Goal: Use online tool/utility: Utilize a website feature to perform a specific function

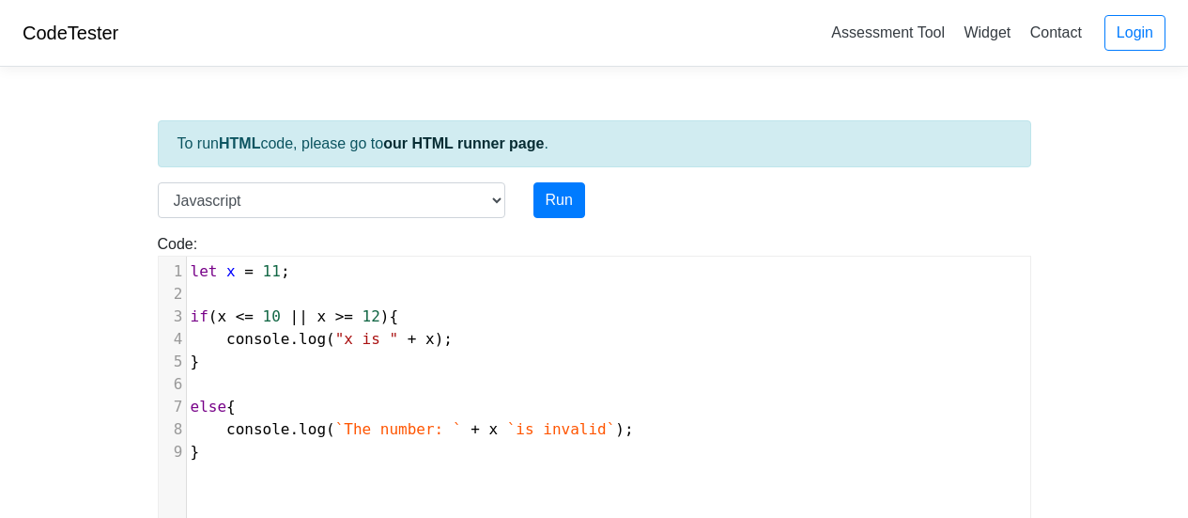
select select "javascript"
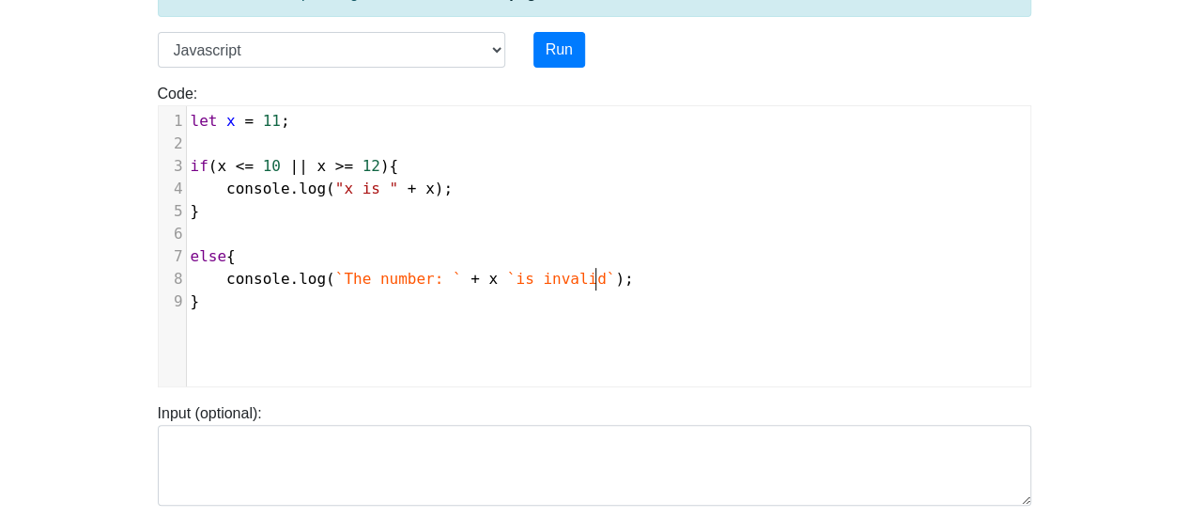
scroll to position [8, 0]
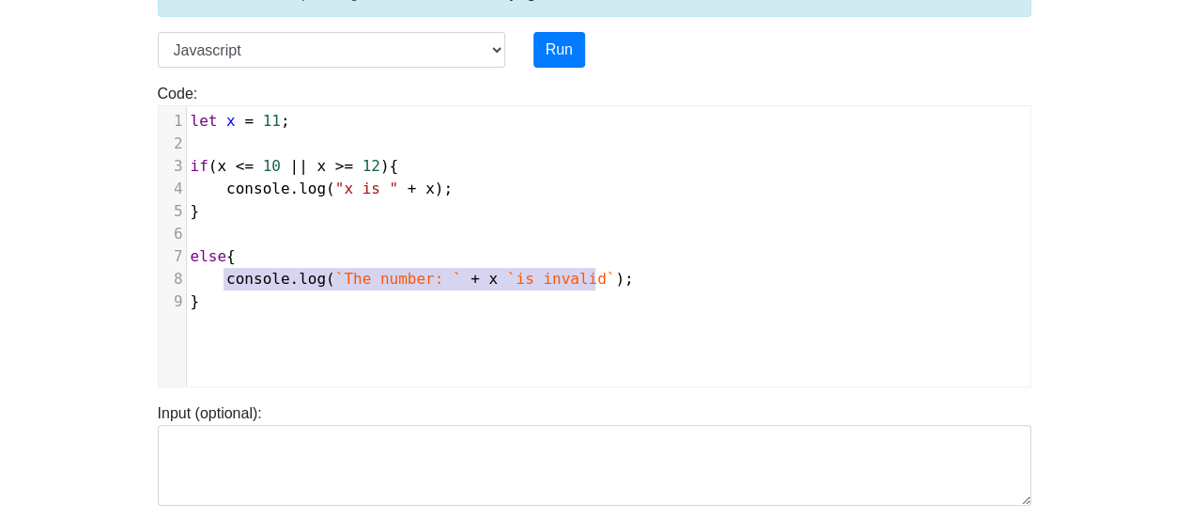
drag, startPoint x: 599, startPoint y: 276, endPoint x: 224, endPoint y: 275, distance: 374.8
click at [224, 275] on pre "console . log ( `The number: ` + x `is invalid` );" at bounding box center [616, 279] width 859 height 23
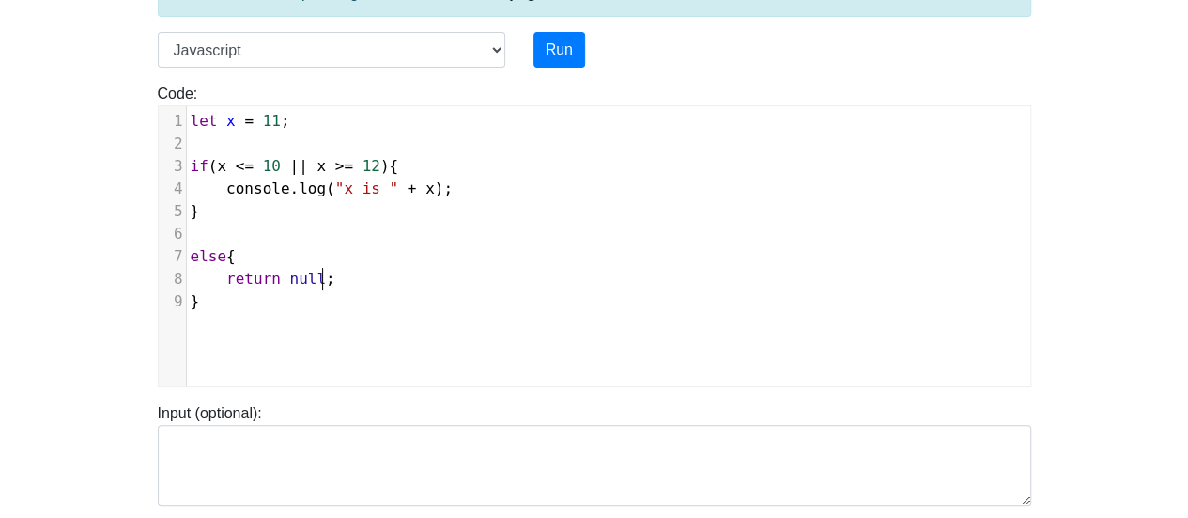
scroll to position [8, 98]
type textarea "return null;"
click at [577, 50] on button "Run" at bounding box center [560, 50] width 52 height 36
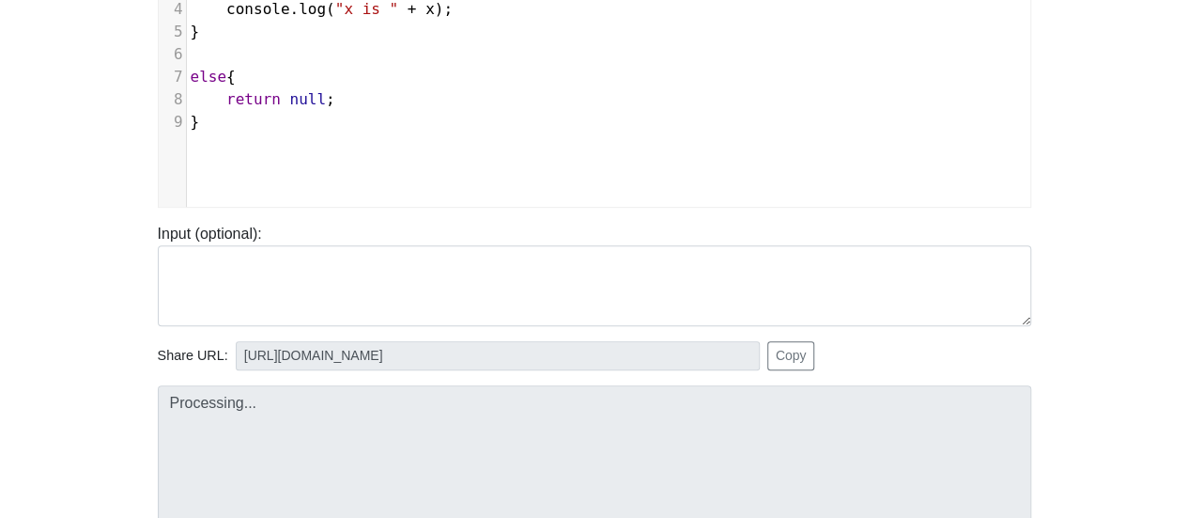
scroll to position [338, 0]
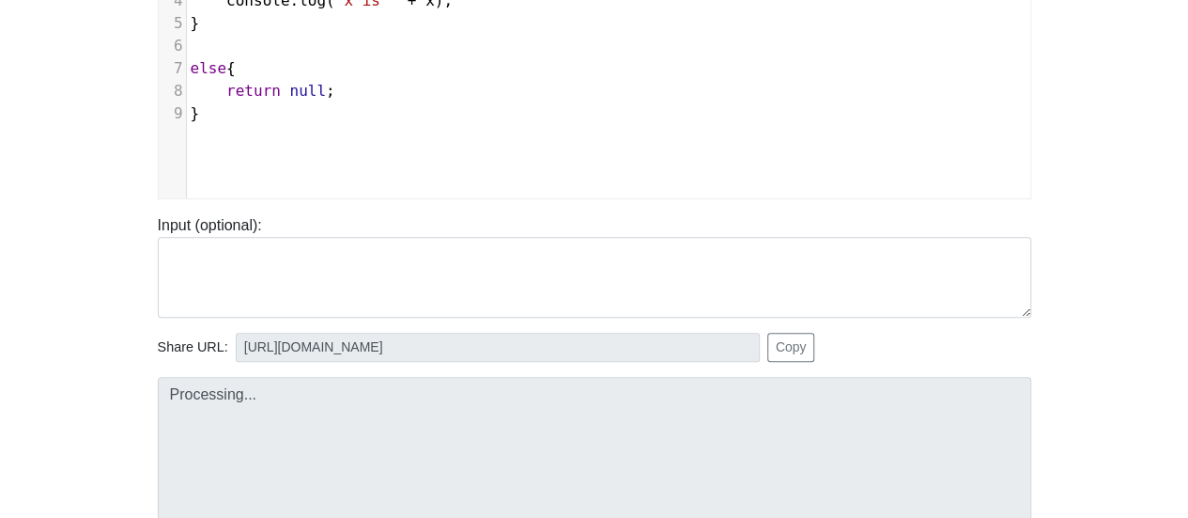
type input "[URL][DOMAIN_NAME]"
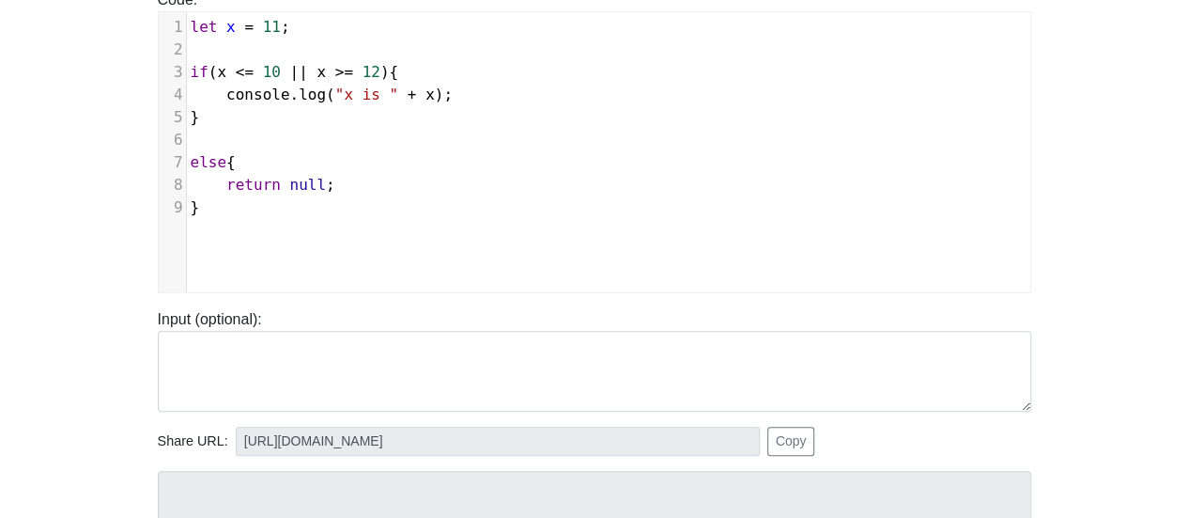
scroll to position [8, 98]
drag, startPoint x: 316, startPoint y: 182, endPoint x: 225, endPoint y: 185, distance: 90.2
click at [225, 185] on span "return null ;" at bounding box center [263, 185] width 145 height 18
type textarea "console.log("the"
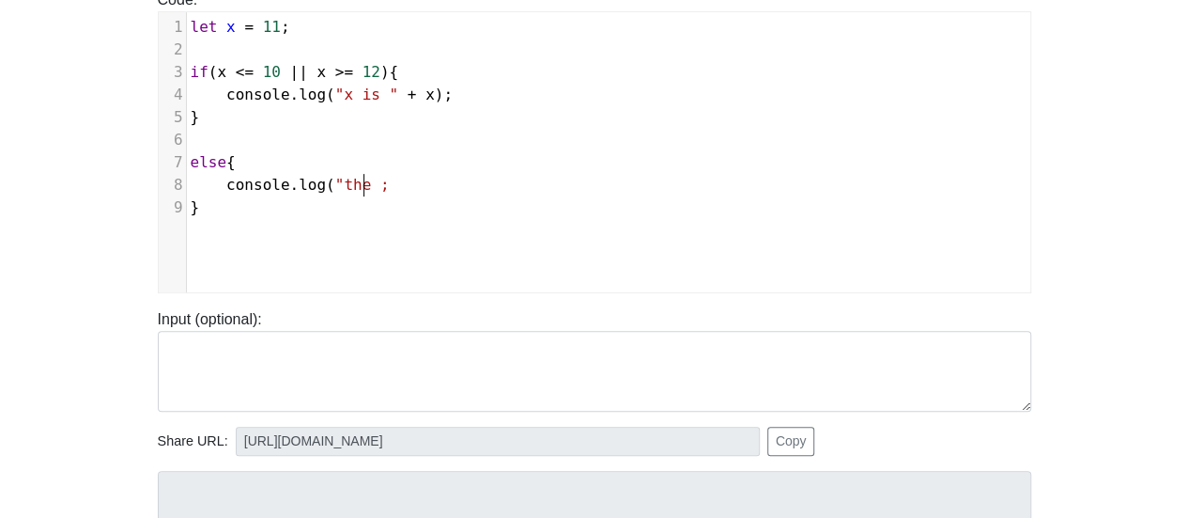
scroll to position [8, 139]
type textarea "The number 1"
type textarea "`x` does not work:"
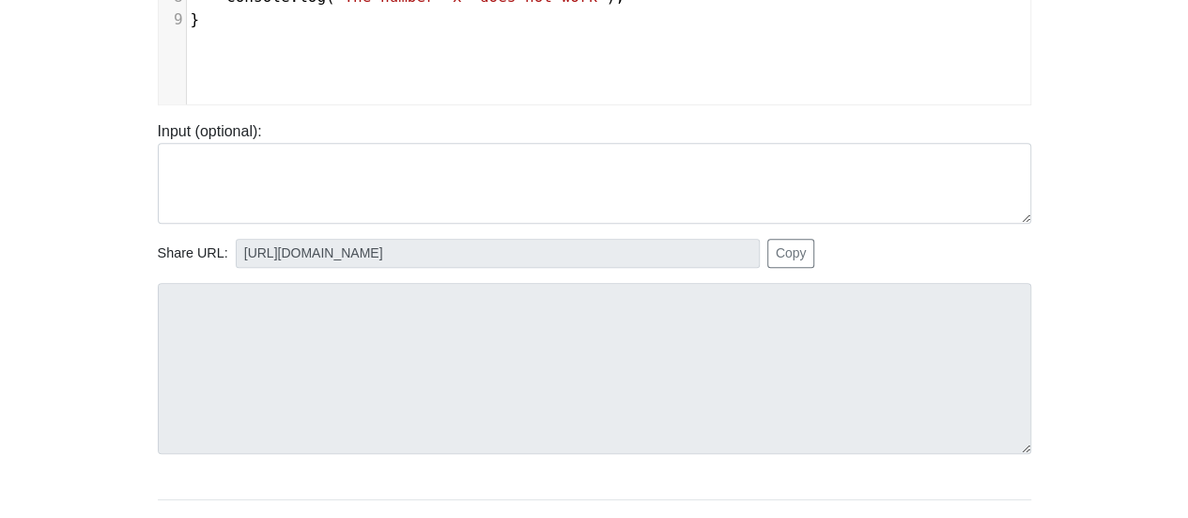
scroll to position [150, 0]
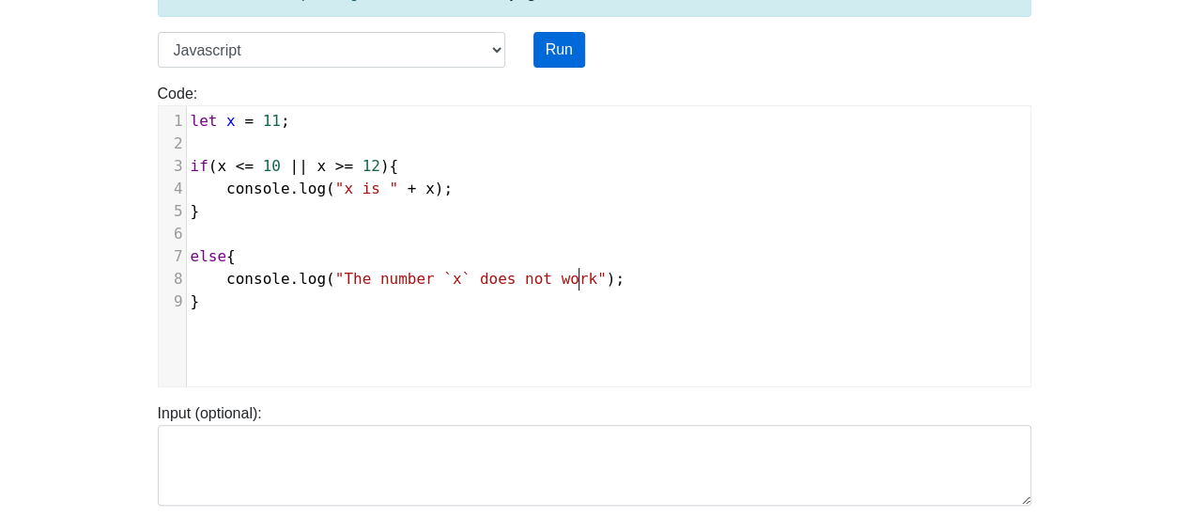
type textarea "")"
click at [564, 34] on button "Run" at bounding box center [560, 50] width 52 height 36
type input "[URL][DOMAIN_NAME]"
type textarea "Stdout: The number `x` does not work"
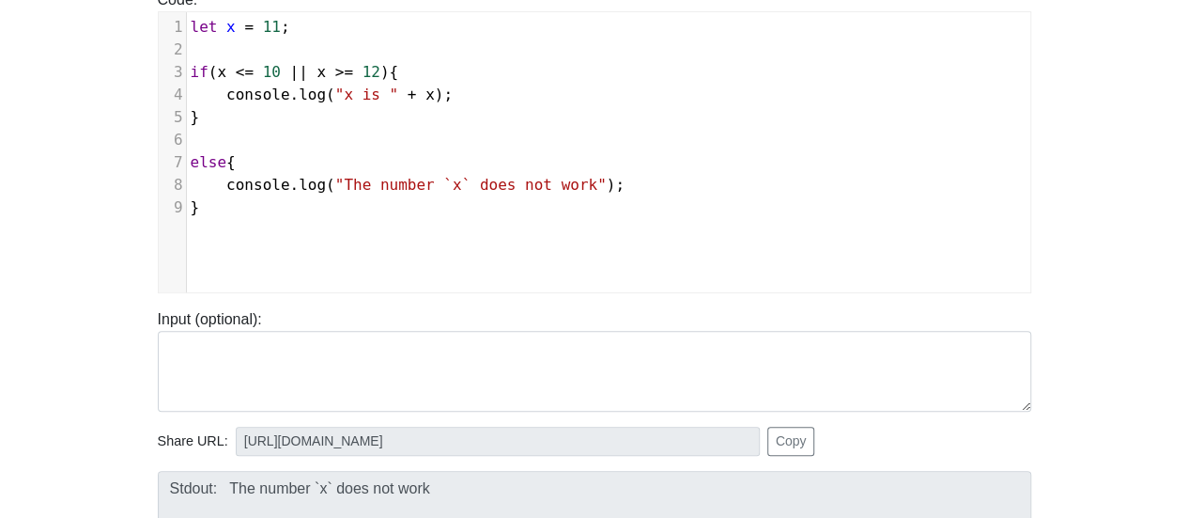
scroll to position [244, 0]
click at [447, 179] on span ""The number `x` does not work"" at bounding box center [470, 185] width 271 height 18
click at [413, 180] on span ""The number `x` does not work"" at bounding box center [470, 185] width 271 height 18
type textarea """
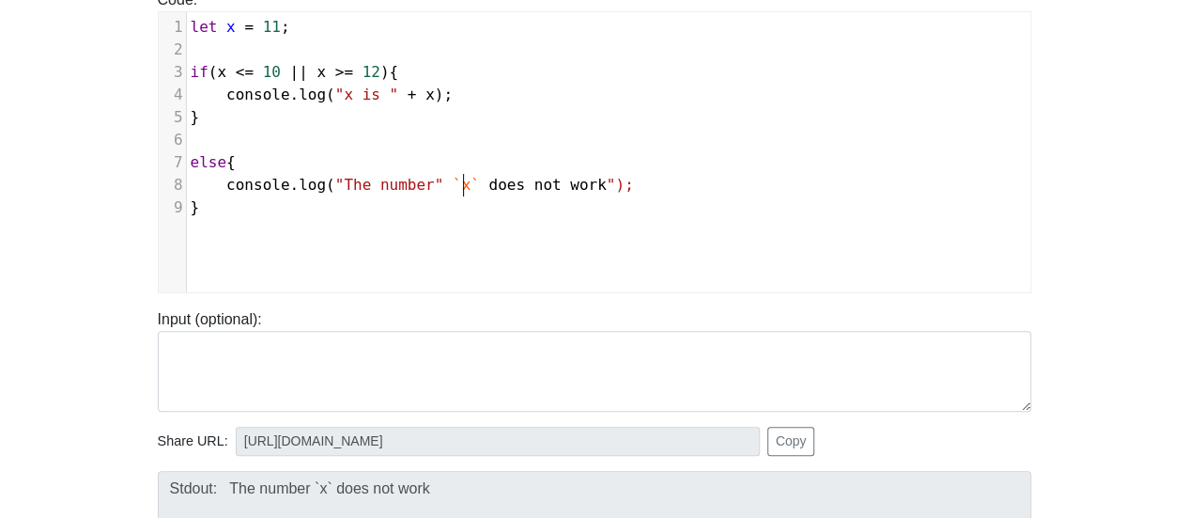
click at [459, 181] on span "console . log ( "The number" `x` does not work ");" at bounding box center [412, 185] width 443 height 18
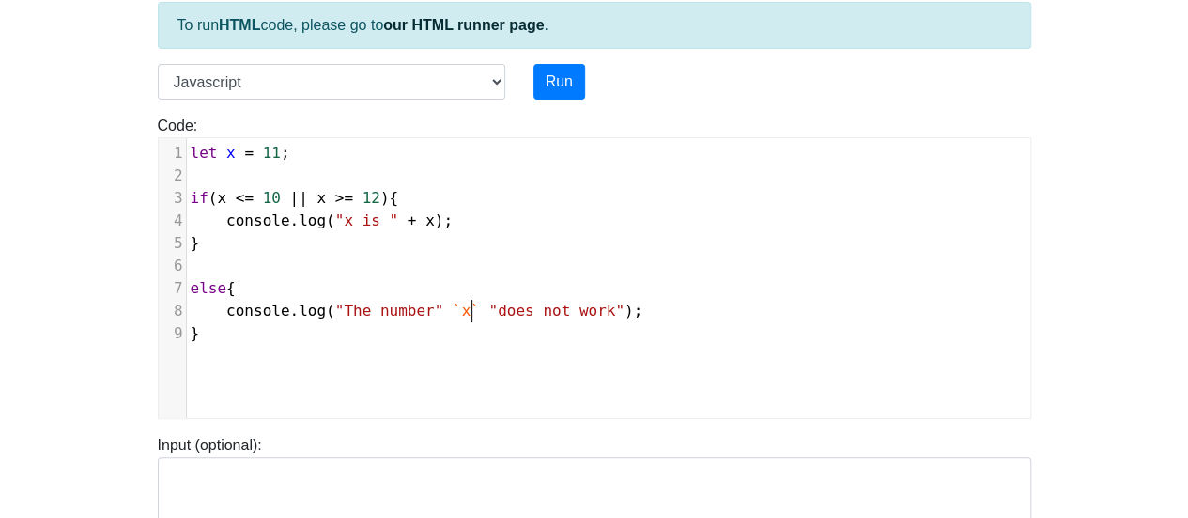
scroll to position [56, 0]
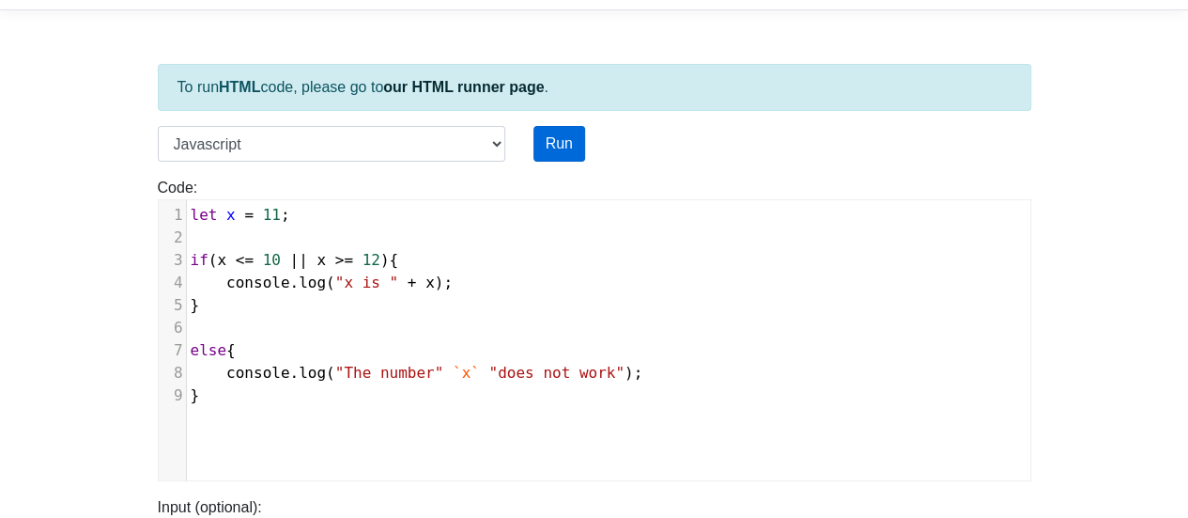
type textarea """
click at [562, 146] on button "Run" at bounding box center [560, 144] width 52 height 36
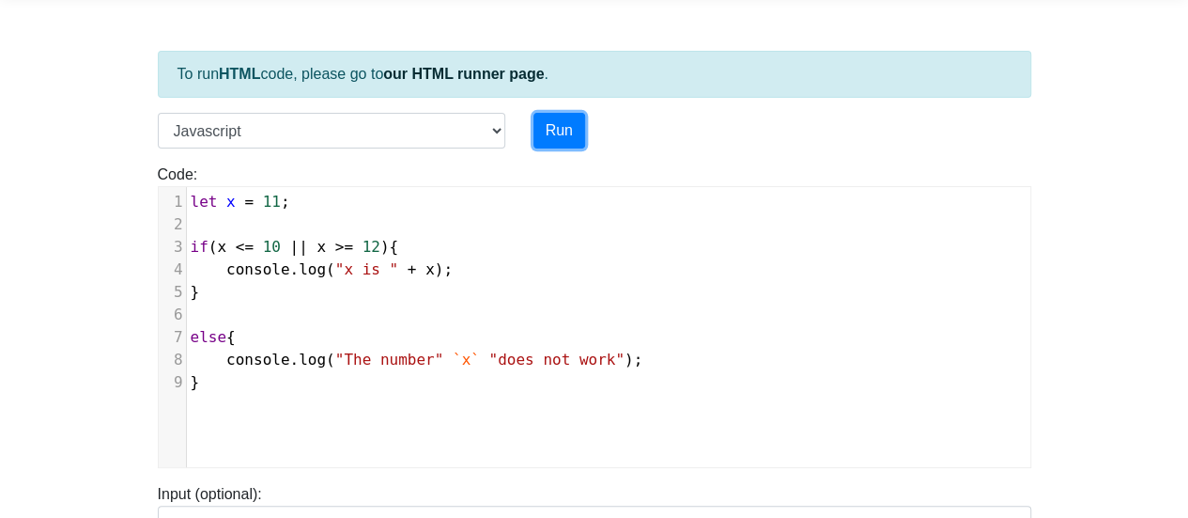
scroll to position [432, 0]
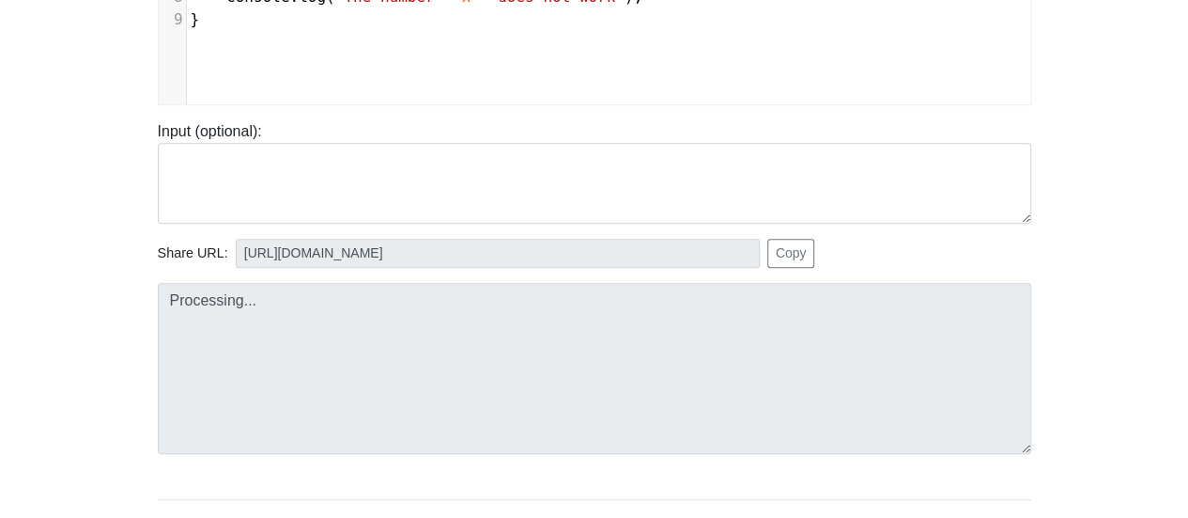
type input "[URL][DOMAIN_NAME]"
type textarea "Submission status: Runtime Error (NZEC) Stderr: /box/script.js:8 console.log("T…"
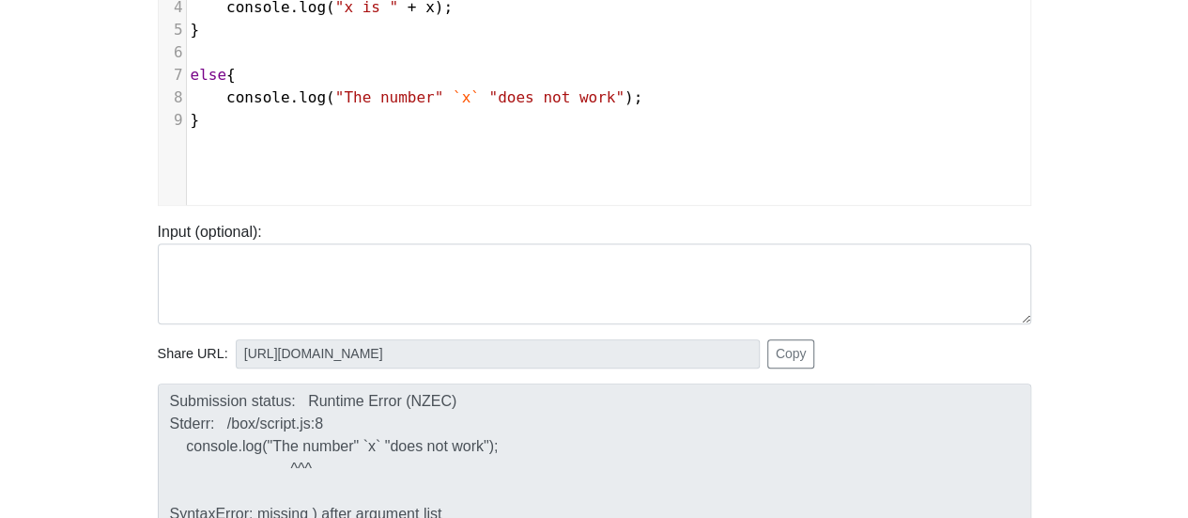
scroll to position [244, 0]
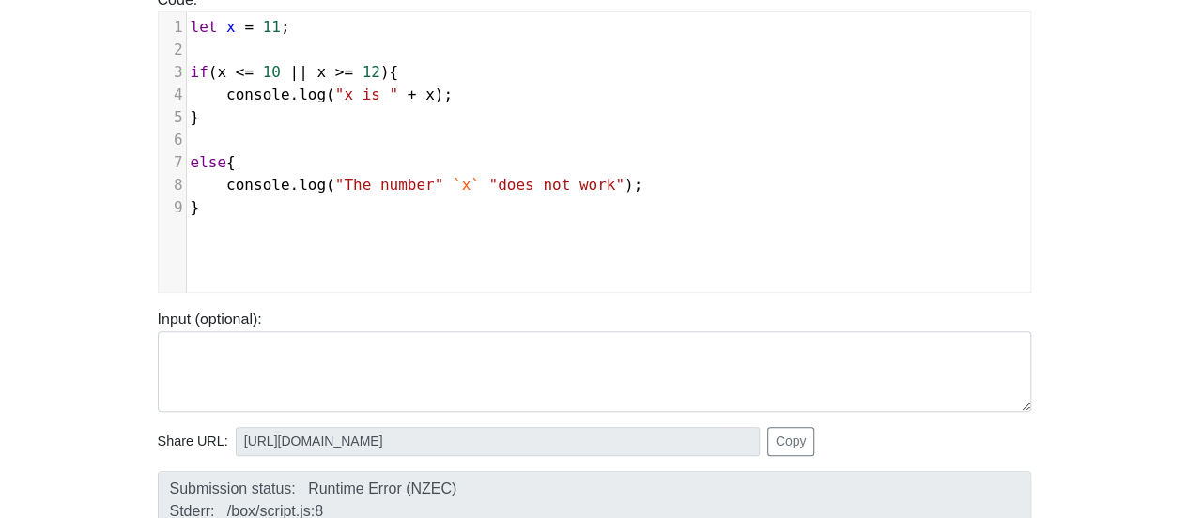
click at [453, 179] on span "`x`" at bounding box center [466, 185] width 27 height 18
click at [335, 183] on span ""The number"" at bounding box center [389, 185] width 109 height 18
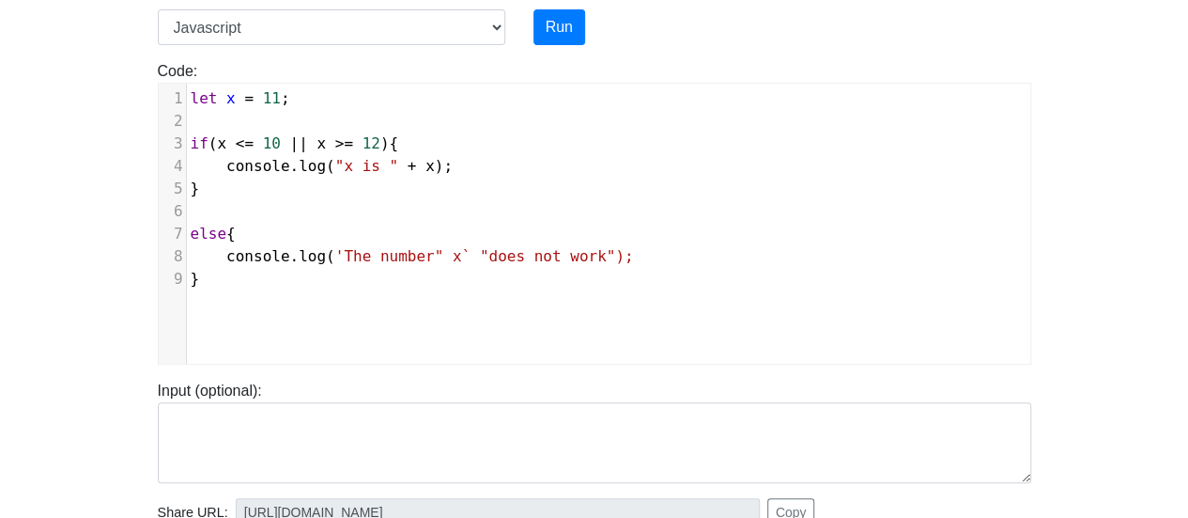
scroll to position [56, 0]
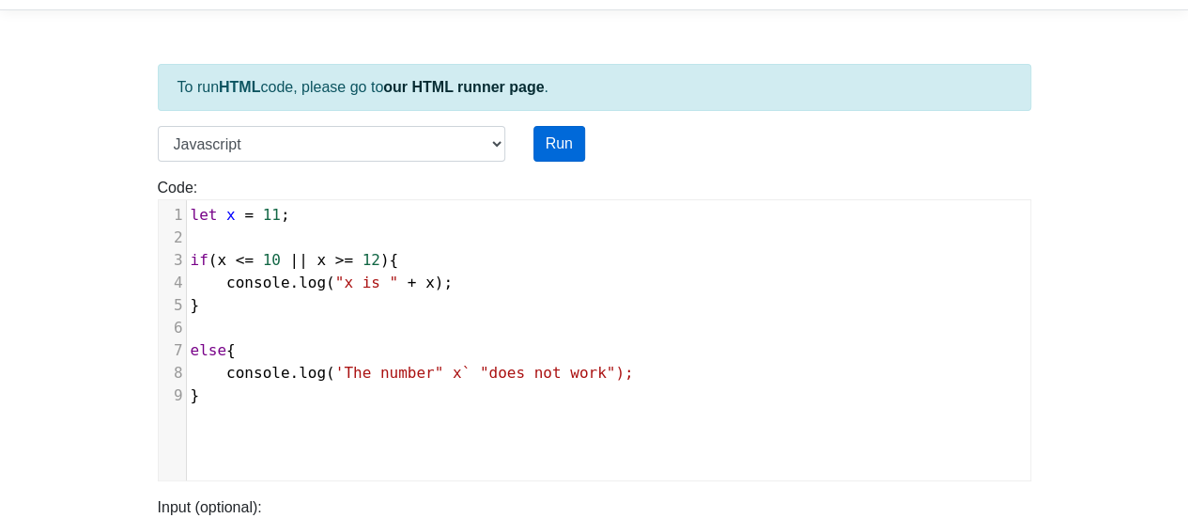
type textarea "'"
click at [557, 133] on button "Run" at bounding box center [560, 144] width 52 height 36
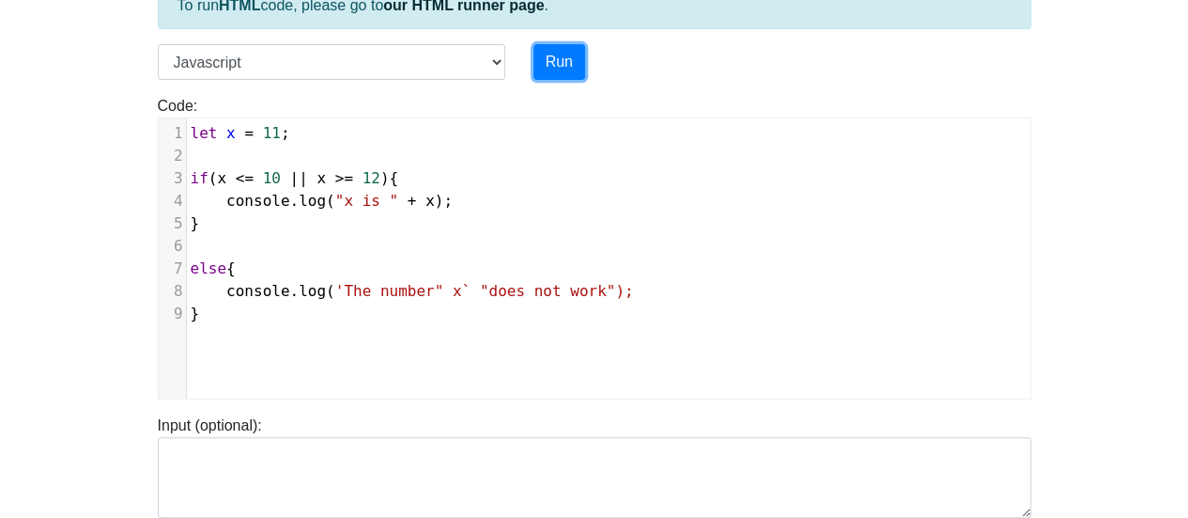
scroll to position [338, 0]
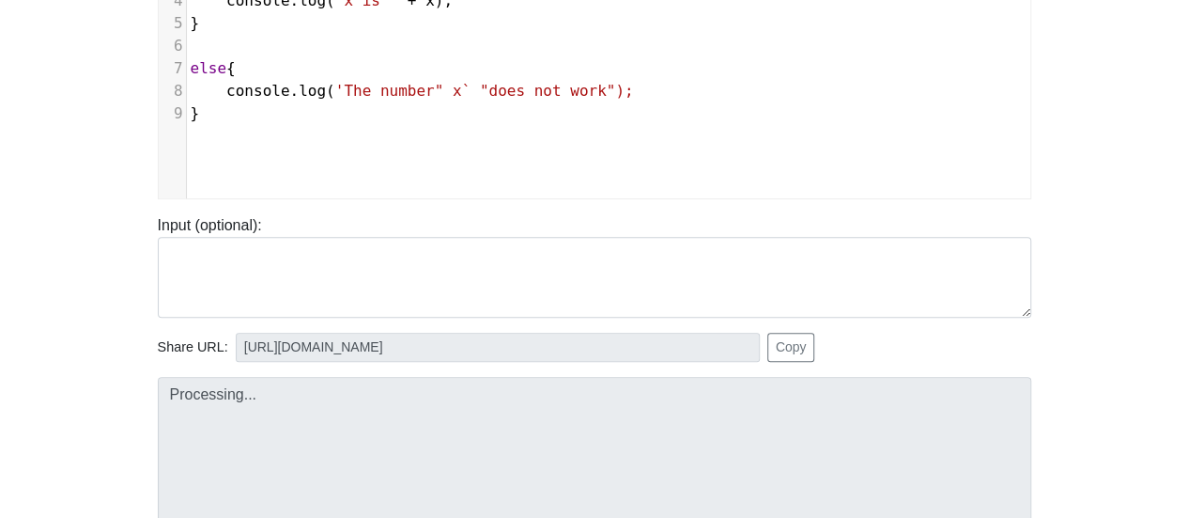
type input "[URL][DOMAIN_NAME]"
type textarea "Submission status: Runtime Error (NZEC) Stderr: /box/script.js:8 console.log('T…"
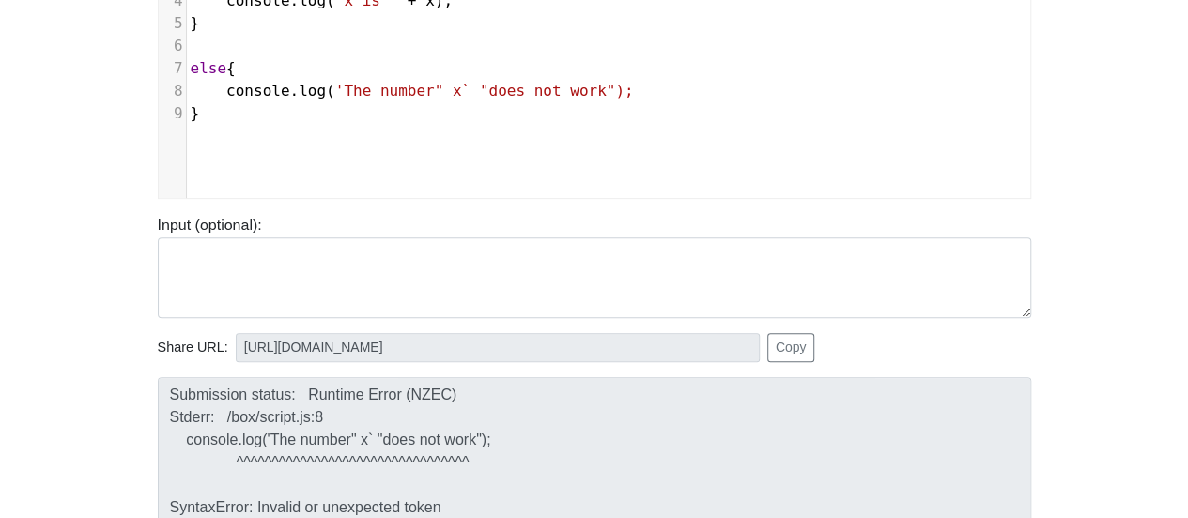
scroll to position [244, 0]
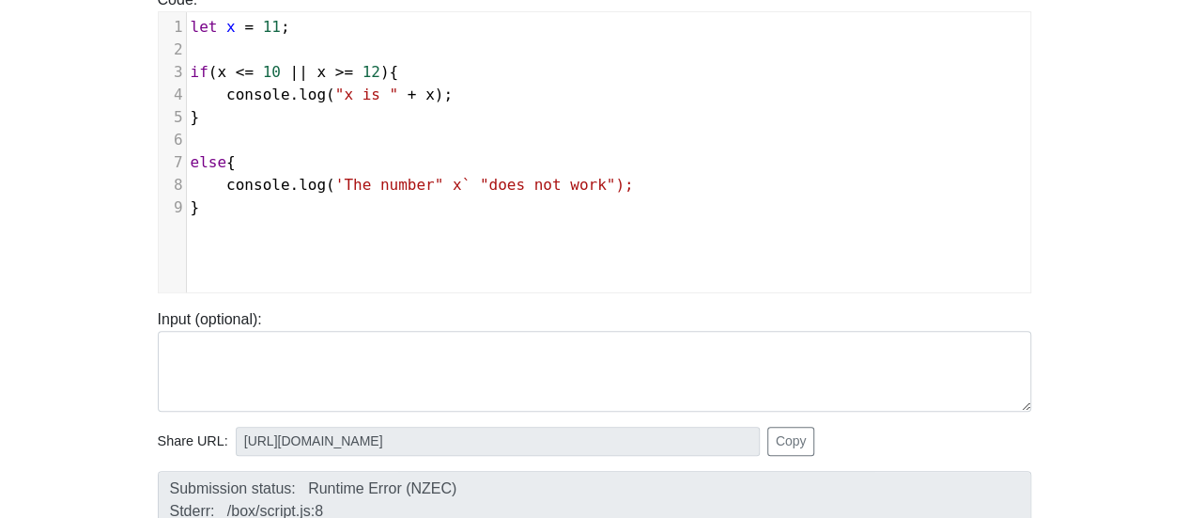
click at [462, 179] on span "'The number" x` "does not work");" at bounding box center [484, 185] width 299 height 18
click at [565, 180] on span "'The number" x` does not work");" at bounding box center [479, 185] width 289 height 18
type textarea "`"
click at [444, 183] on span "'The number" x` does not work`);" at bounding box center [479, 185] width 289 height 18
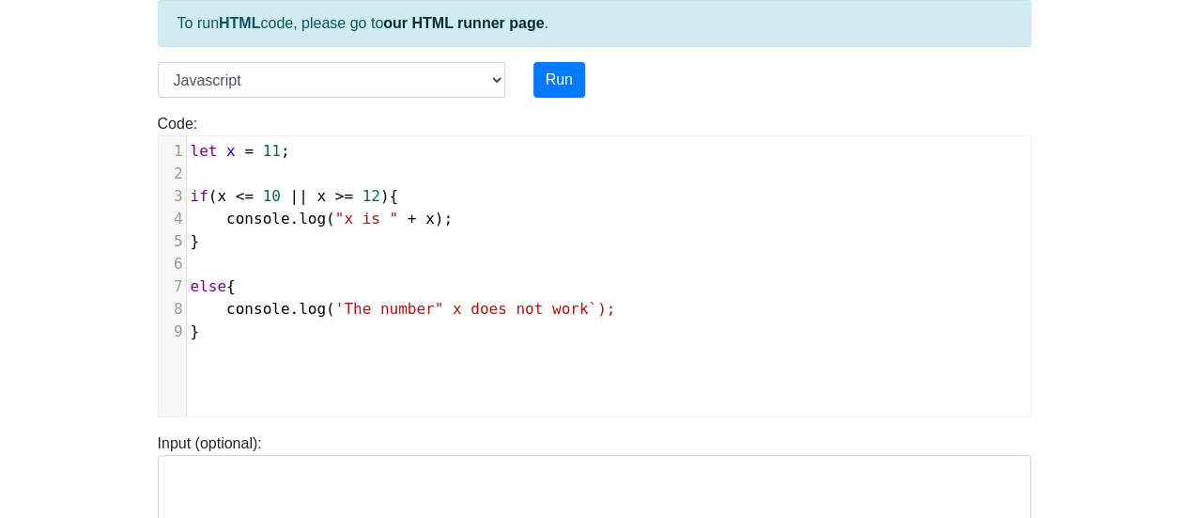
scroll to position [56, 0]
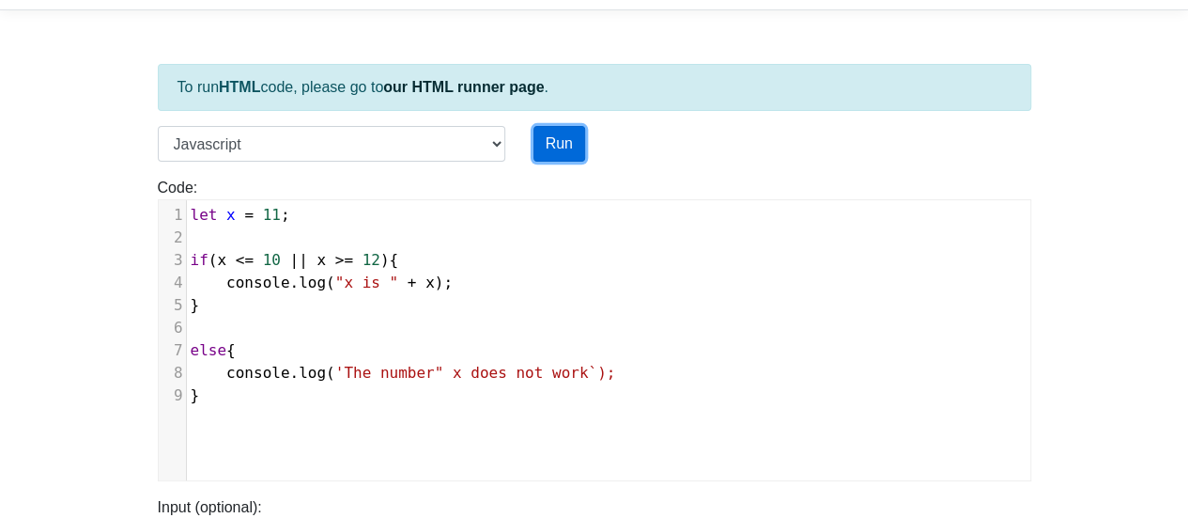
click at [544, 129] on button "Run" at bounding box center [560, 144] width 52 height 36
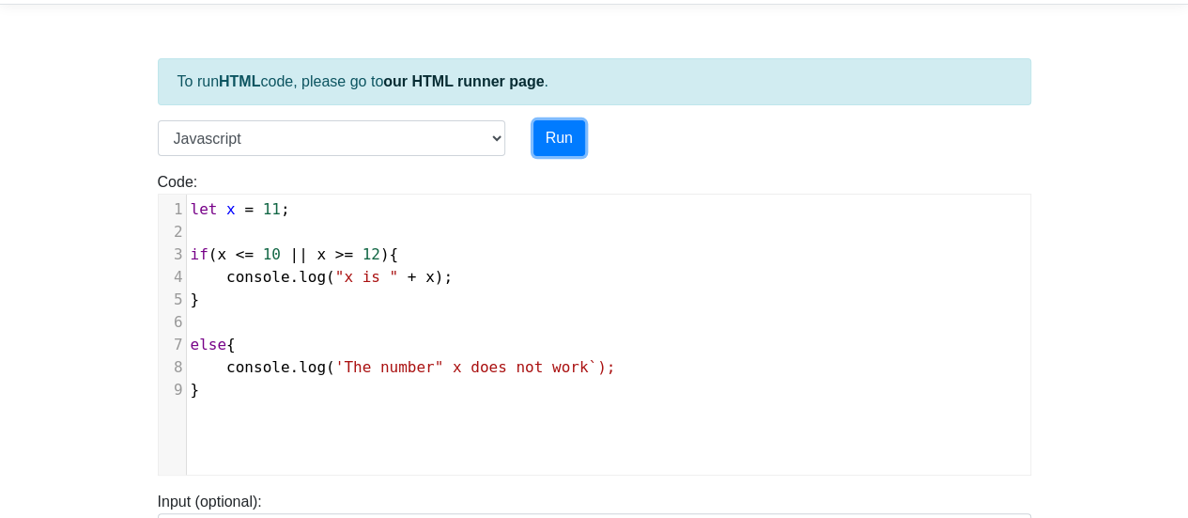
scroll to position [432, 0]
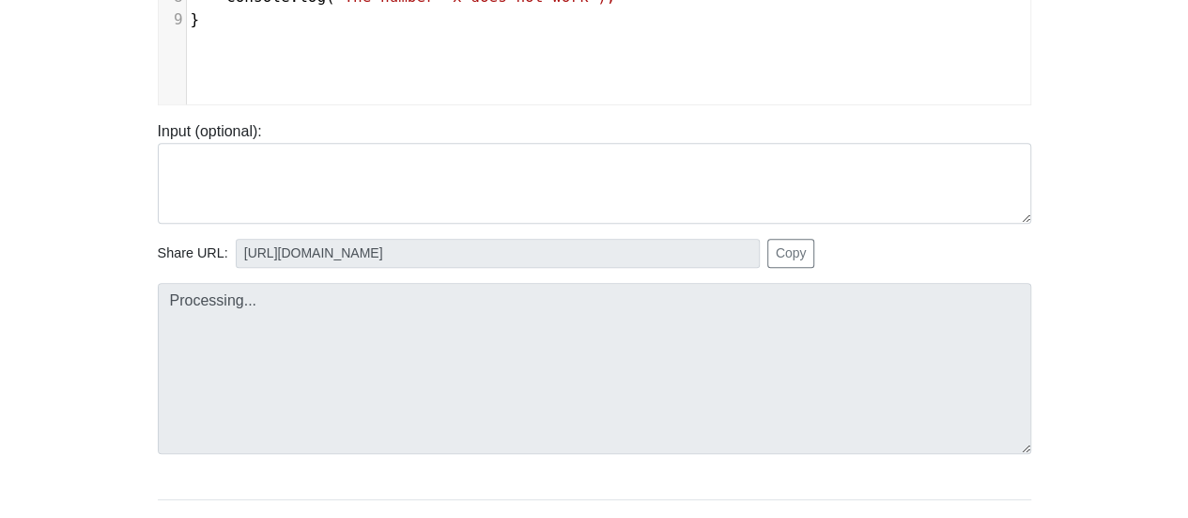
type input "[URL][DOMAIN_NAME]"
type textarea "Submission status: Runtime Error (NZEC) Stderr: /box/script.js:8 console.log('T…"
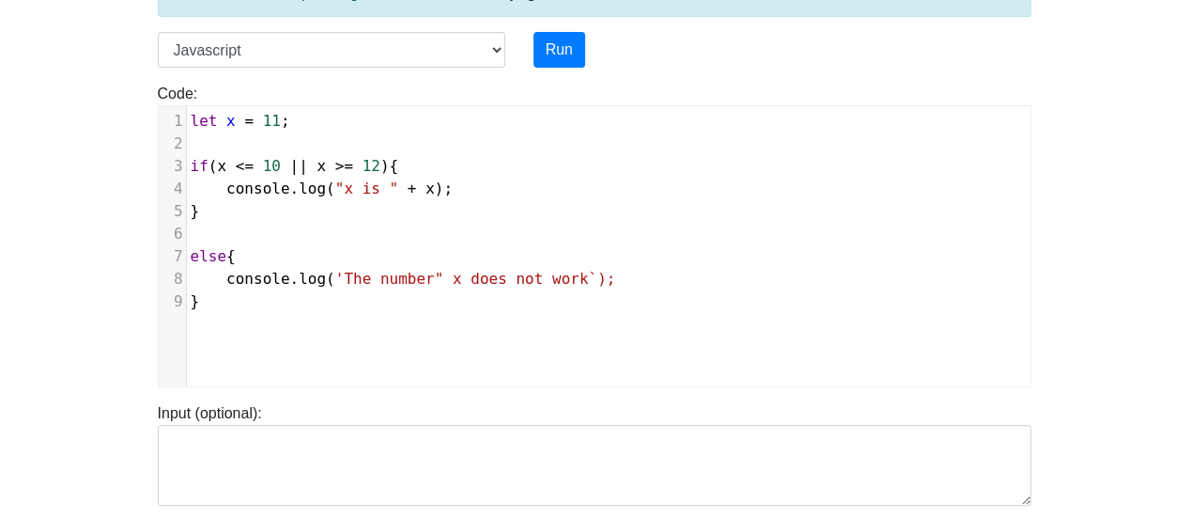
scroll to position [8, 0]
click at [421, 273] on span "'The number" x does not work`);" at bounding box center [475, 279] width 281 height 18
click at [541, 52] on button "Run" at bounding box center [560, 50] width 52 height 36
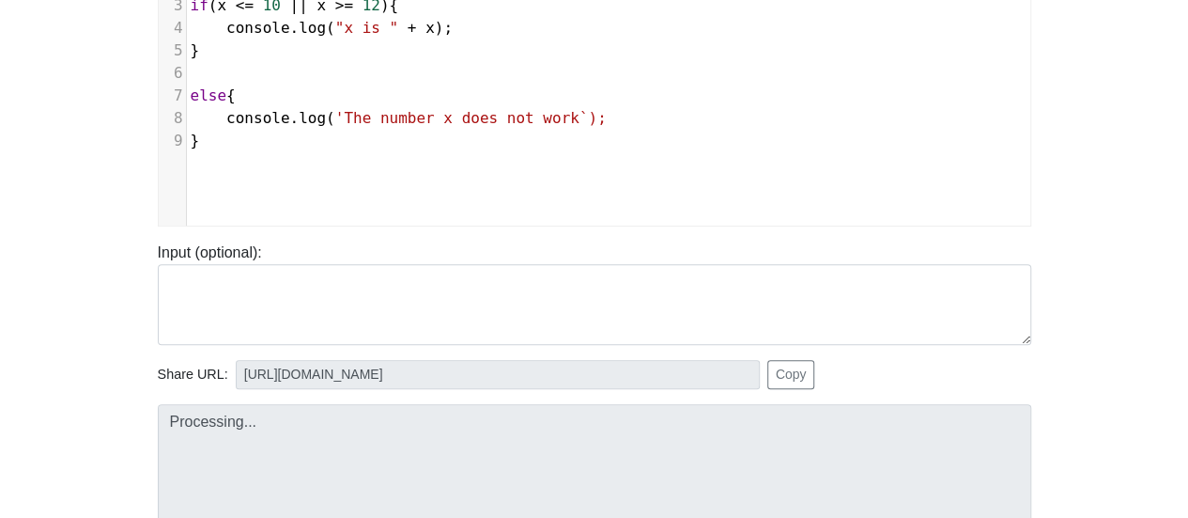
scroll to position [432, 0]
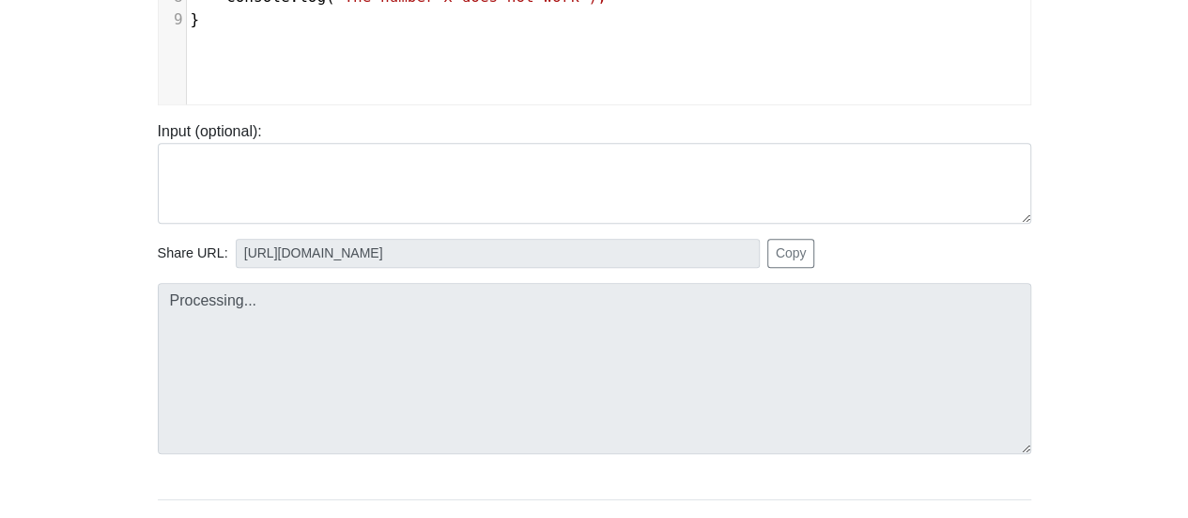
type input "[URL][DOMAIN_NAME]"
type textarea "Submission status: Runtime Error (NZEC) Stderr: /box/script.js:8 console.log('T…"
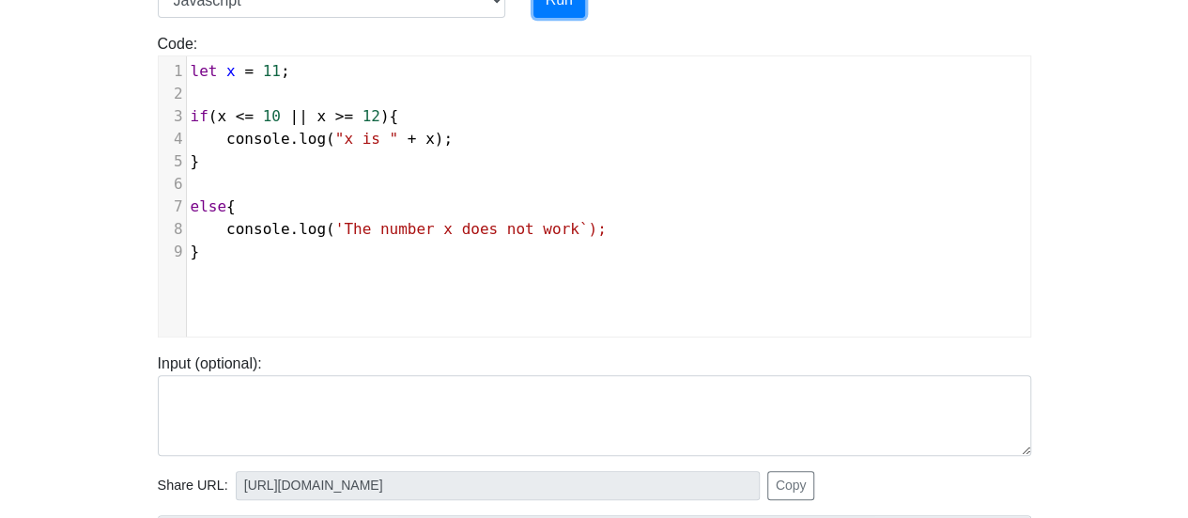
scroll to position [150, 0]
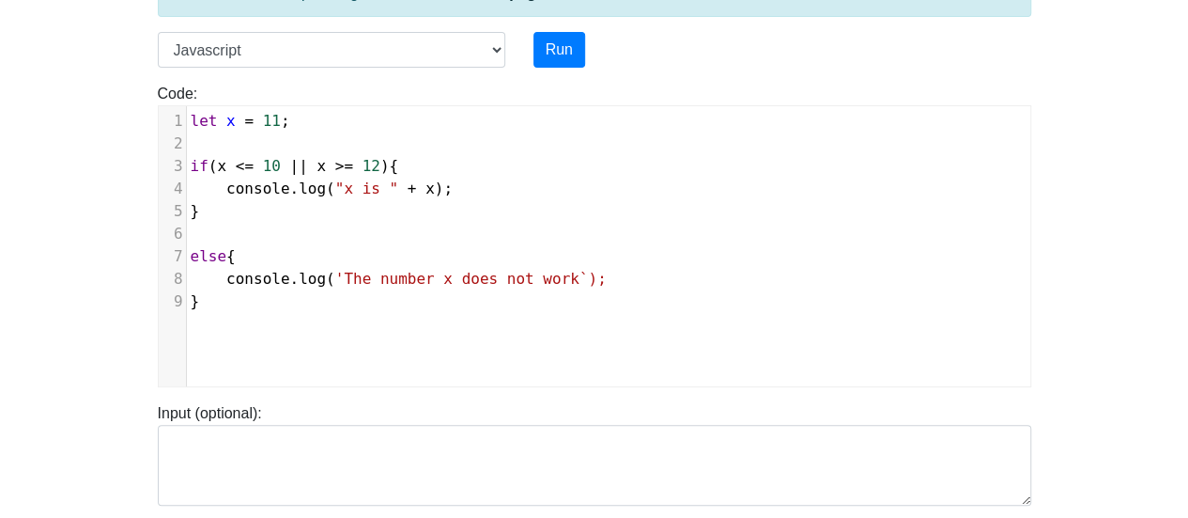
click at [335, 270] on span "'The number x does not work`);" at bounding box center [470, 279] width 271 height 18
type textarea """
click at [560, 268] on pre "console . log ( "'The number x does not work`);" at bounding box center [616, 279] width 859 height 23
type textarea """
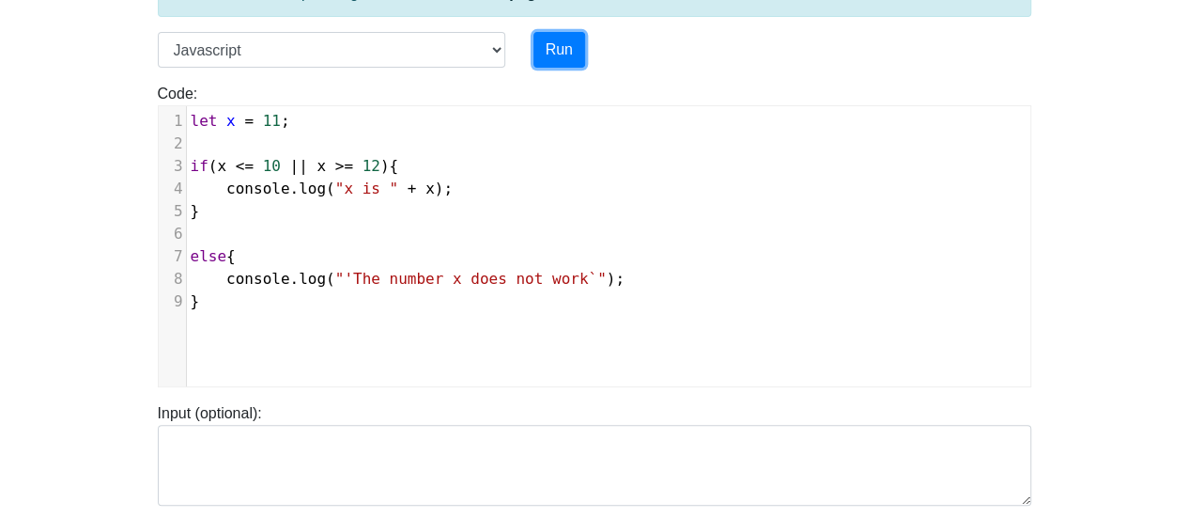
click at [532, 44] on div "Run" at bounding box center [631, 50] width 225 height 36
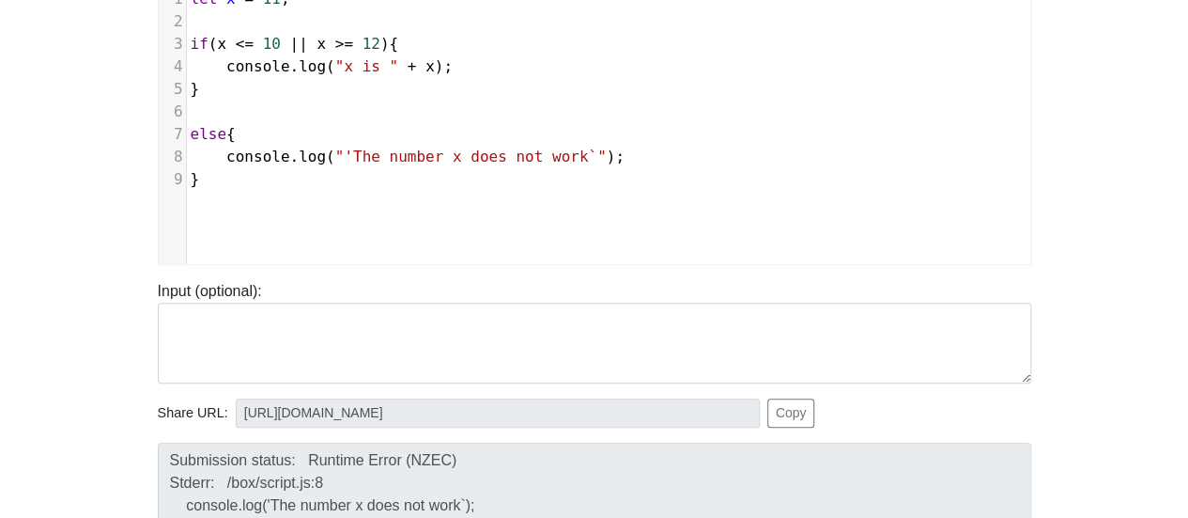
scroll to position [526, 0]
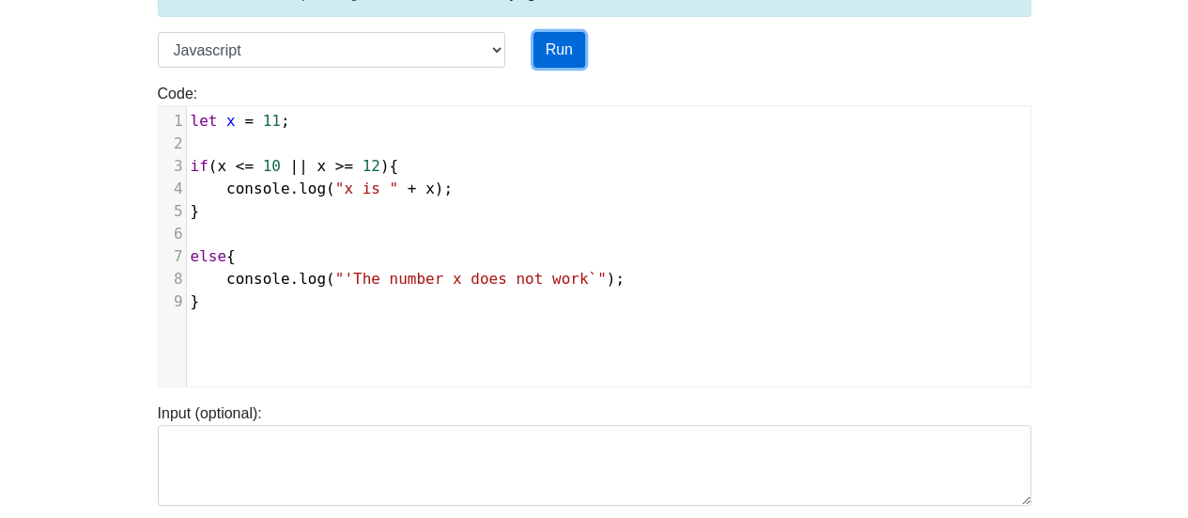
click at [577, 55] on button "Run" at bounding box center [560, 50] width 52 height 36
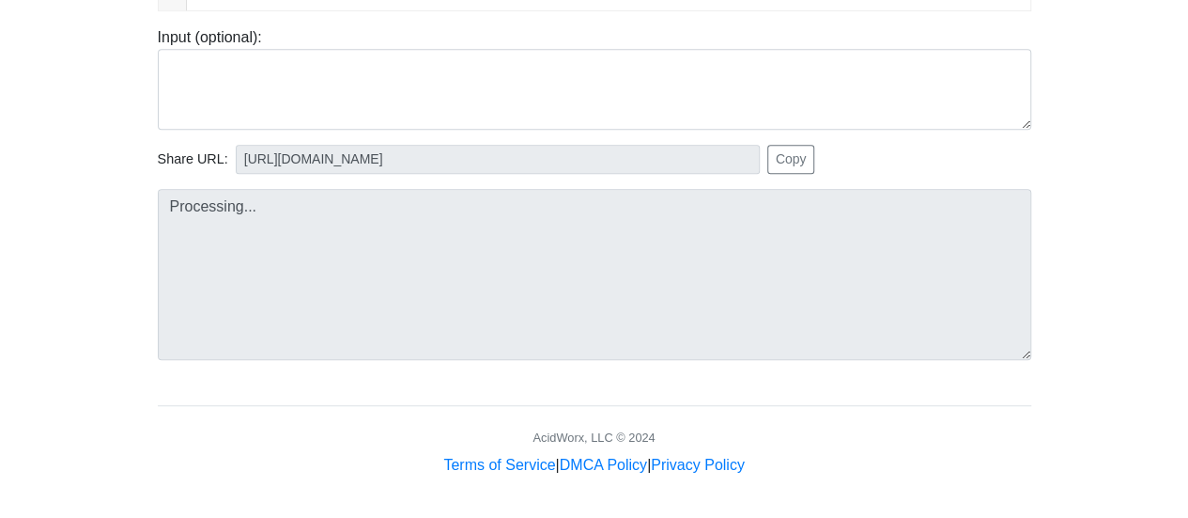
type input "[URL][DOMAIN_NAME]"
type textarea "Stdout: 'The number x does not work`"
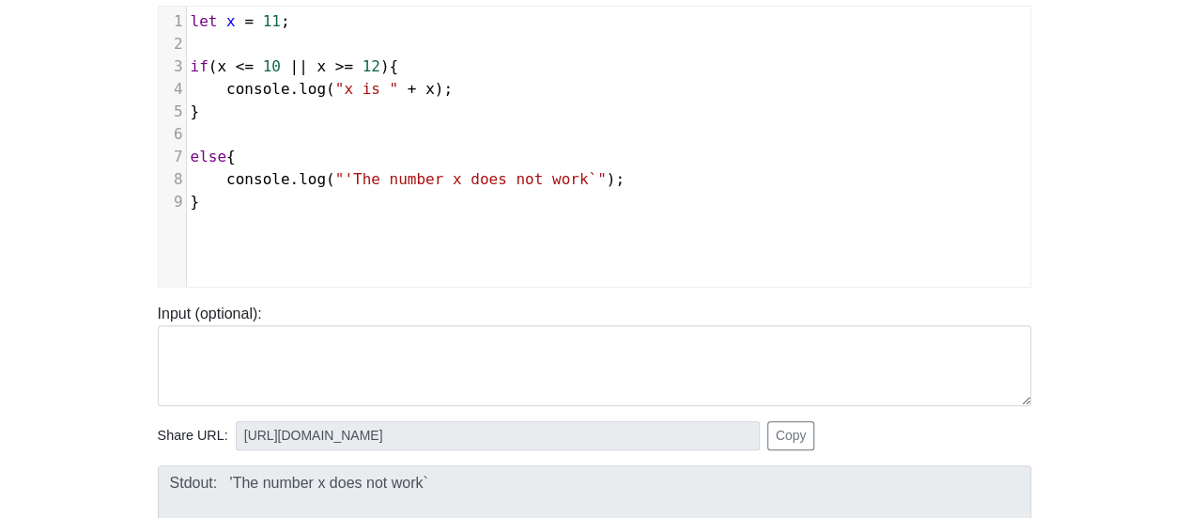
scroll to position [244, 0]
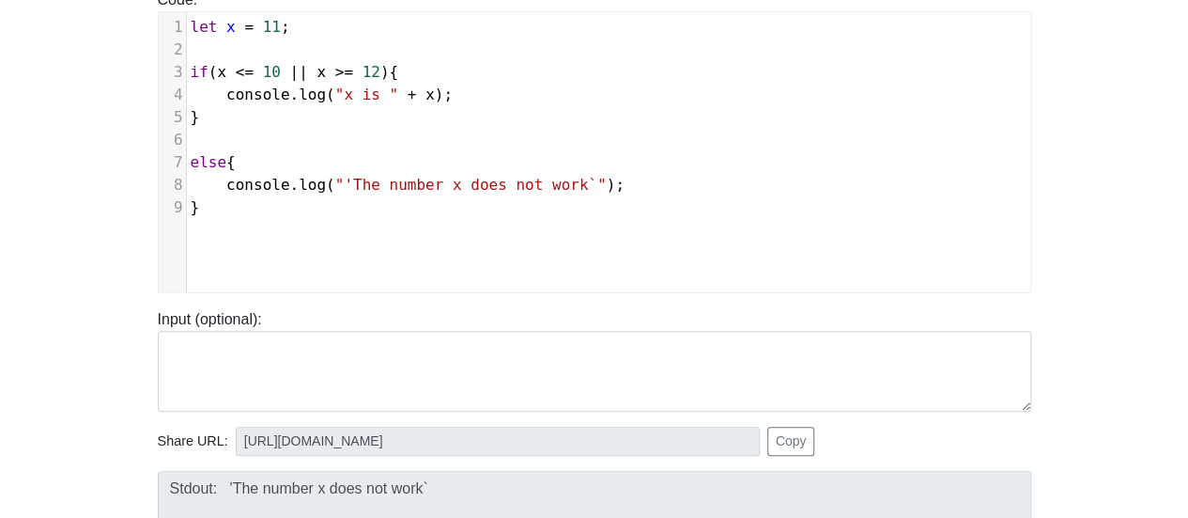
click at [335, 178] on span ""'The number x does not work`"" at bounding box center [470, 185] width 271 height 18
click at [549, 178] on span ""The number x does not work`"" at bounding box center [466, 185] width 262 height 18
click at [417, 184] on span ""The number x does not work"" at bounding box center [462, 185] width 254 height 18
type textarea "","
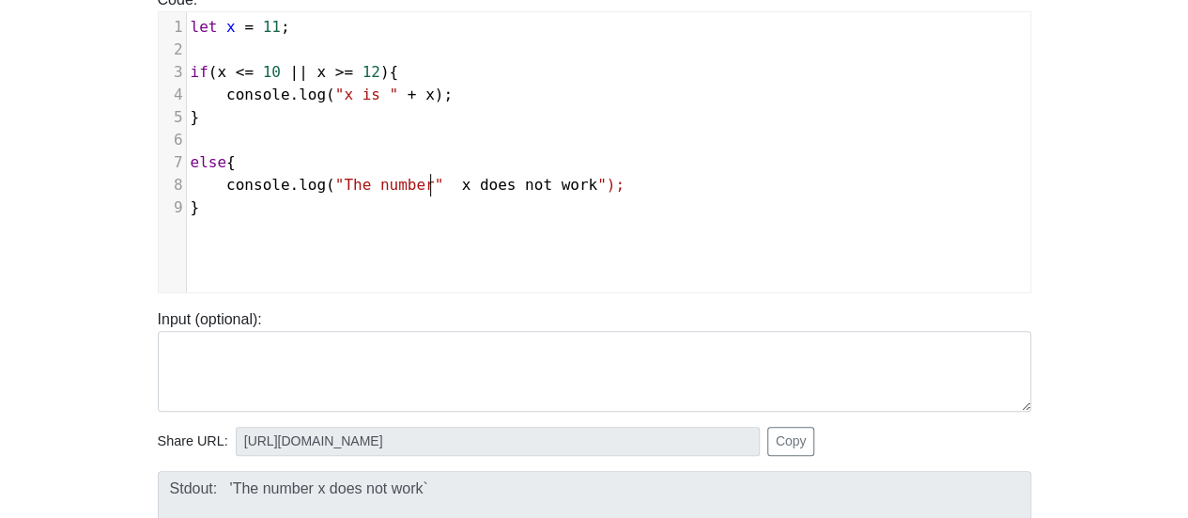
type textarea "+"
type textarea "= ""
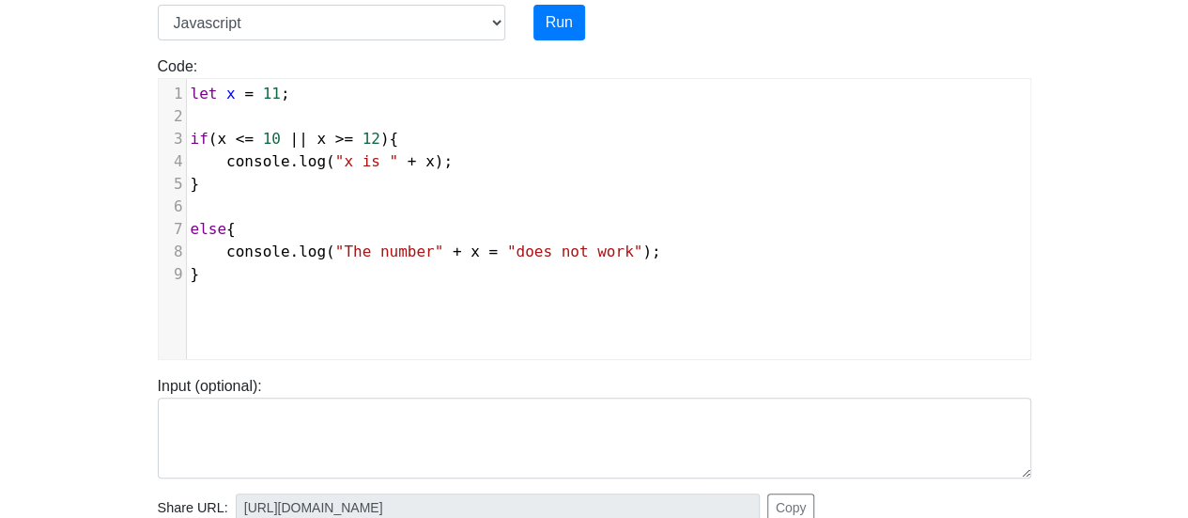
scroll to position [150, 0]
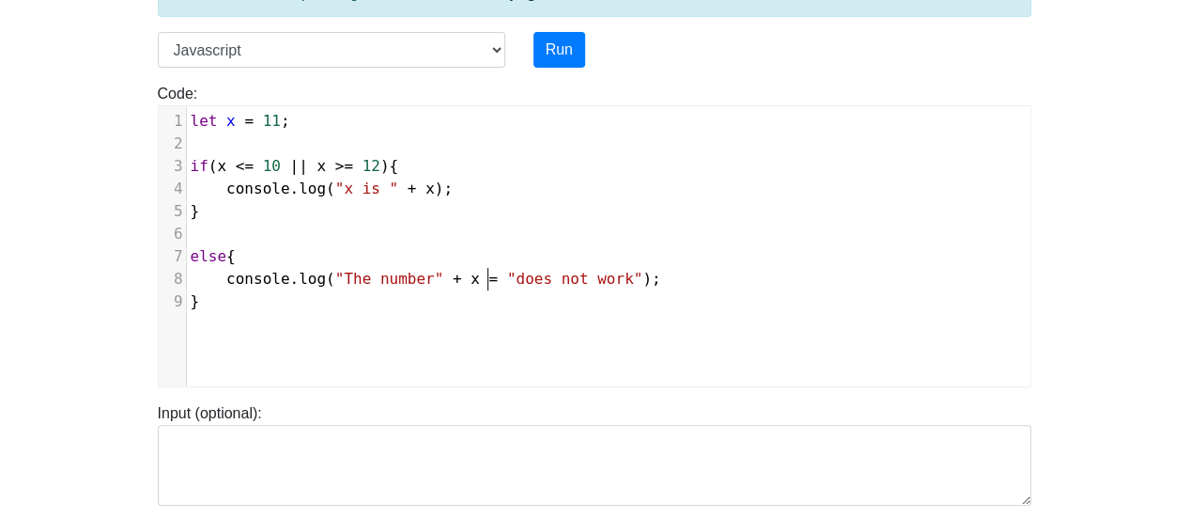
click at [488, 278] on span "=" at bounding box center [492, 279] width 9 height 18
type textarea "+"
click at [540, 40] on button "Run" at bounding box center [560, 50] width 52 height 36
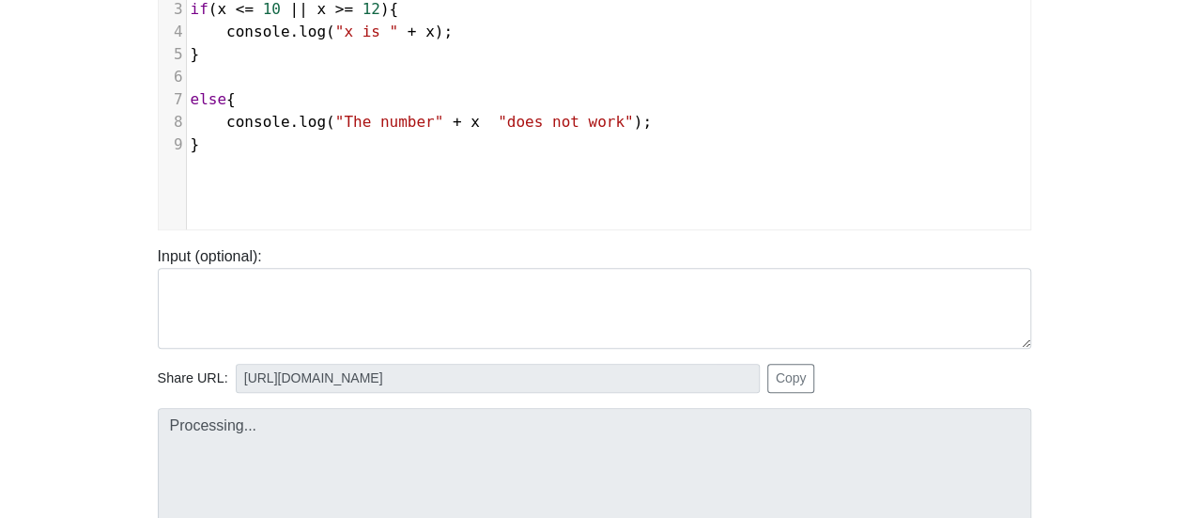
scroll to position [338, 0]
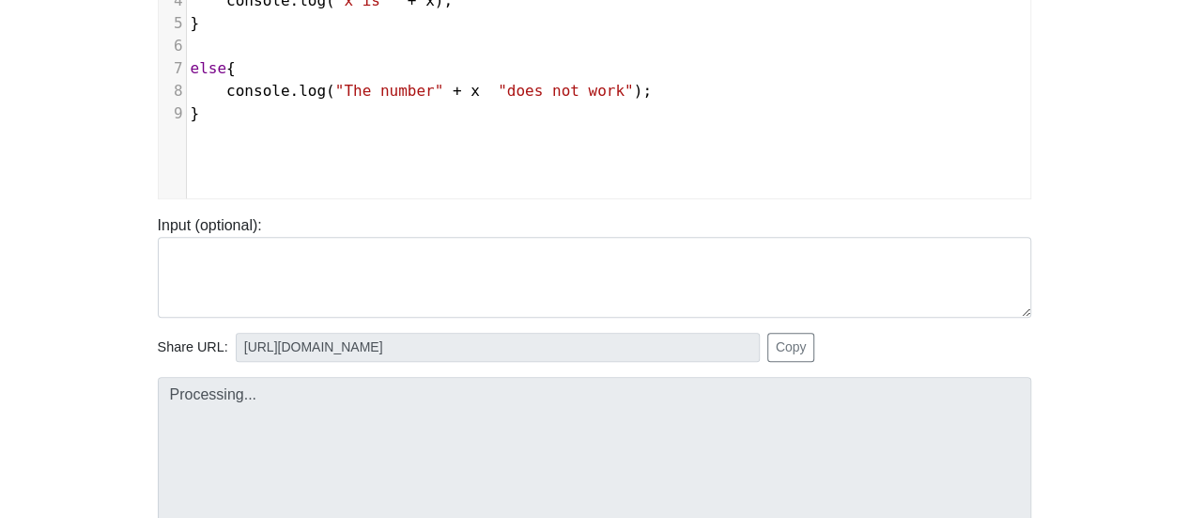
type input "[URL][DOMAIN_NAME]"
type textarea "Submission status: Runtime Error (NZEC) Stderr: /box/script.js:8 console.log("T…"
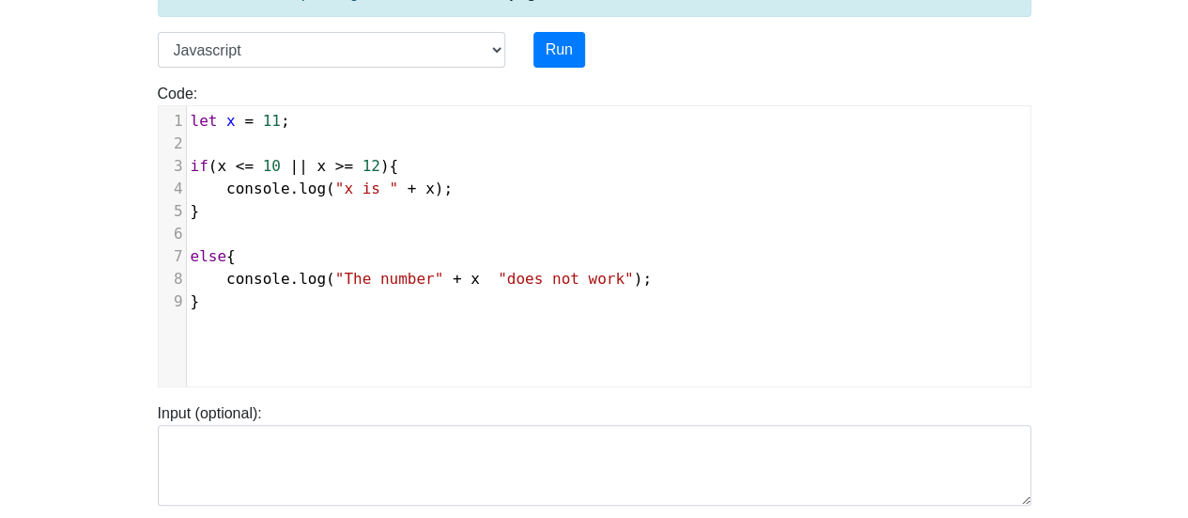
scroll to position [8, 0]
type textarea "+ x "does not work""
drag, startPoint x: 595, startPoint y: 275, endPoint x: 430, endPoint y: 282, distance: 164.5
click at [430, 282] on span "console . log ( "The number" + x "does not work" );" at bounding box center [421, 279] width 461 height 18
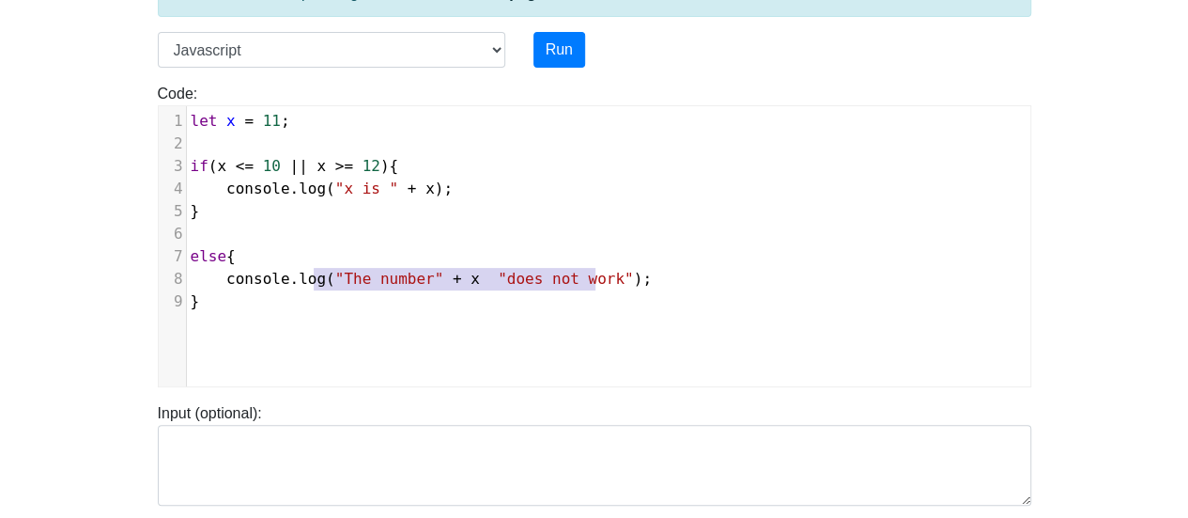
type textarea ""The number" + x "does not work""
drag, startPoint x: 596, startPoint y: 276, endPoint x: 324, endPoint y: 275, distance: 271.5
click at [324, 275] on span "console . log ( "The number" + x "does not work" );" at bounding box center [421, 279] width 461 height 18
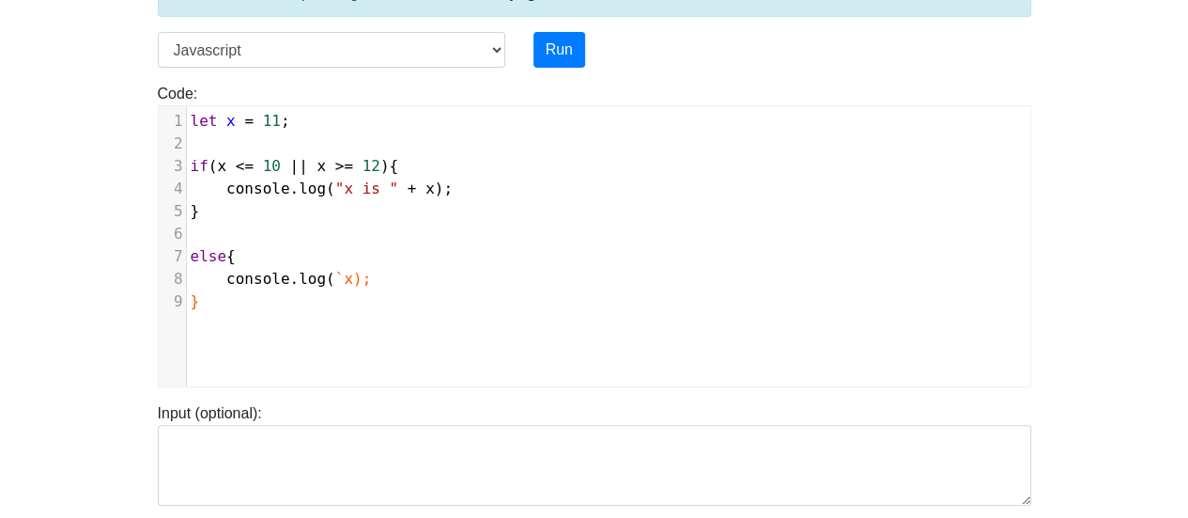
scroll to position [8, 23]
type textarea "`x`"
click at [551, 55] on button "Run" at bounding box center [560, 50] width 52 height 36
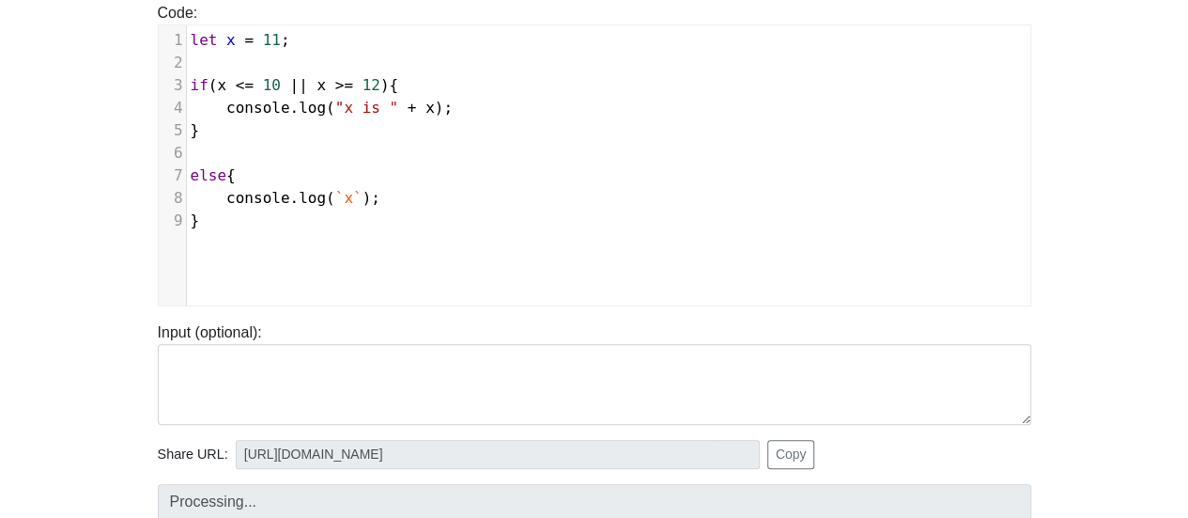
scroll to position [338, 0]
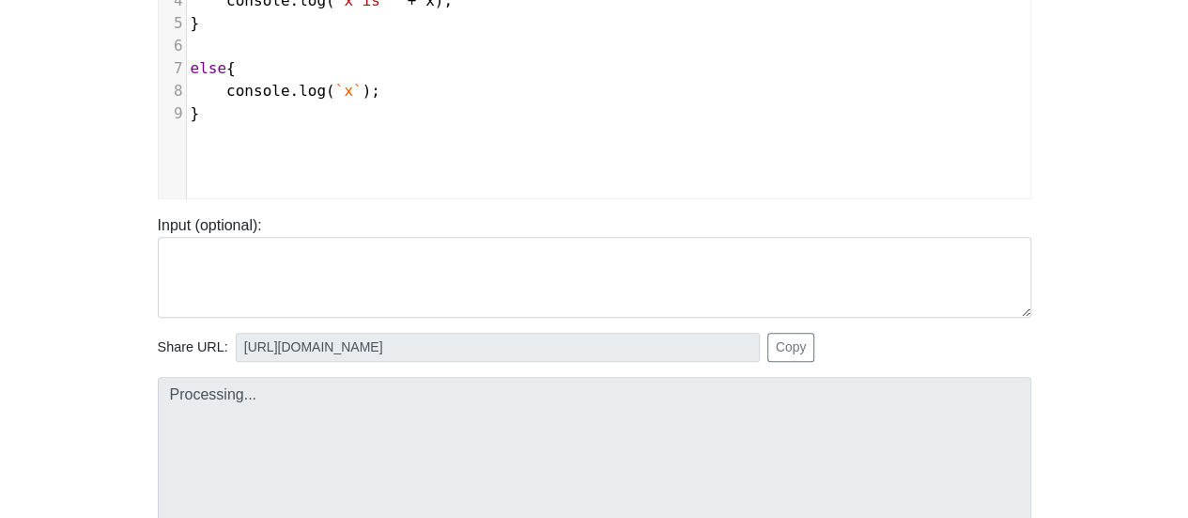
type input "[URL][DOMAIN_NAME]"
type textarea "Stdout: x"
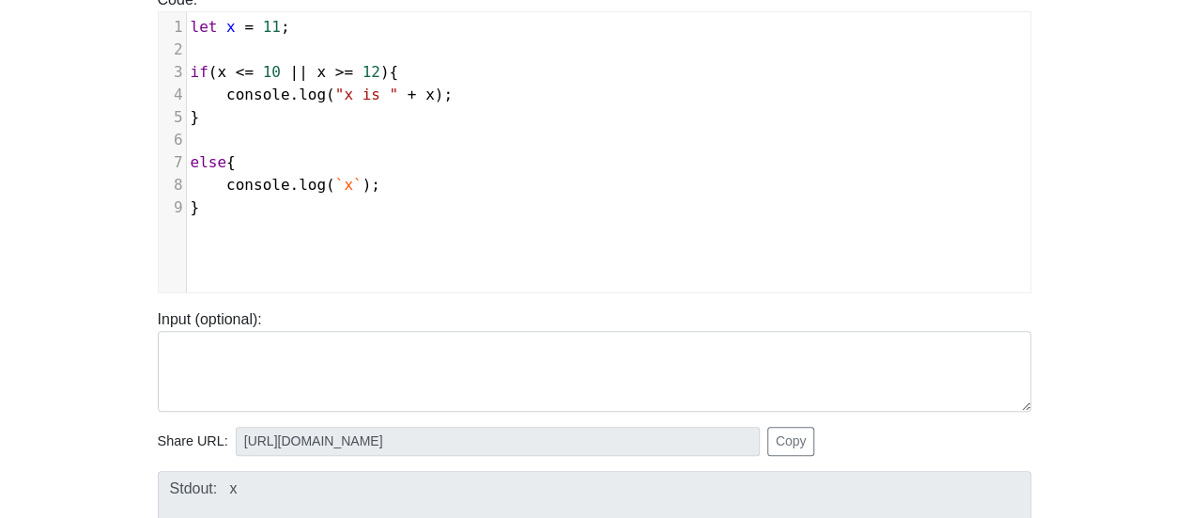
click at [336, 186] on span "`x`" at bounding box center [348, 185] width 27 height 18
type textarea "#"
type textarea "$"
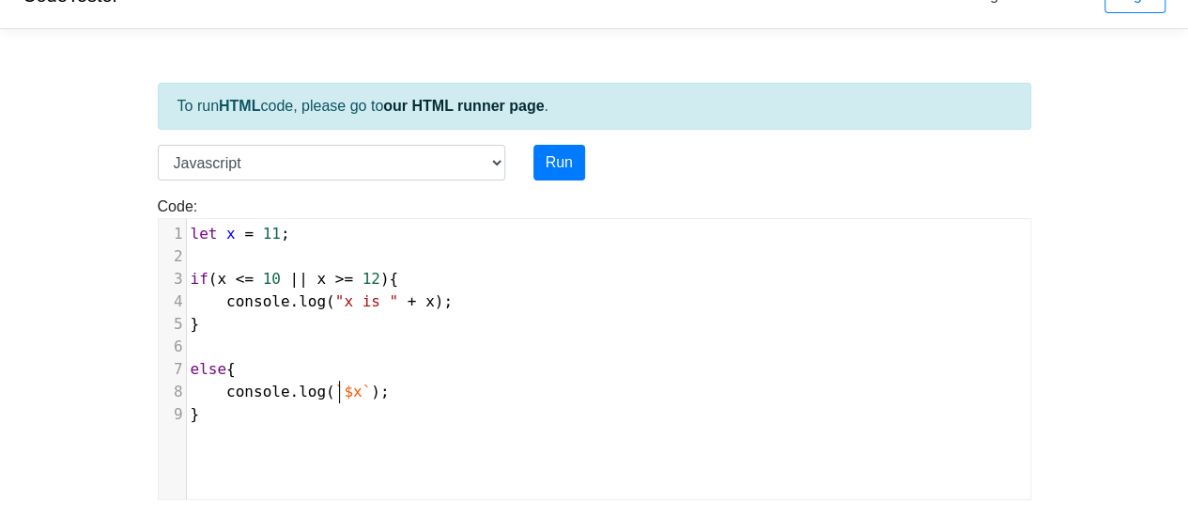
scroll to position [0, 0]
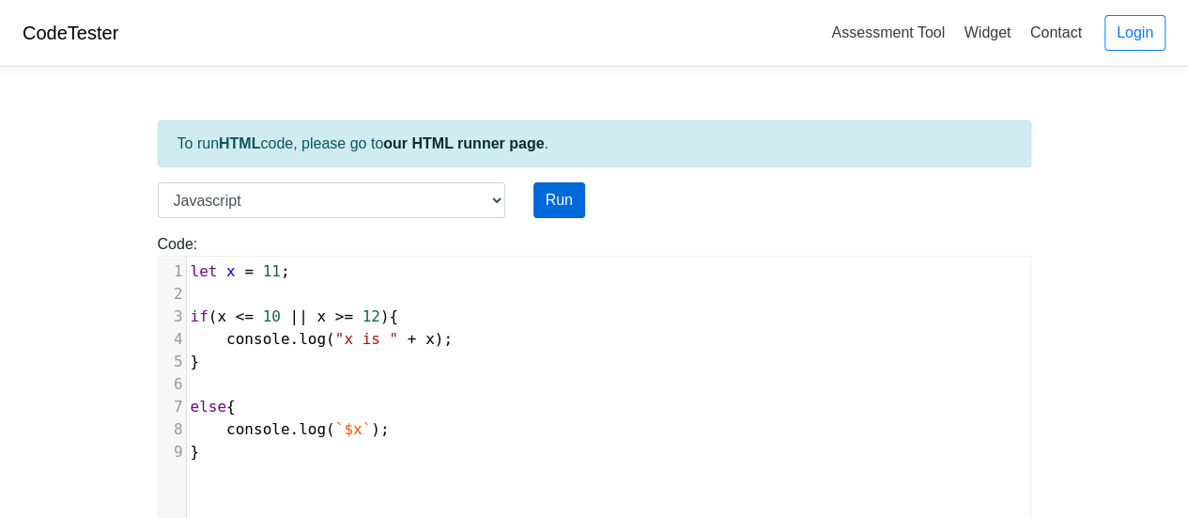
type textarea "$"
click at [558, 186] on button "Run" at bounding box center [560, 200] width 52 height 36
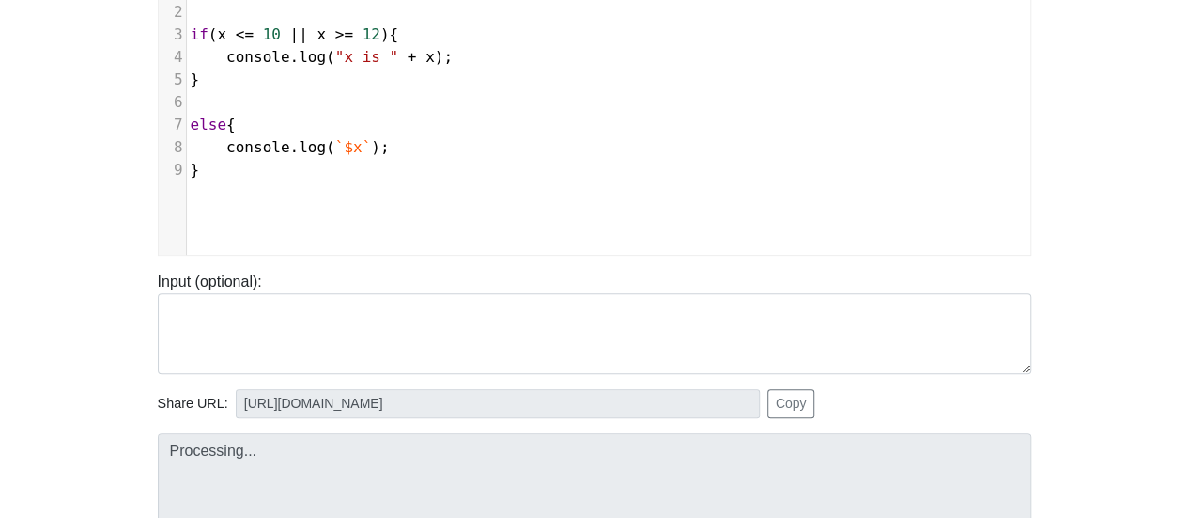
scroll to position [376, 0]
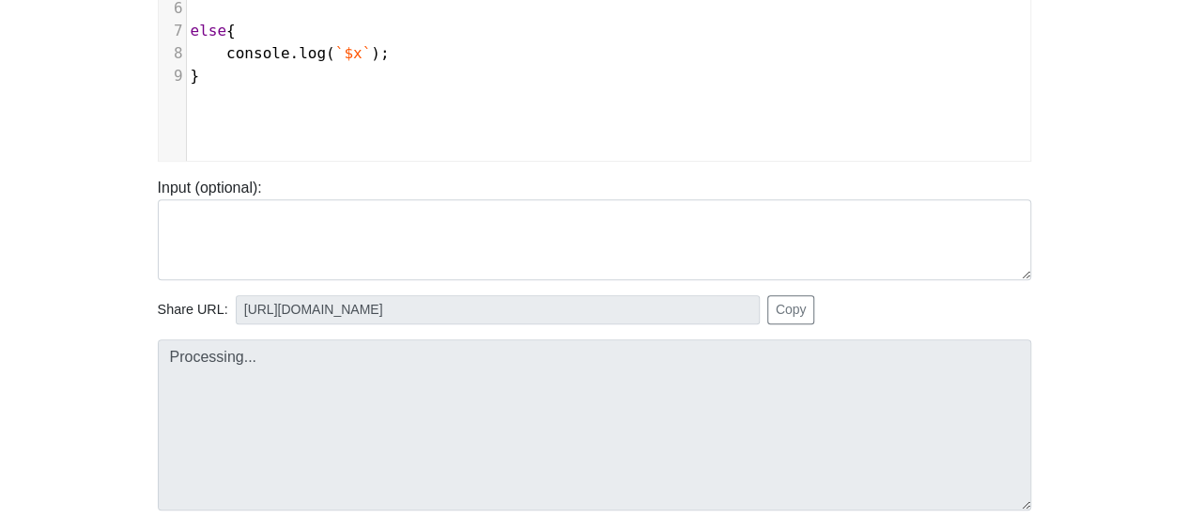
type input "[URL][DOMAIN_NAME]"
type textarea "Stdout: $x"
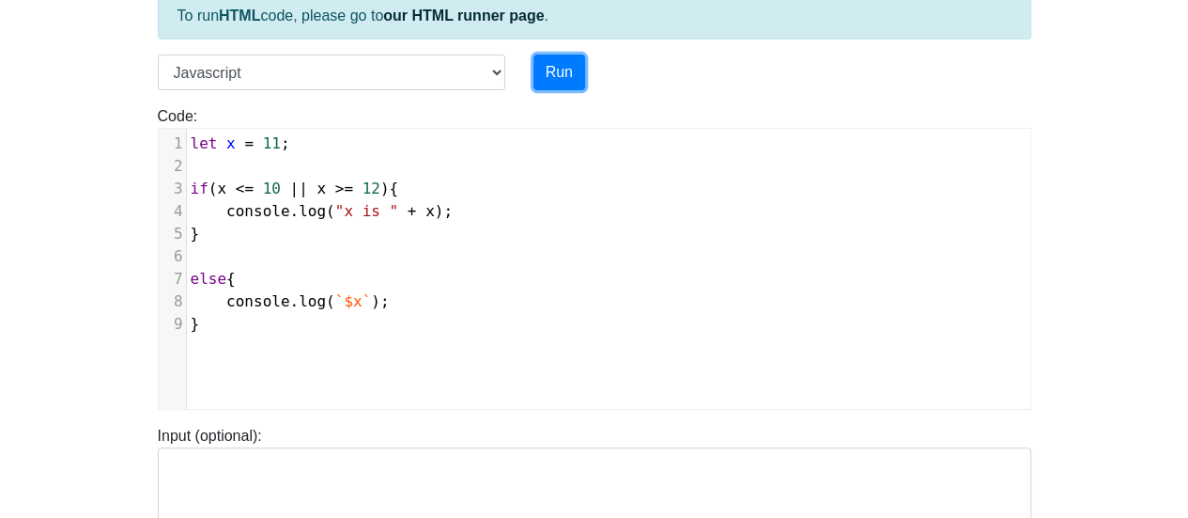
scroll to position [94, 0]
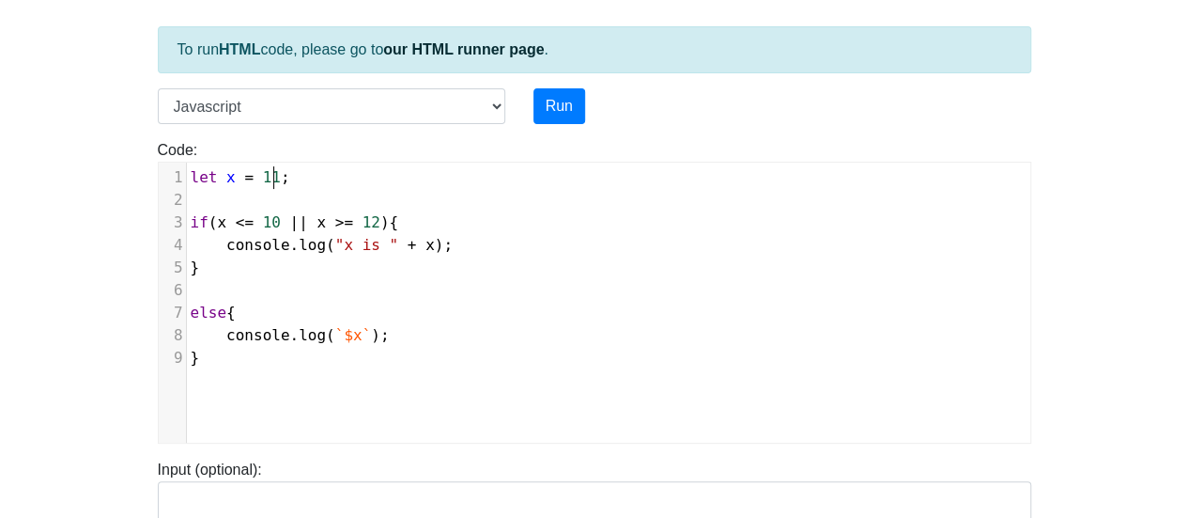
click at [272, 177] on span "let x = 11 ;" at bounding box center [241, 177] width 100 height 18
click at [549, 108] on button "Run" at bounding box center [560, 106] width 52 height 36
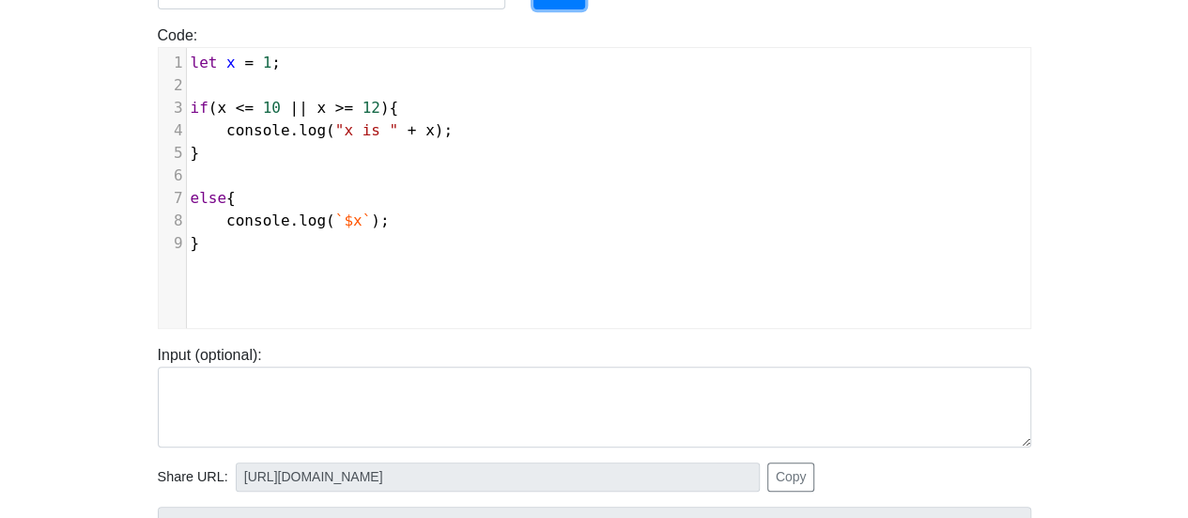
scroll to position [376, 0]
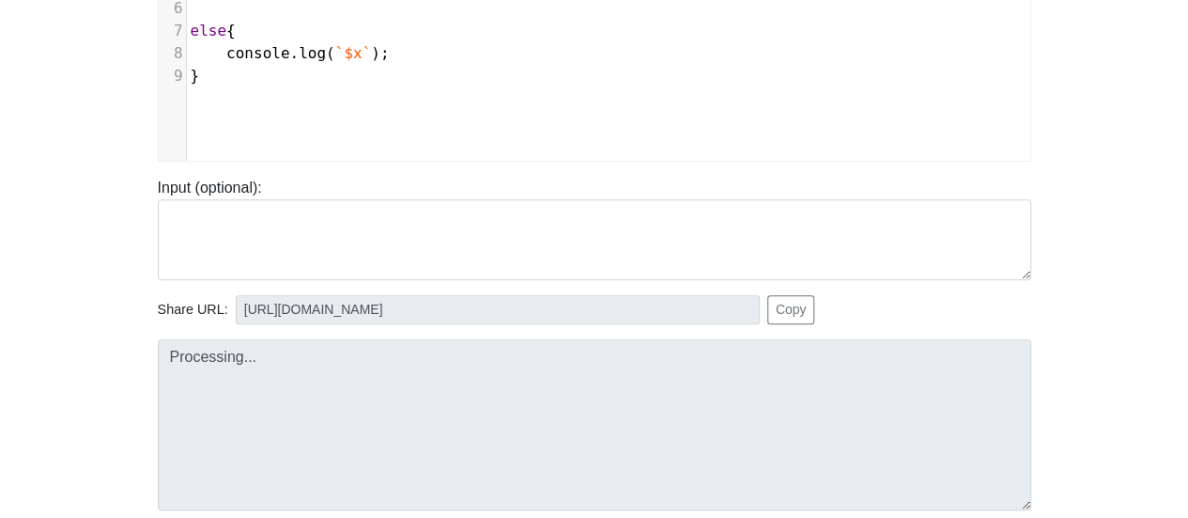
type input "[URL][DOMAIN_NAME]"
type textarea "Stdout: x is 1"
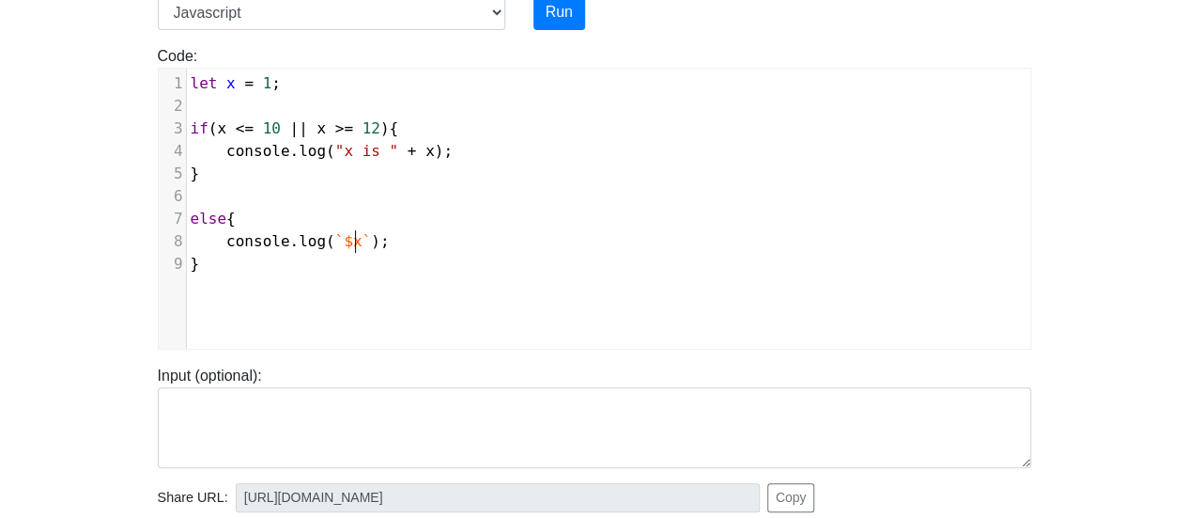
scroll to position [8, 0]
click at [352, 232] on span "`$x`" at bounding box center [353, 241] width 37 height 18
drag, startPoint x: 362, startPoint y: 233, endPoint x: 351, endPoint y: 249, distance: 19.0
click at [347, 249] on pre "console . log ( `$x` );" at bounding box center [616, 241] width 859 height 23
type textarea "`)"
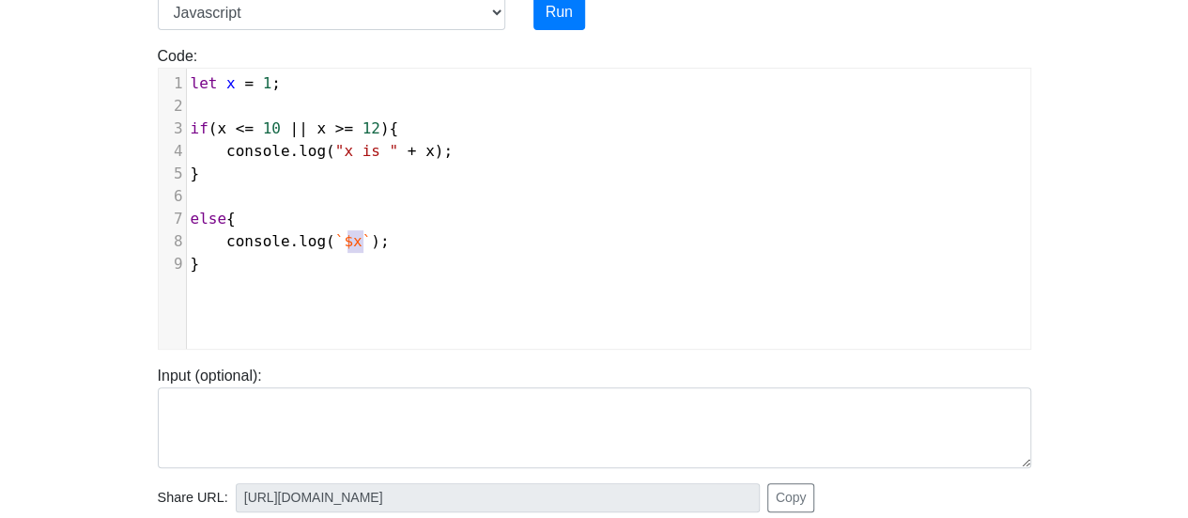
click at [358, 249] on pre "console . log ( `$x` );" at bounding box center [616, 241] width 859 height 23
type textarea "`$x`"
drag, startPoint x: 356, startPoint y: 245, endPoint x: 325, endPoint y: 243, distance: 31.1
click at [325, 243] on span "console . log ( `$x` );" at bounding box center [290, 241] width 199 height 18
type textarea "le.log(`$x`"
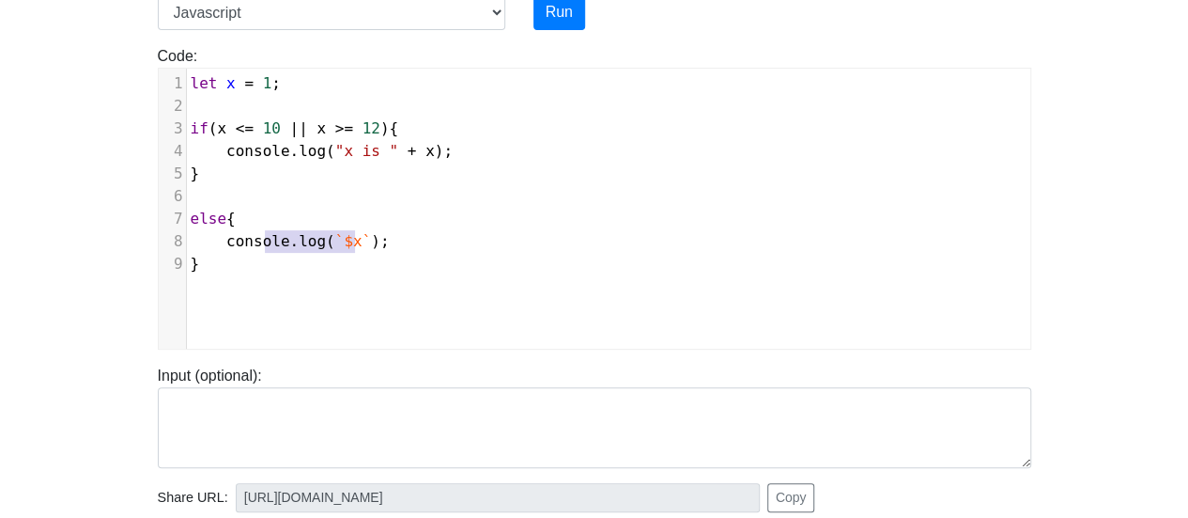
drag, startPoint x: 359, startPoint y: 240, endPoint x: 267, endPoint y: 237, distance: 92.1
click at [267, 237] on span "console . log ( `$x` );" at bounding box center [290, 241] width 199 height 18
drag, startPoint x: 378, startPoint y: 238, endPoint x: 222, endPoint y: 239, distance: 155.9
click at [222, 239] on pre "console . log ( `$x` );" at bounding box center [616, 241] width 859 height 23
type textarea "return undefine"
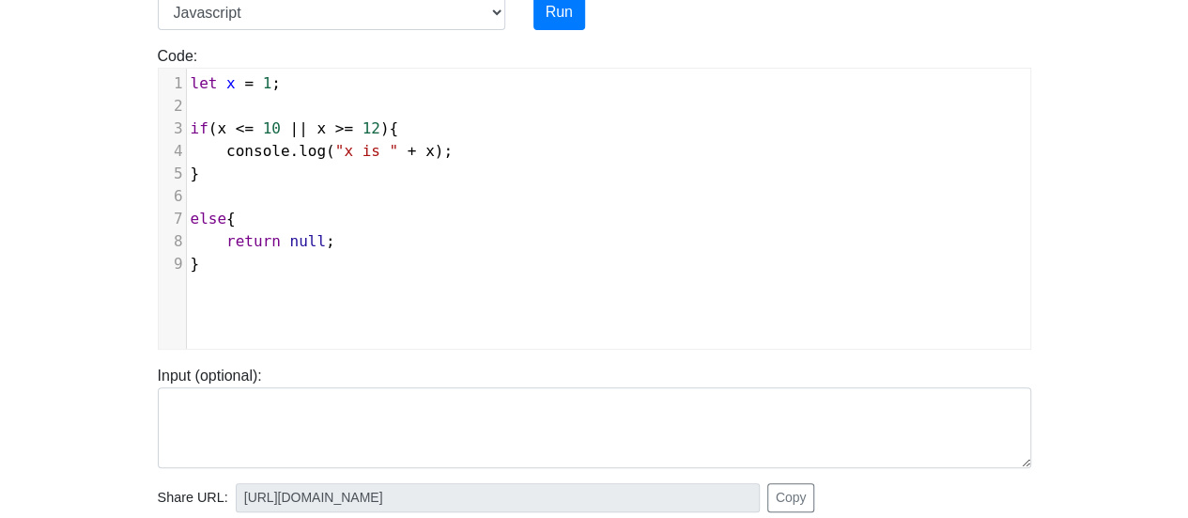
scroll to position [94, 0]
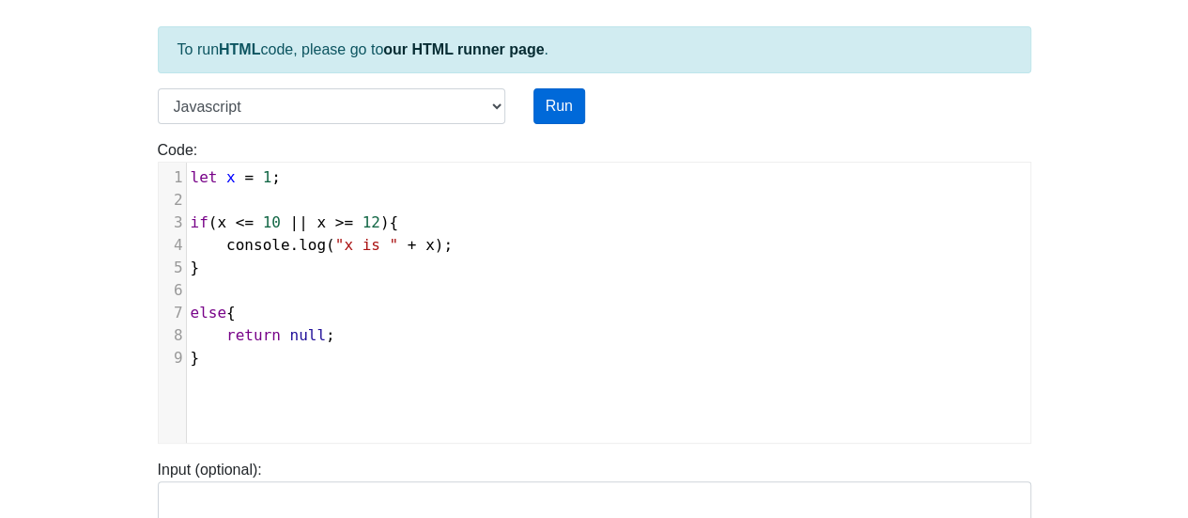
type textarea "null;"
click at [545, 115] on button "Run" at bounding box center [560, 106] width 52 height 36
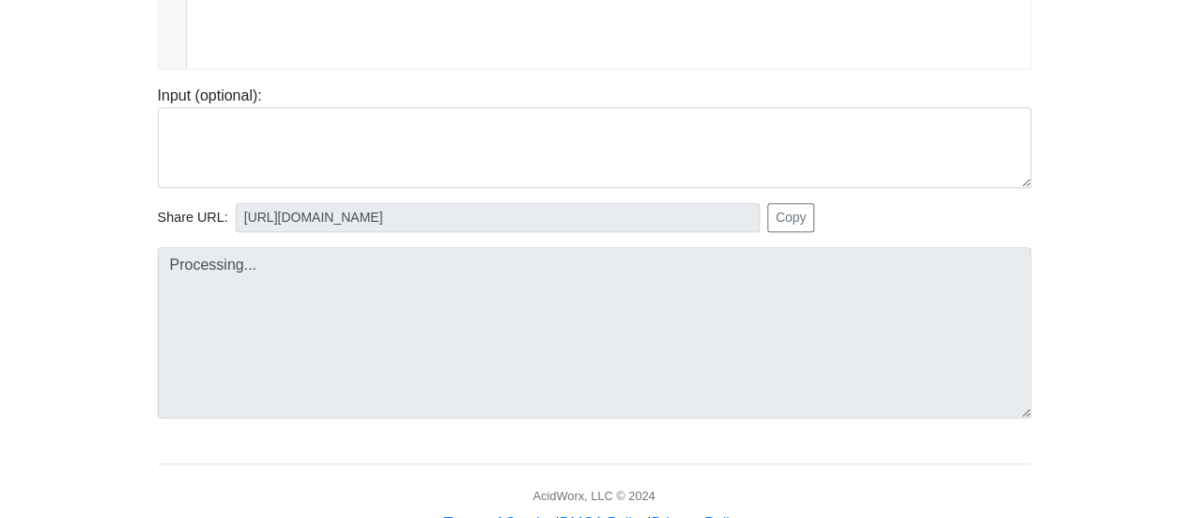
scroll to position [470, 0]
type input "[URL][DOMAIN_NAME]"
type textarea "Stdout: x is 1"
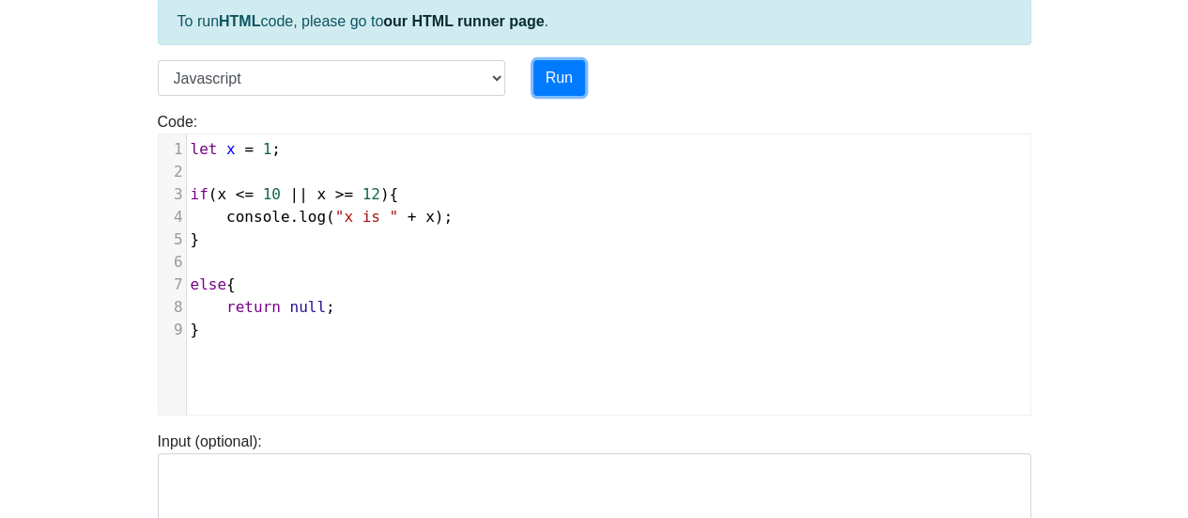
scroll to position [94, 0]
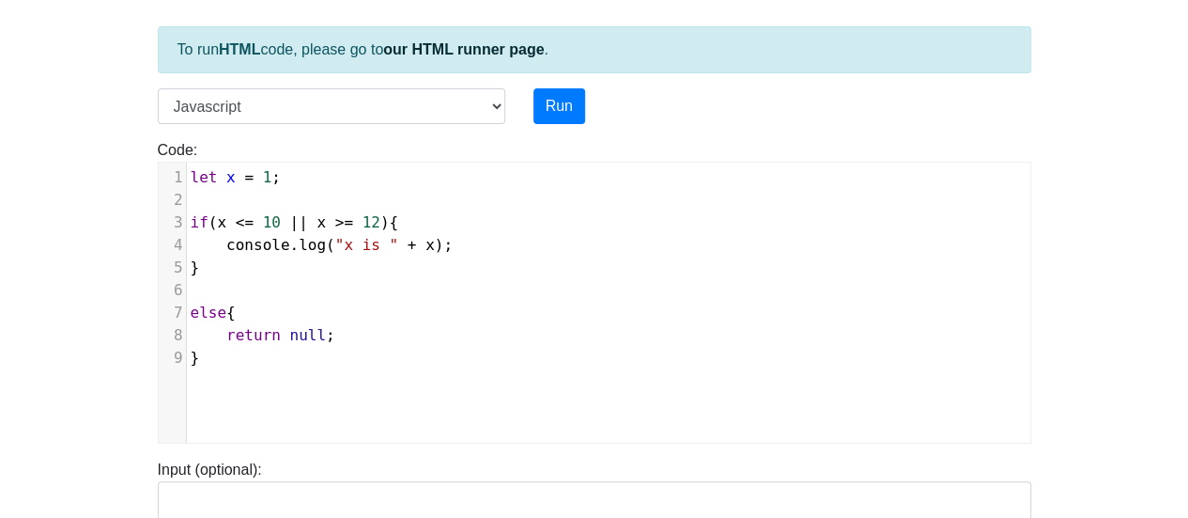
click at [263, 179] on span "1" at bounding box center [267, 177] width 9 height 18
type textarea "1"
click at [559, 97] on button "Run" at bounding box center [560, 106] width 52 height 36
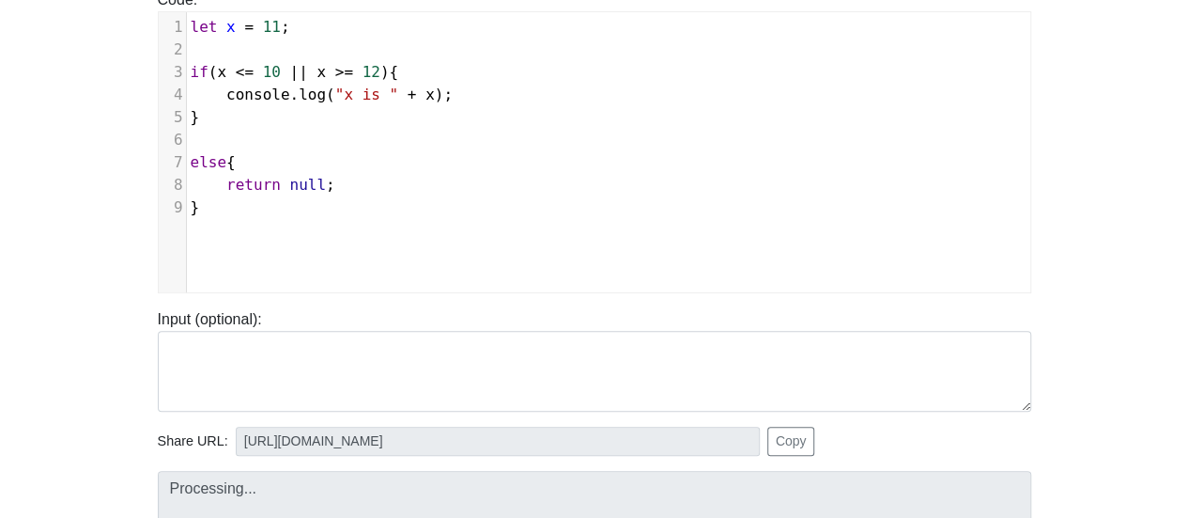
scroll to position [376, 0]
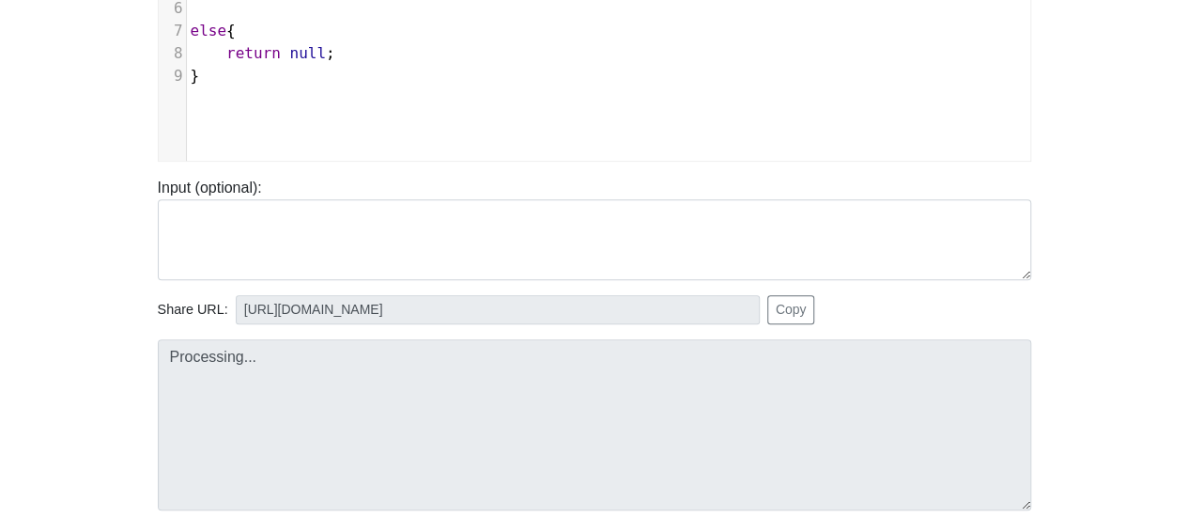
type input "[URL][DOMAIN_NAME]"
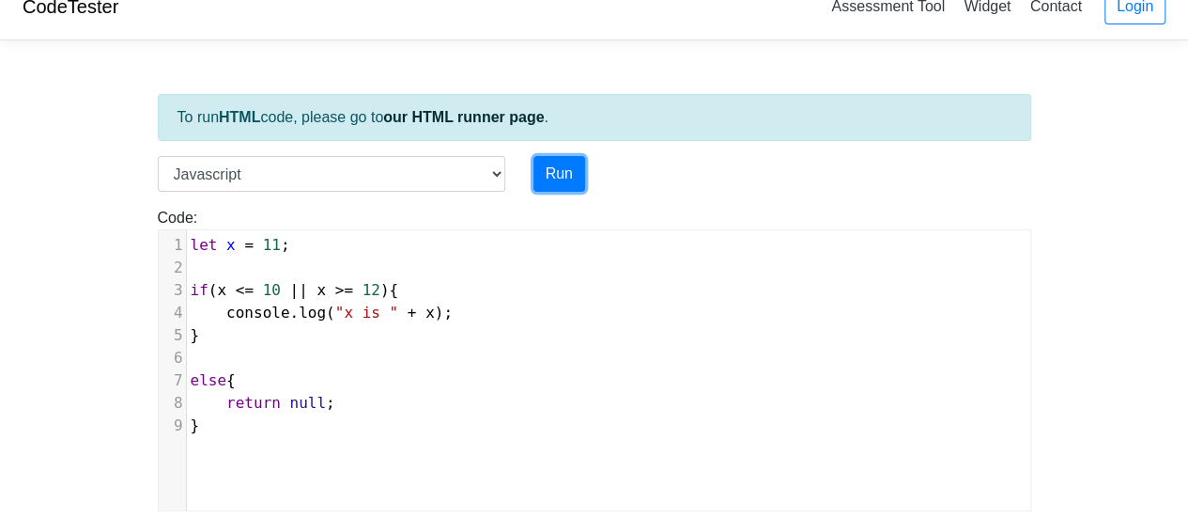
scroll to position [0, 0]
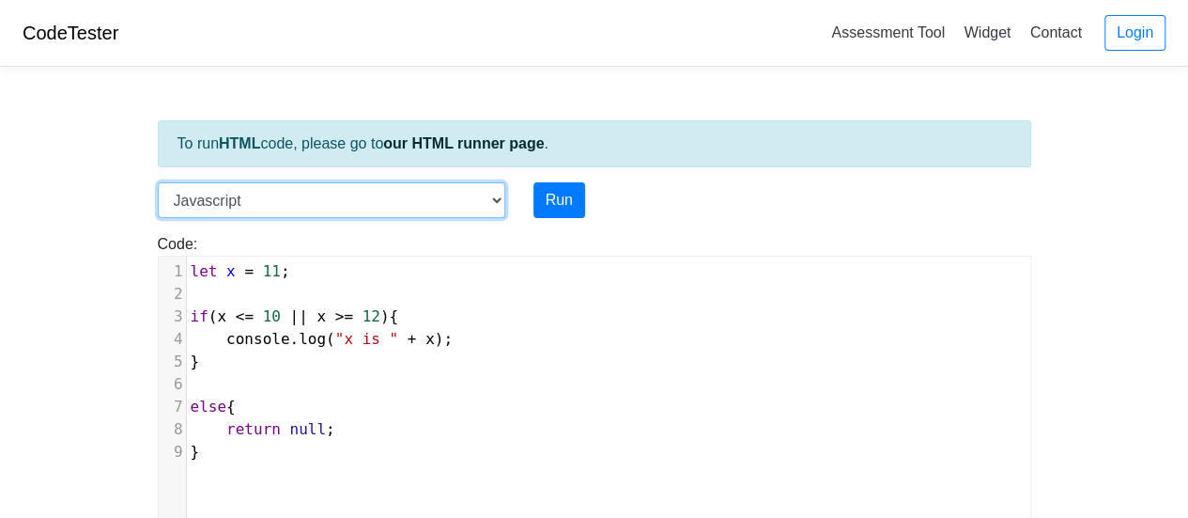
click at [487, 198] on select "C C++ Go Java Javascript Python Ruby" at bounding box center [332, 200] width 348 height 36
click at [158, 182] on select "C C++ Go Java Javascript Python Ruby" at bounding box center [332, 200] width 348 height 36
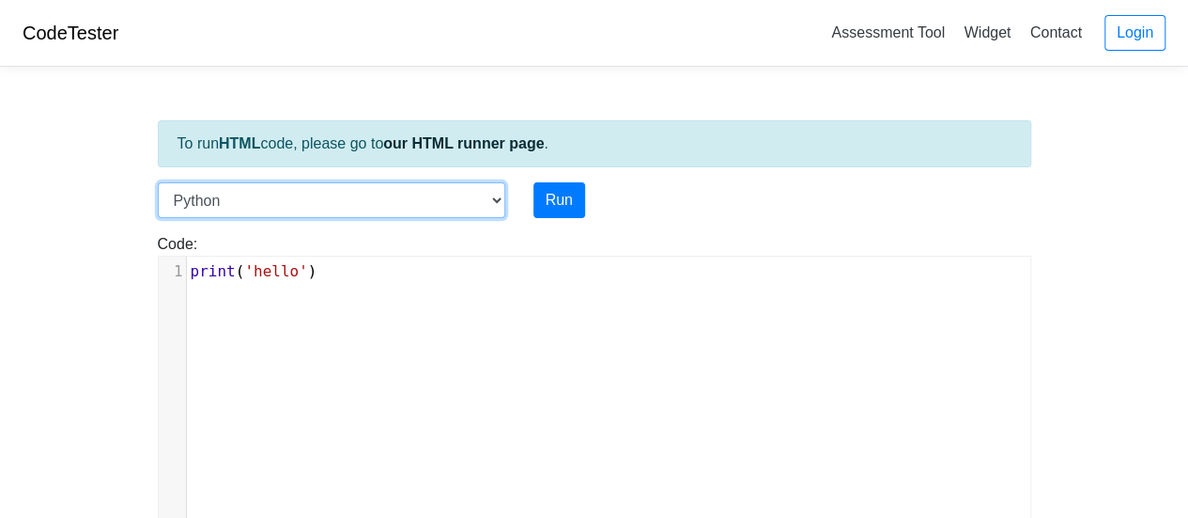
click at [466, 193] on select "C C++ Go Java Javascript Python Ruby" at bounding box center [332, 200] width 348 height 36
select select "javascript"
click at [158, 182] on select "C C++ Go Java Javascript Python Ruby" at bounding box center [332, 200] width 348 height 36
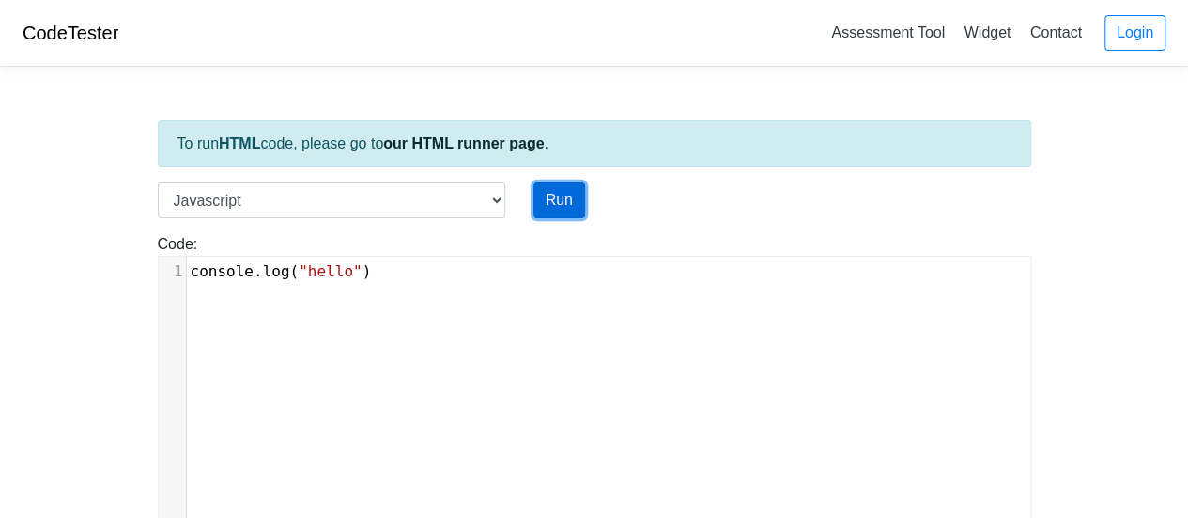
click at [565, 200] on button "Run" at bounding box center [560, 200] width 52 height 36
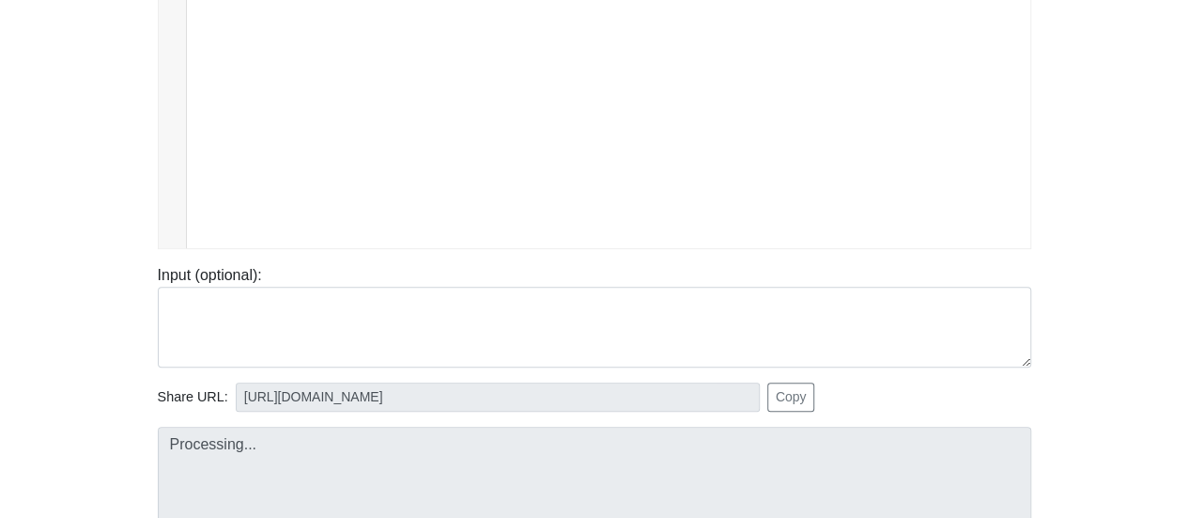
scroll to position [376, 0]
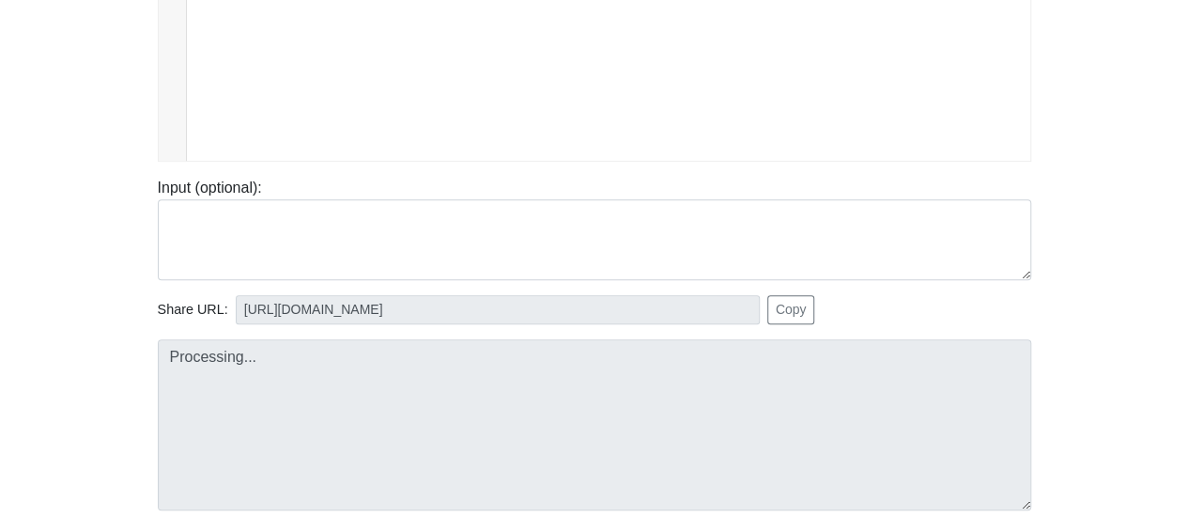
type input "[URL][DOMAIN_NAME]"
type textarea "Stdout: hello"
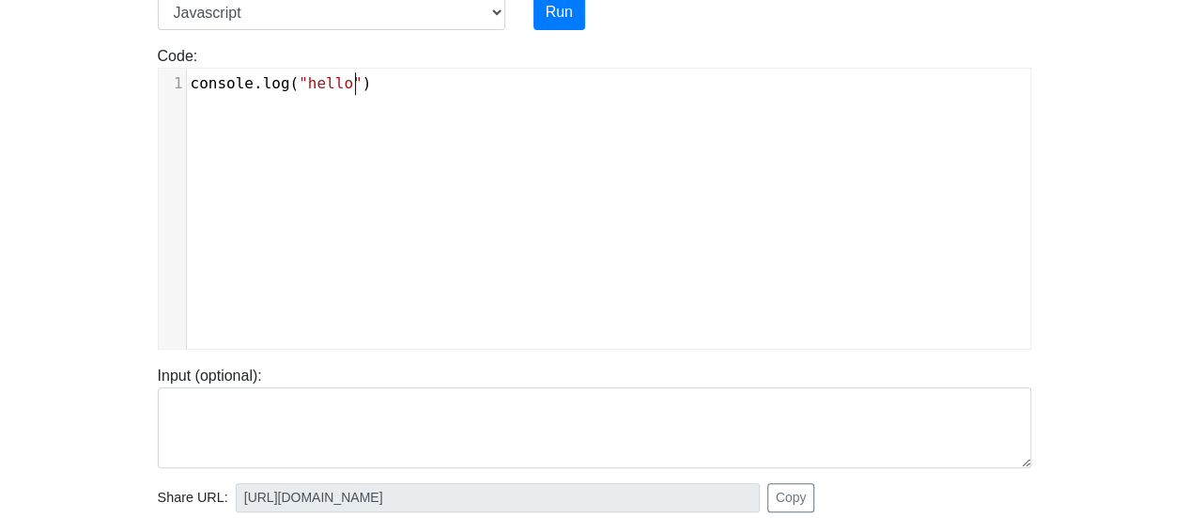
scroll to position [8, 0]
drag, startPoint x: 443, startPoint y: 228, endPoint x: 74, endPoint y: 151, distance: 377.1
click at [74, 151] on body "CodeTester Assessment Tool Widget Contact Login To run HTML code, please go to …" at bounding box center [594, 313] width 1188 height 1002
click at [461, 159] on div "xxxxxxxxxx 1 console . log ( "hello" )" at bounding box center [609, 223] width 900 height 308
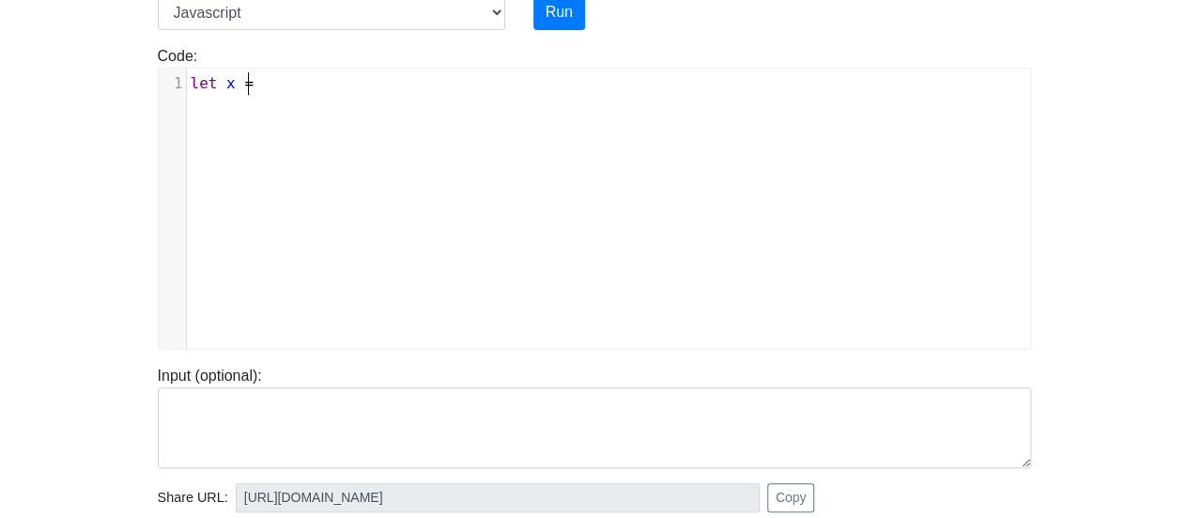
type textarea "let x =1"
type textarea "1;"
type textarea "if(x <= 10 || x >= 15"
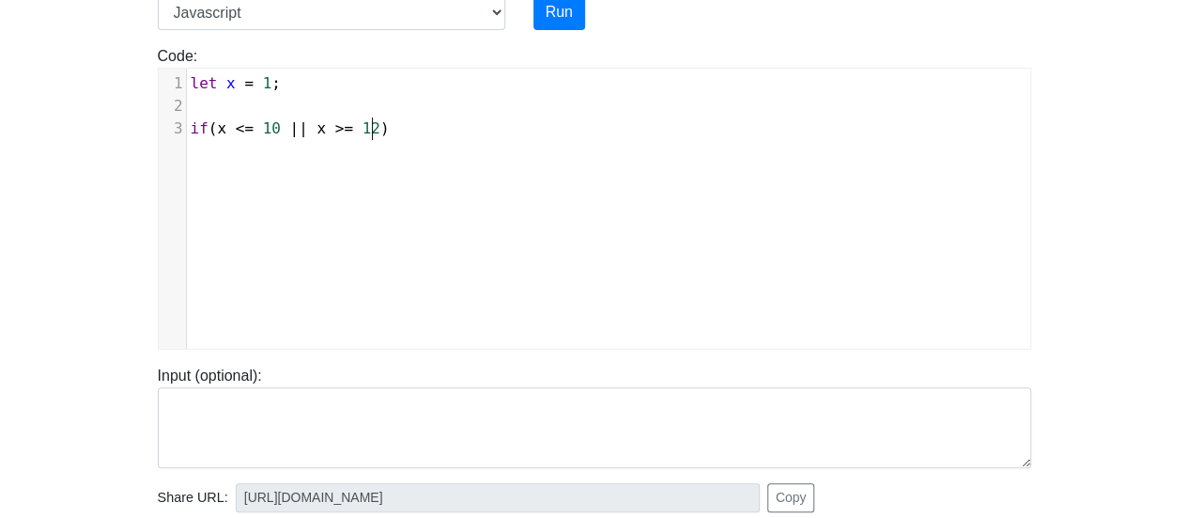
scroll to position [8, 15]
type textarea "2){"
type textarea "cons"
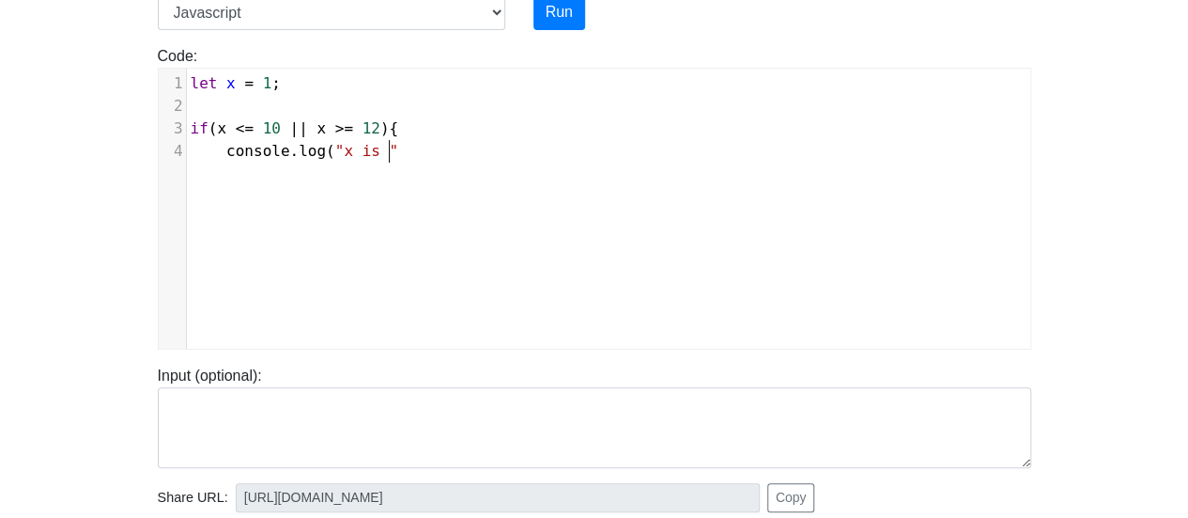
type textarea "console.log("x is " ="
type textarea "+ x_"
type textarea ");"
type textarea "}"
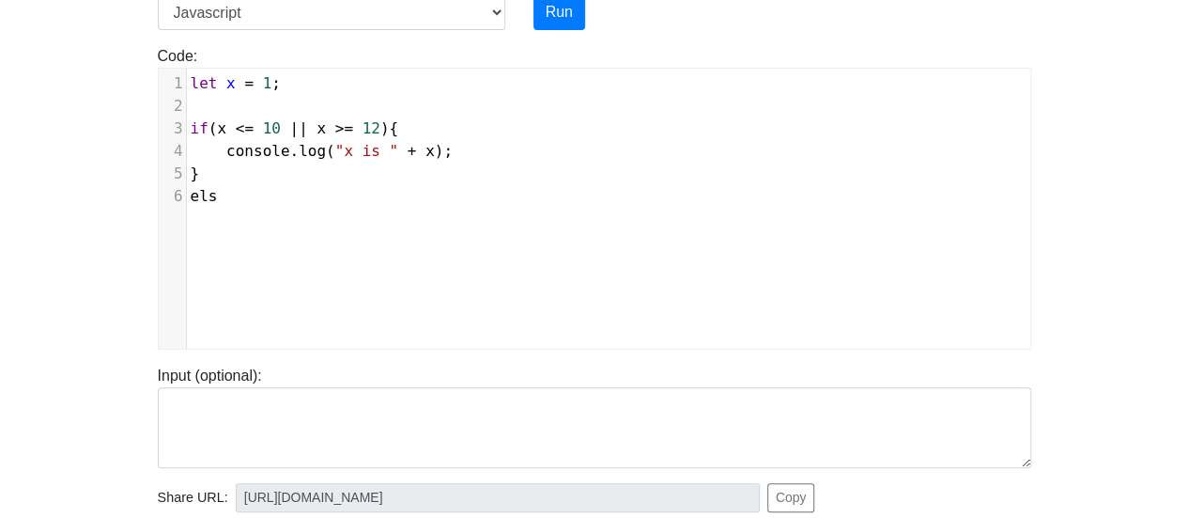
scroll to position [8, 32]
type textarea "else{"
type textarea "console.lgo"
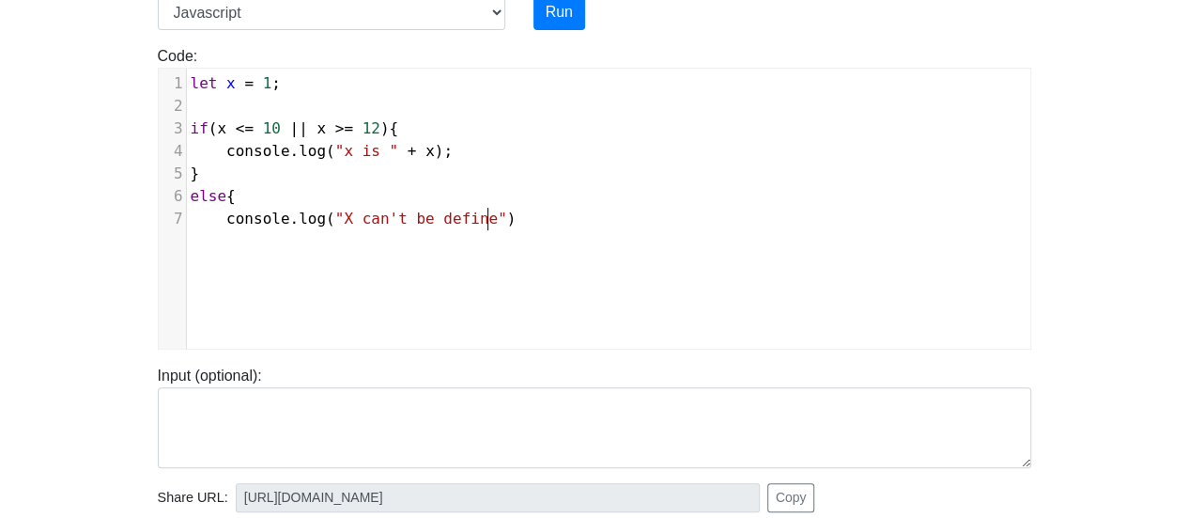
type textarea "og("X can't be define");"
type textarea "{"
type textarea "}"
click at [564, 8] on button "Run" at bounding box center [560, 12] width 52 height 36
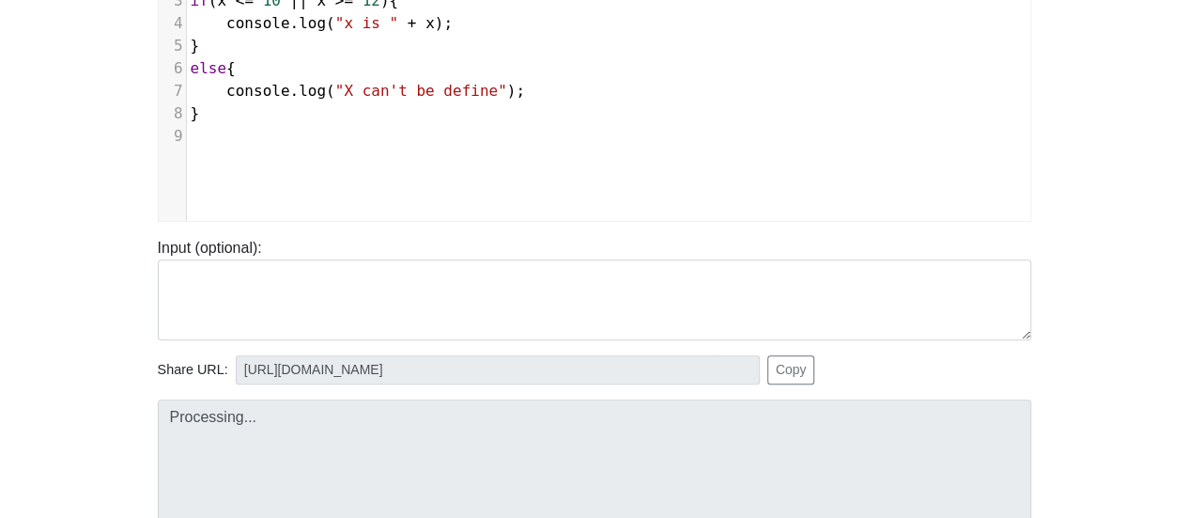
scroll to position [470, 0]
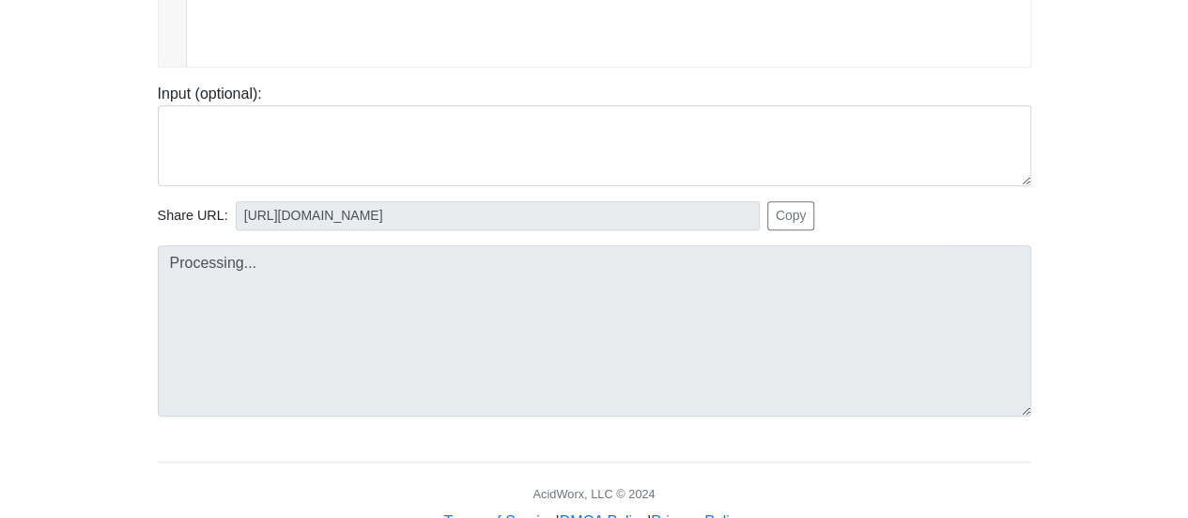
type input "[URL][DOMAIN_NAME]"
type textarea "Stdout: x is 1"
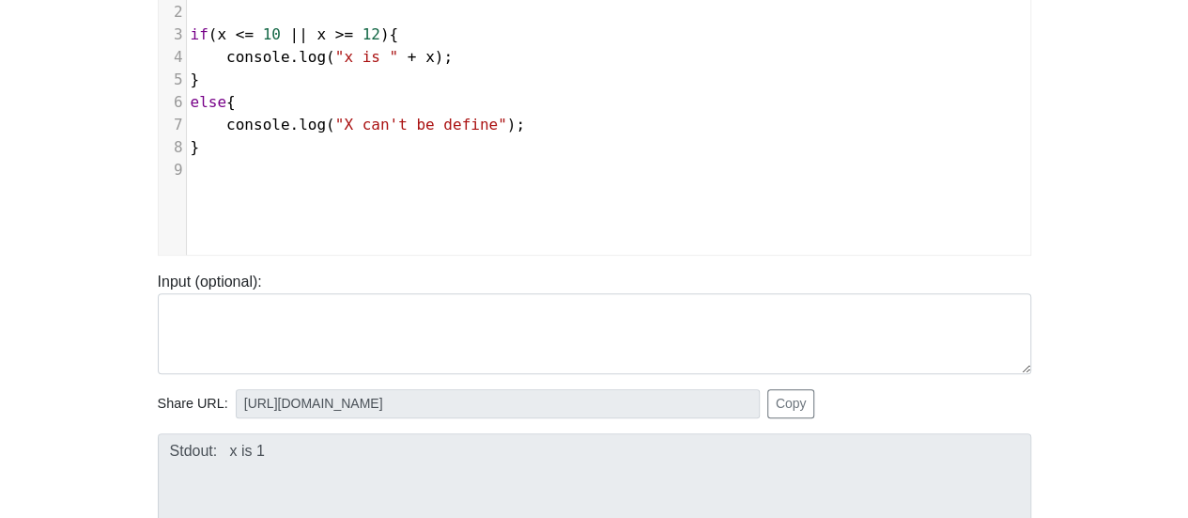
scroll to position [8, 0]
click at [380, 164] on pre "​" at bounding box center [616, 170] width 859 height 23
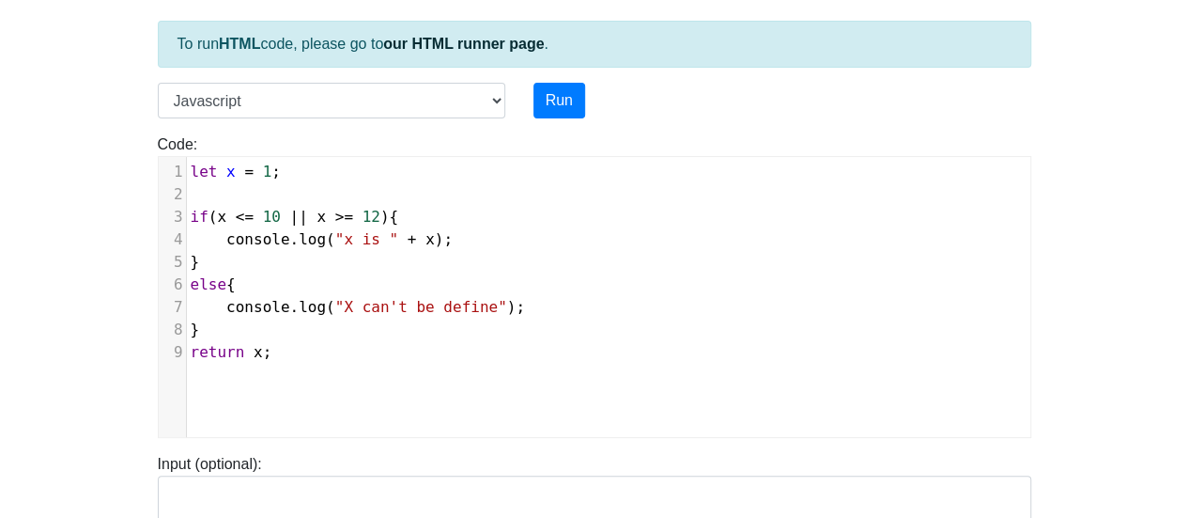
scroll to position [94, 0]
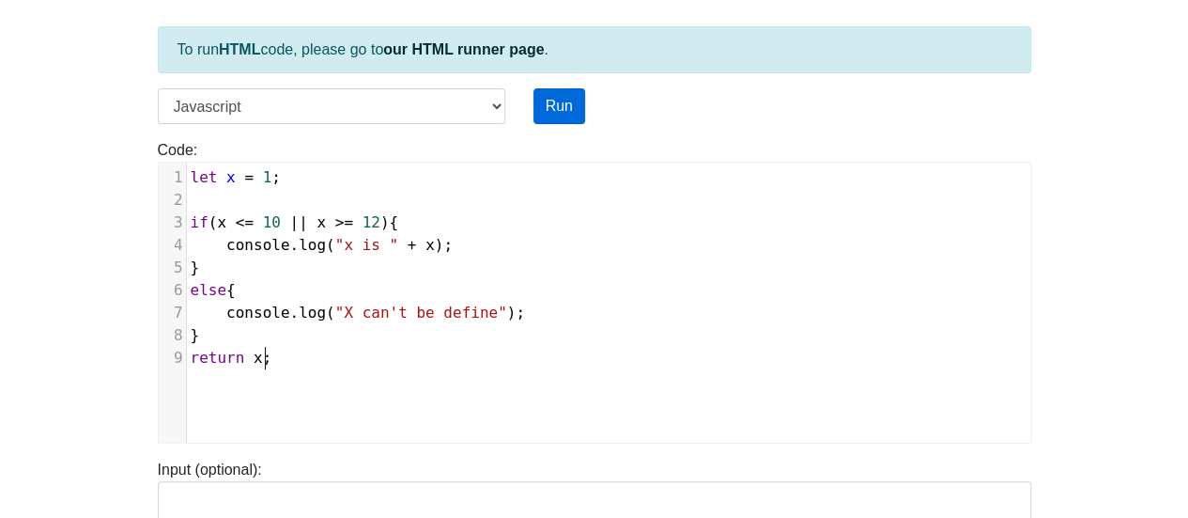
type textarea "return x;"
click at [553, 108] on button "Run" at bounding box center [560, 106] width 52 height 36
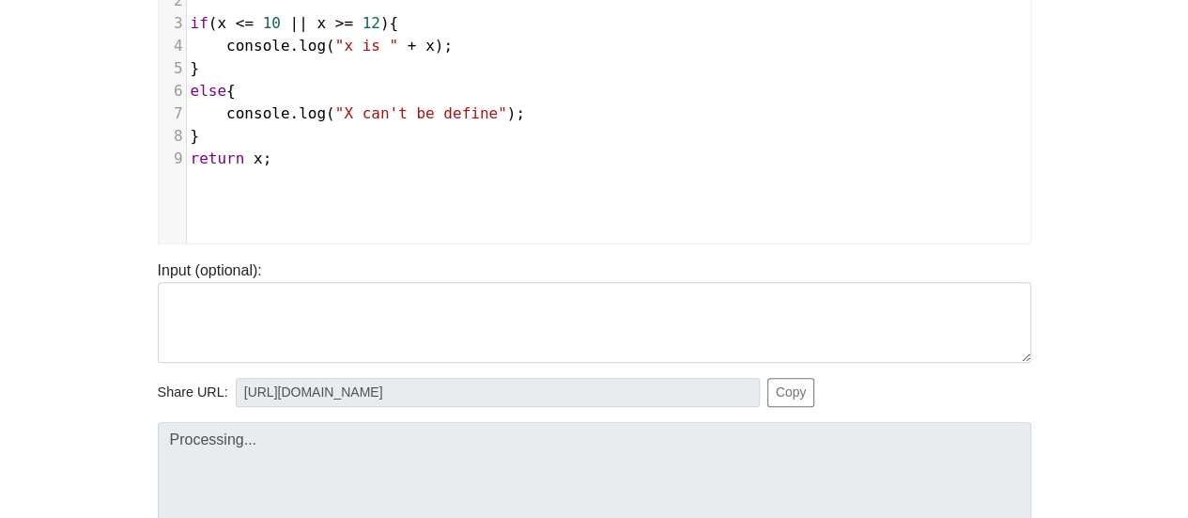
scroll to position [376, 0]
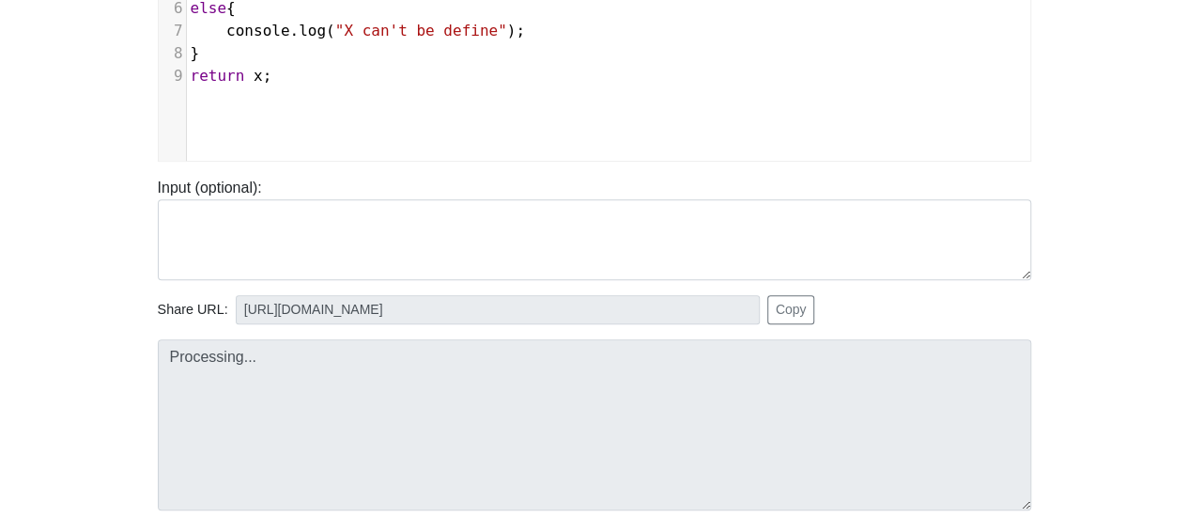
type input "[URL][DOMAIN_NAME]"
type textarea "Stdout: x is 1"
type textarea "return x;"
drag, startPoint x: 274, startPoint y: 74, endPoint x: 187, endPoint y: 75, distance: 87.4
click at [187, 75] on pre "return x ;" at bounding box center [616, 76] width 859 height 23
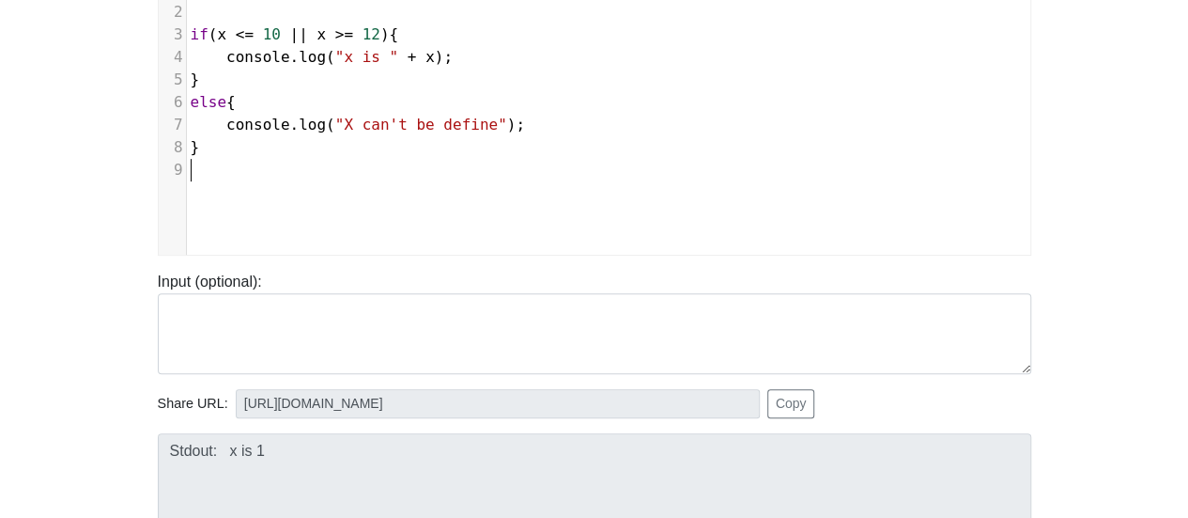
scroll to position [188, 0]
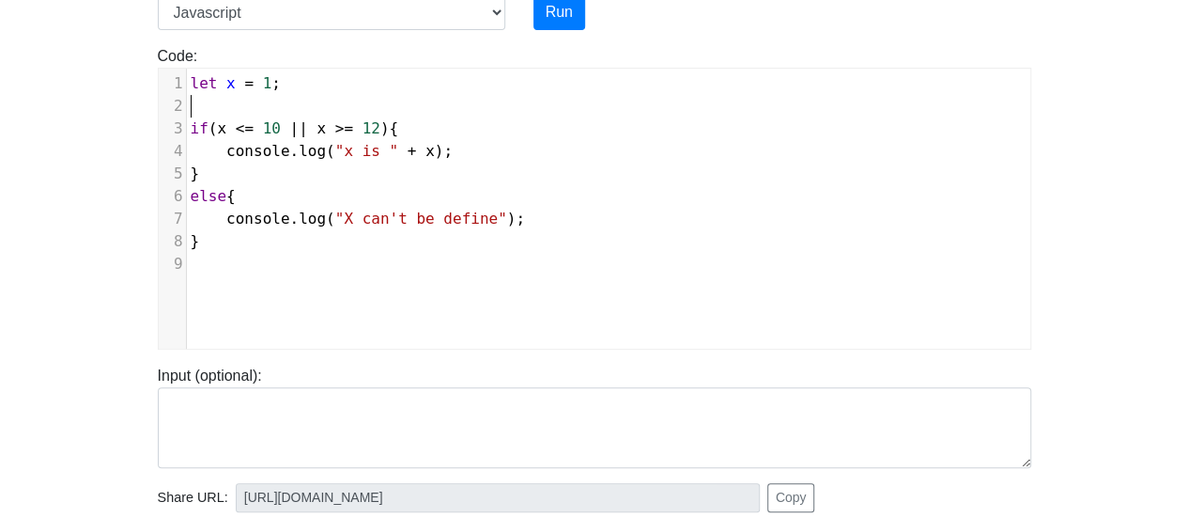
click at [283, 98] on pre "​" at bounding box center [616, 106] width 859 height 23
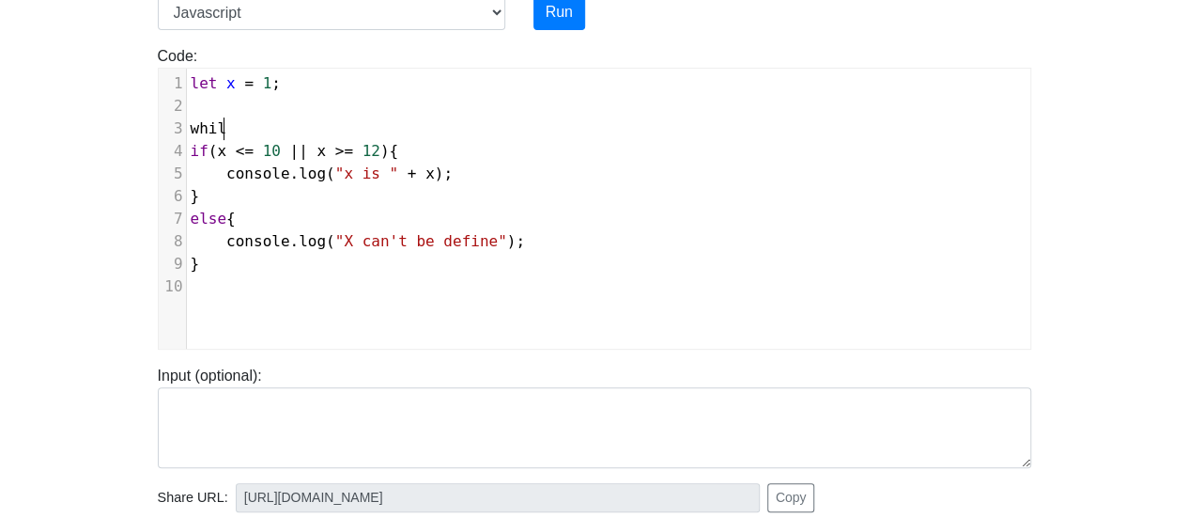
scroll to position [8, 39]
type textarea "while"
type textarea "(x <=10"
type textarea "10;"
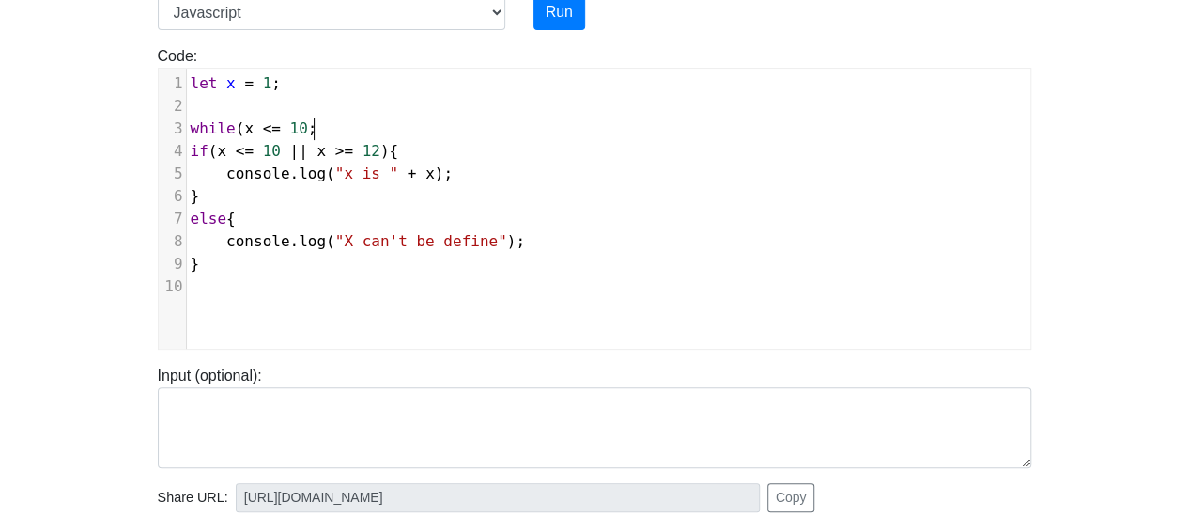
scroll to position [8, 39]
type textarea "x="
type textarea "= 1;"
click at [395, 127] on pre "while ( x = 1 ; x <= 10 ;" at bounding box center [616, 128] width 859 height 23
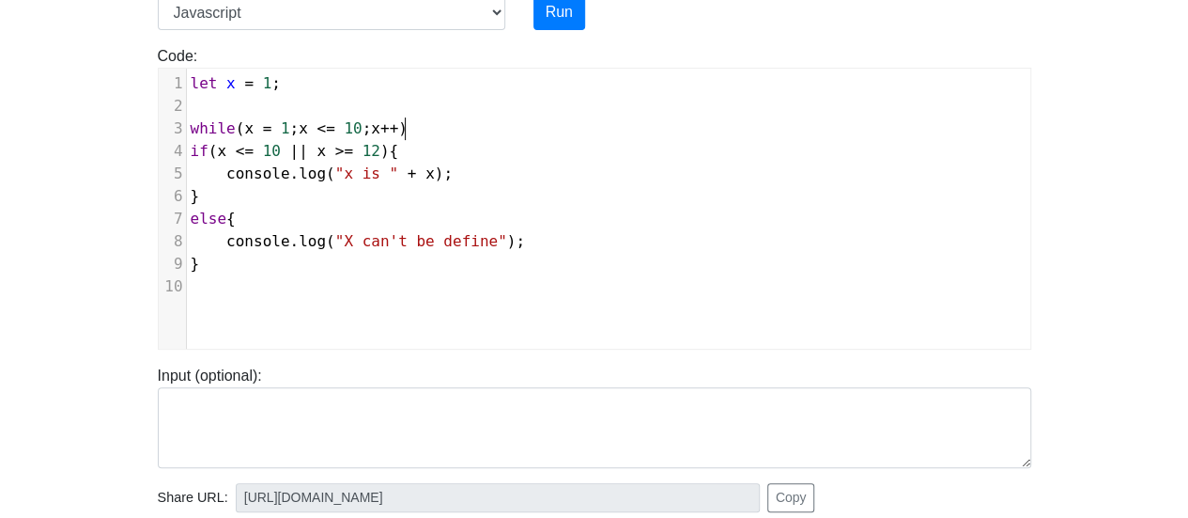
scroll to position [8, 31]
type textarea "x++){"
click at [305, 277] on pre "​" at bounding box center [616, 286] width 859 height 23
type textarea "}"
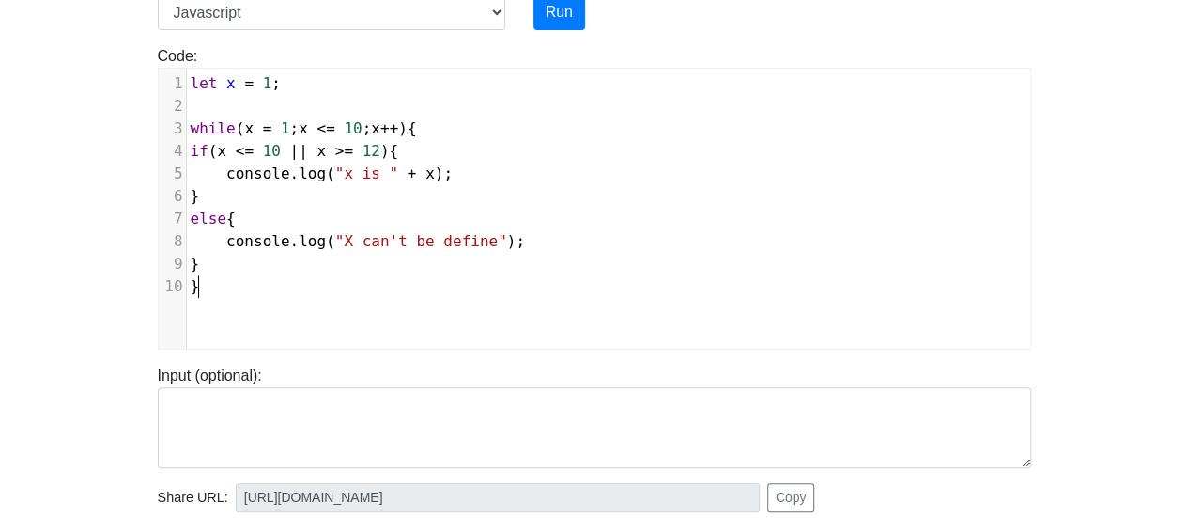
scroll to position [8, 8]
click at [263, 77] on span "1" at bounding box center [267, 83] width 9 height 18
click at [554, 20] on button "Run" at bounding box center [560, 12] width 52 height 36
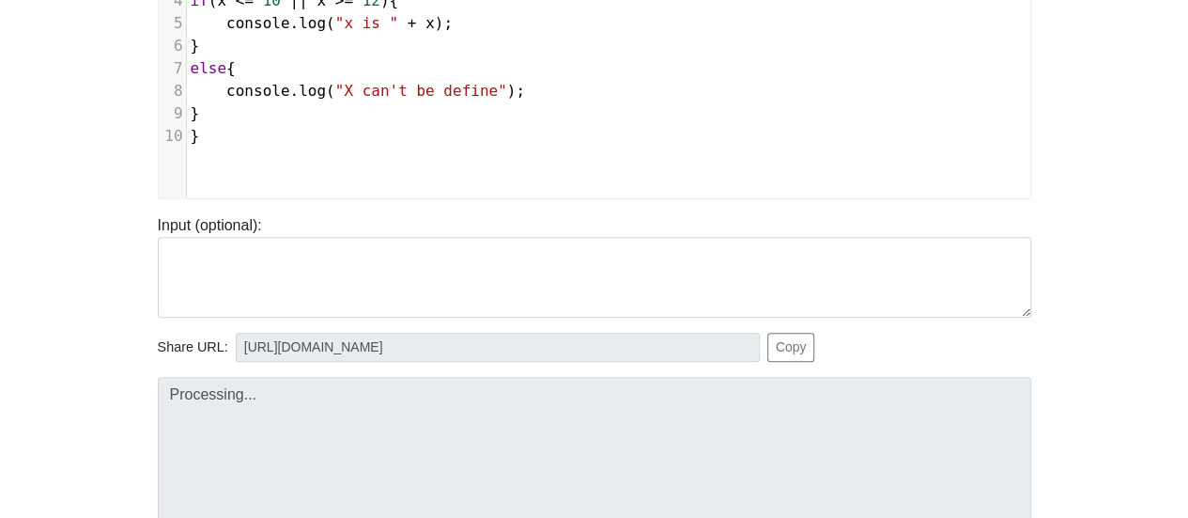
scroll to position [470, 0]
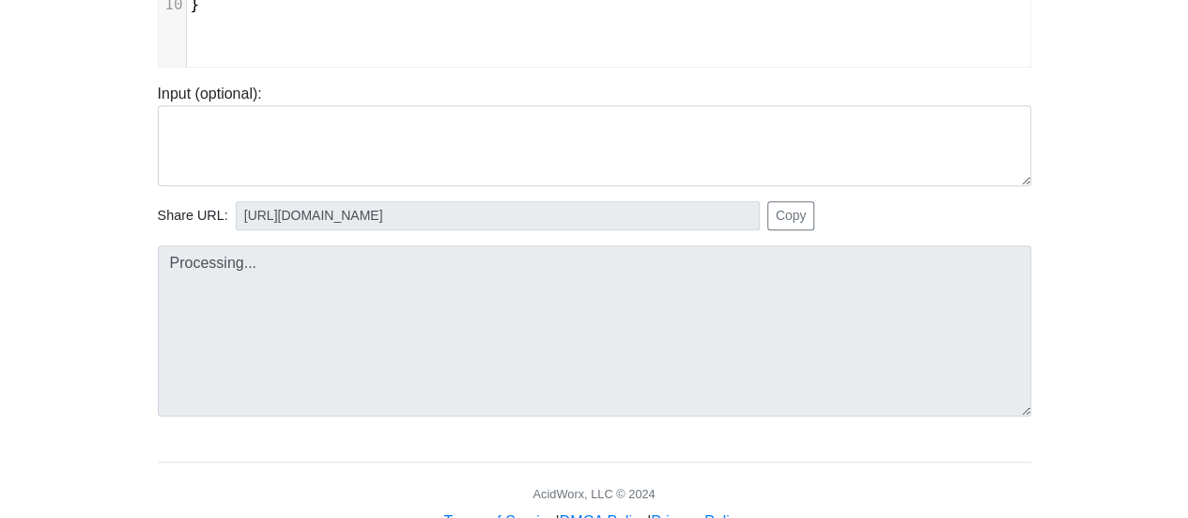
type input "[URL][DOMAIN_NAME]"
type textarea "Submission status: Runtime Error (NZEC) Stderr: /box/script.js:3 while(x = 1; x…"
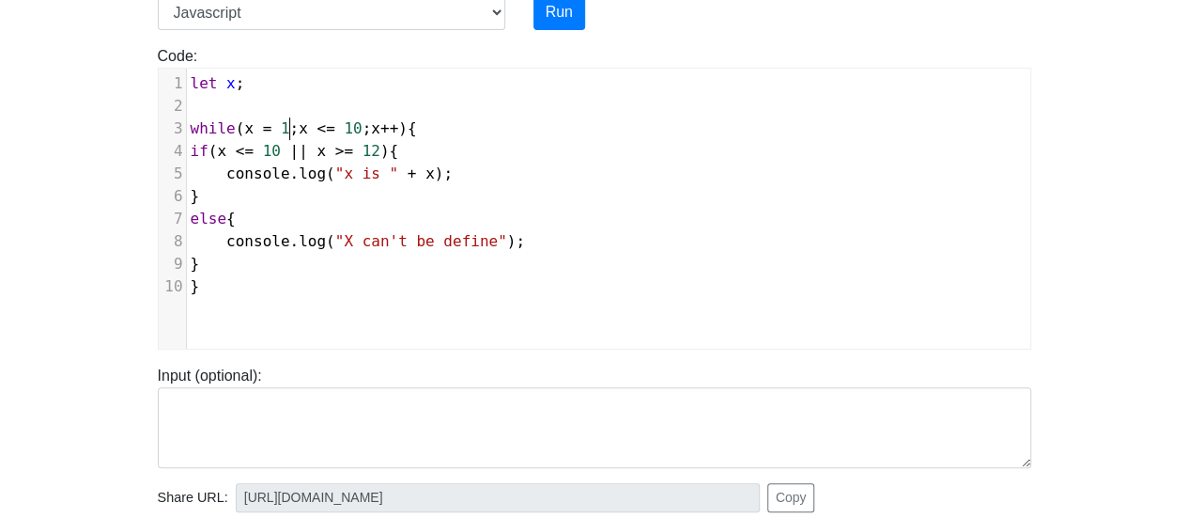
scroll to position [8, 0]
type textarea "x = 1;"
drag, startPoint x: 289, startPoint y: 128, endPoint x: 239, endPoint y: 130, distance: 50.8
click at [239, 130] on span "while ( x = 1 ; x <= 10 ; x ++ ){" at bounding box center [304, 128] width 226 height 18
click at [381, 129] on pre "while ( x <= 10 ; x ++ ){" at bounding box center [616, 128] width 859 height 23
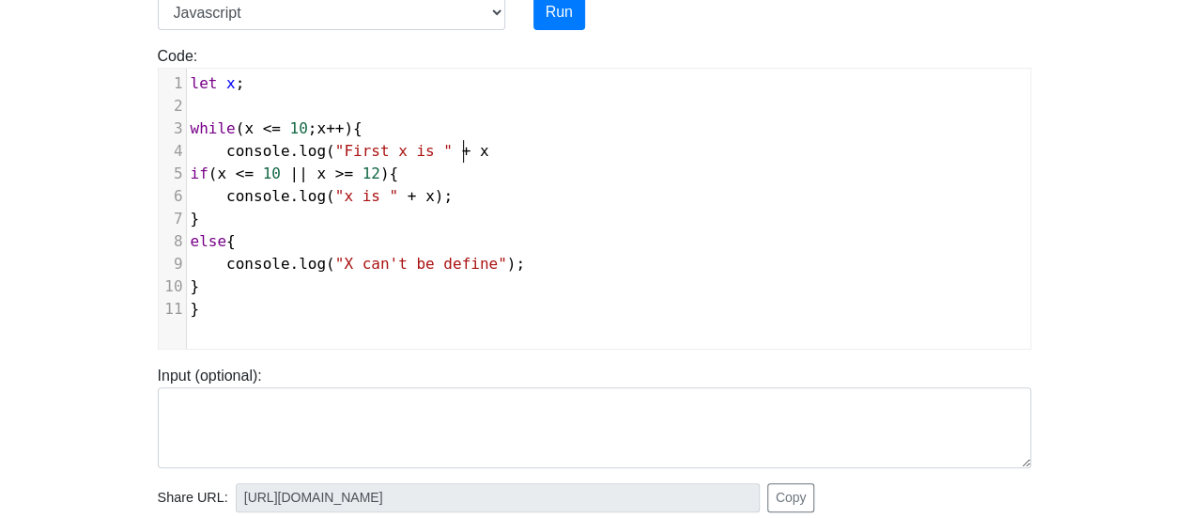
scroll to position [8, 238]
type textarea "console.log("First x is " + x)"
click at [346, 275] on pre "}" at bounding box center [616, 286] width 859 height 23
type textarea "x++'"
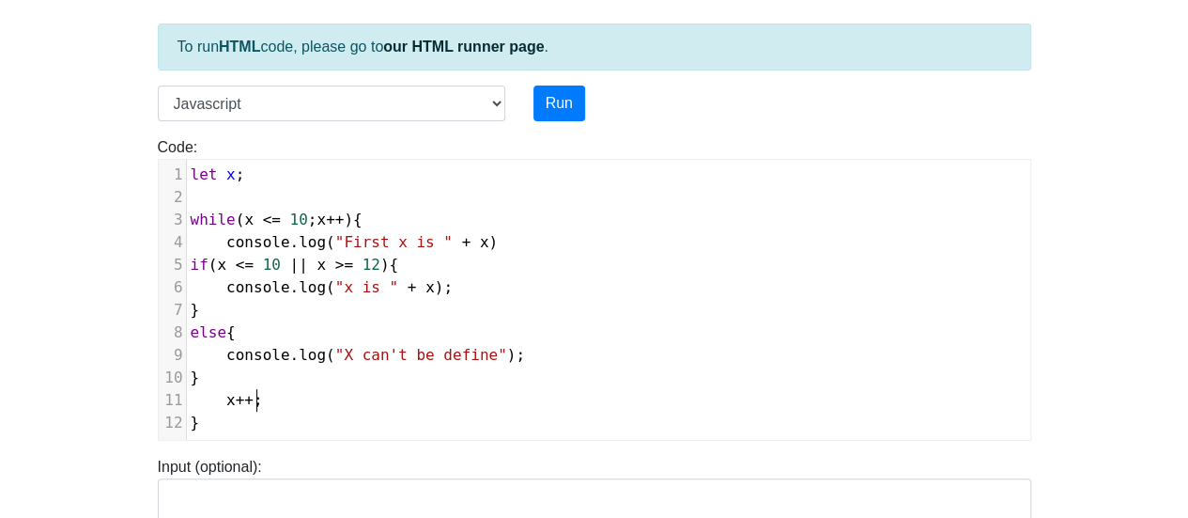
scroll to position [94, 0]
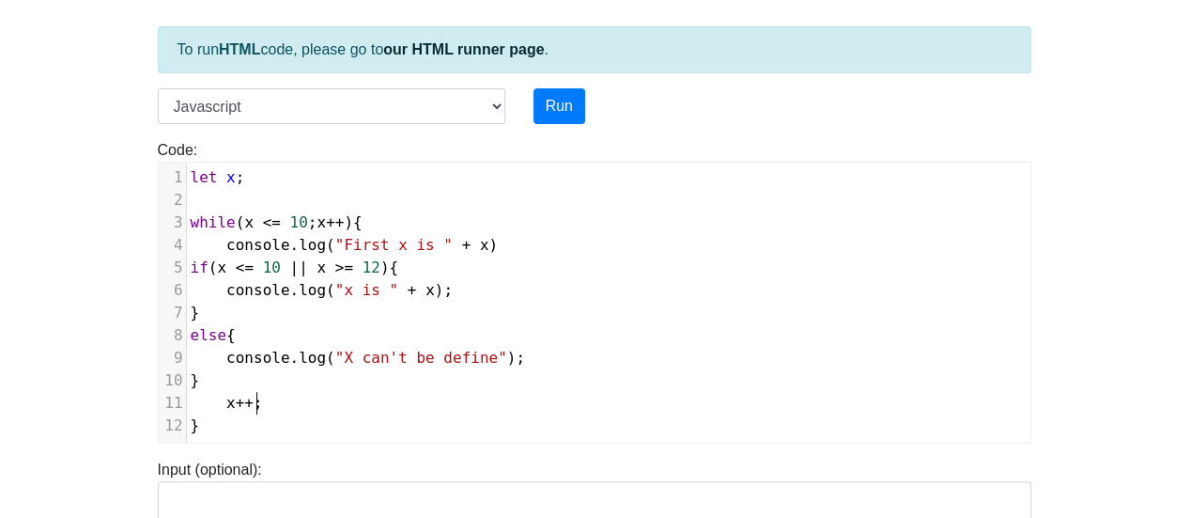
type textarea ";"
click at [579, 82] on div "To run HTML code, please go to our HTML runner page . Language C C++ Go Java Ja…" at bounding box center [595, 448] width 902 height 921
click at [565, 99] on button "Run" at bounding box center [560, 106] width 52 height 36
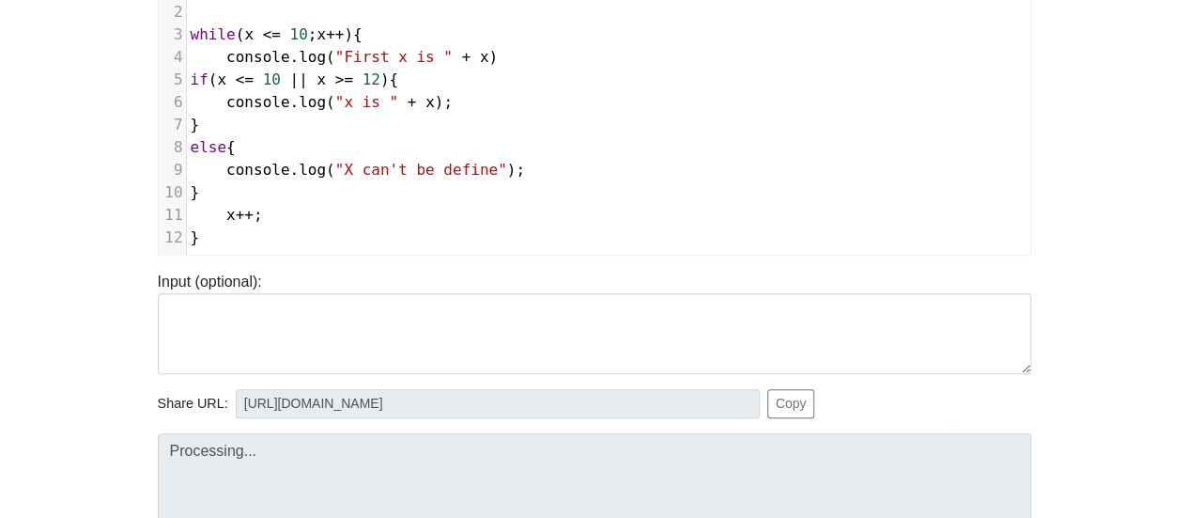
scroll to position [376, 0]
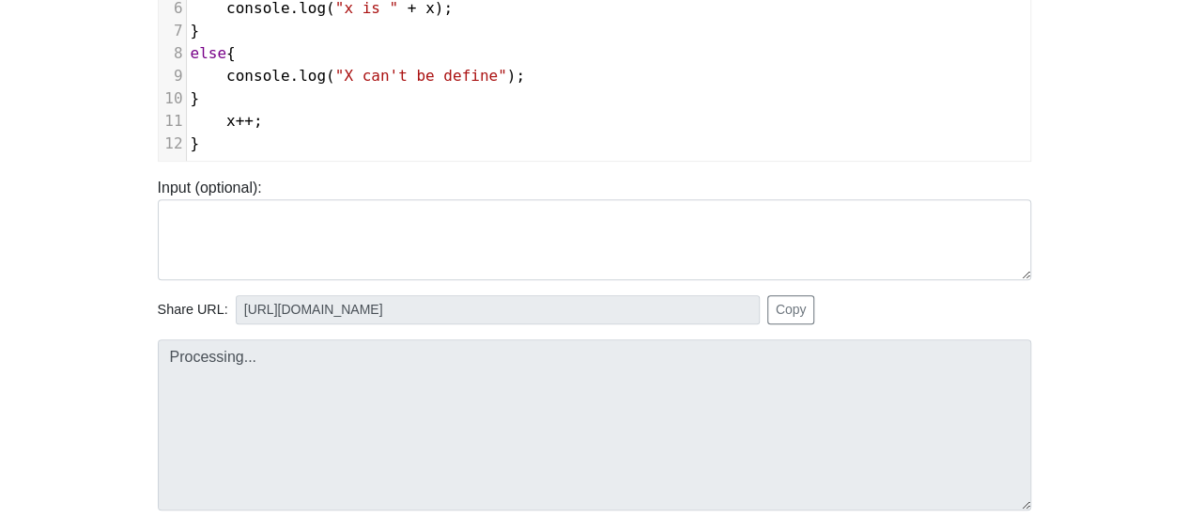
type input "[URL][DOMAIN_NAME]"
type textarea "Submission status: Runtime Error (NZEC) Stderr: /box/script.js:3 while(x <= 10;…"
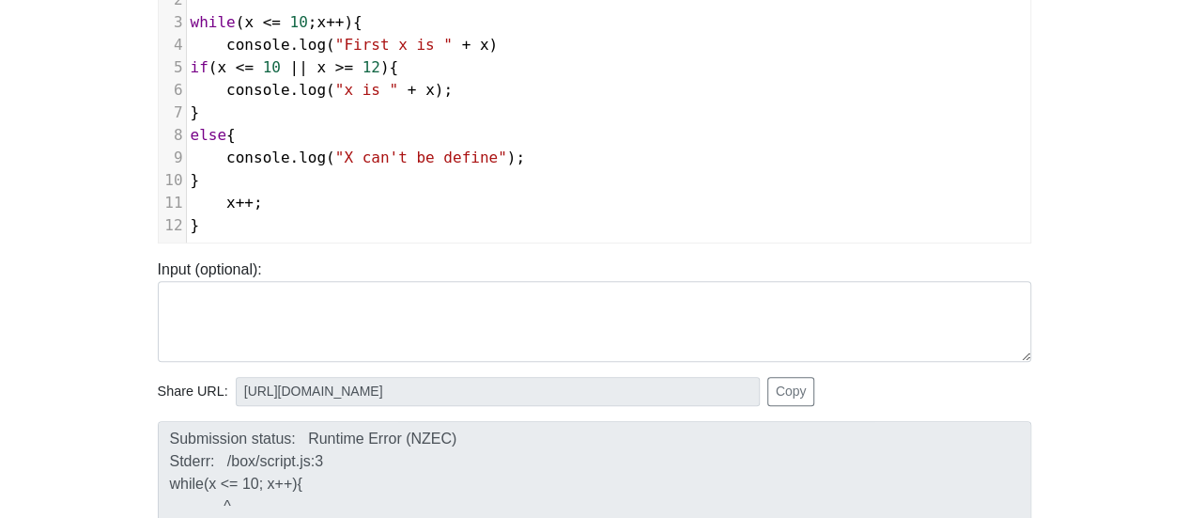
scroll to position [188, 0]
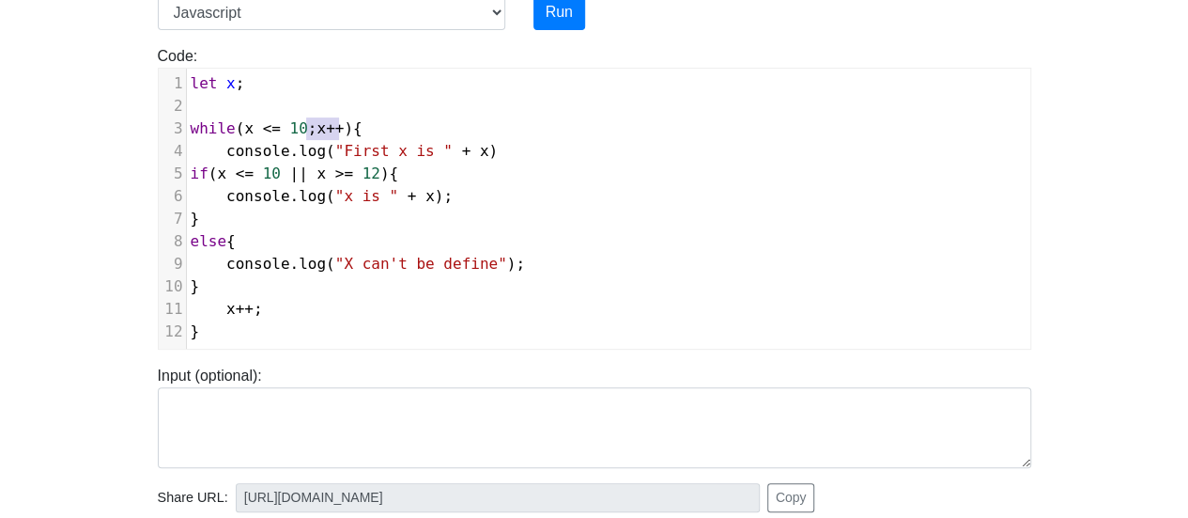
type textarea "x++)"
drag, startPoint x: 304, startPoint y: 125, endPoint x: 344, endPoint y: 128, distance: 39.6
click at [344, 128] on span "while ( x <= 10 ; x ++ ){" at bounding box center [277, 128] width 172 height 18
click at [556, 14] on button "Run" at bounding box center [560, 12] width 52 height 36
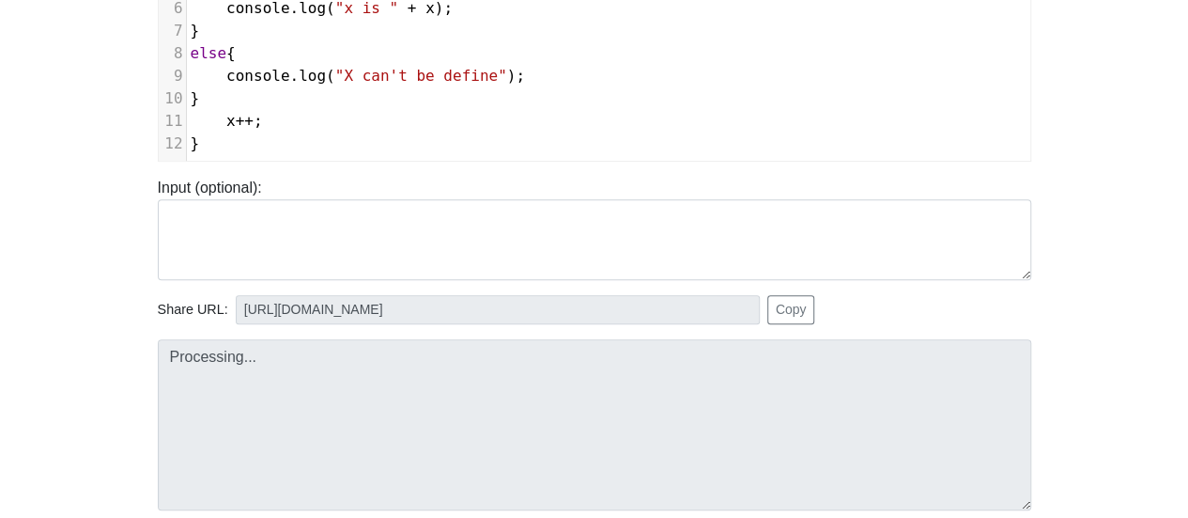
type input "[URL][DOMAIN_NAME]"
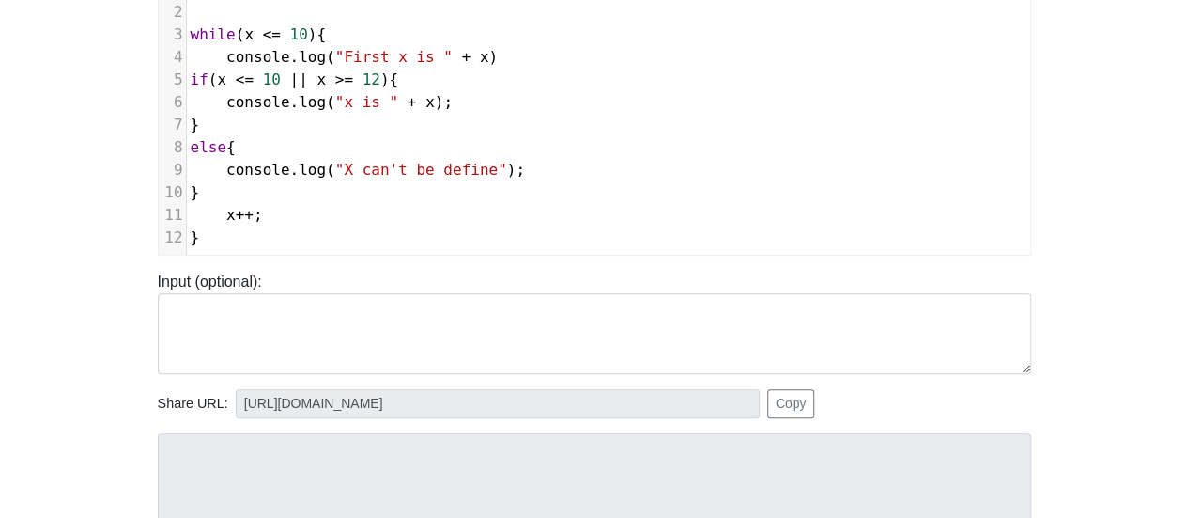
scroll to position [8, 0]
click at [302, 221] on pre "x ++ ;" at bounding box center [616, 215] width 859 height 23
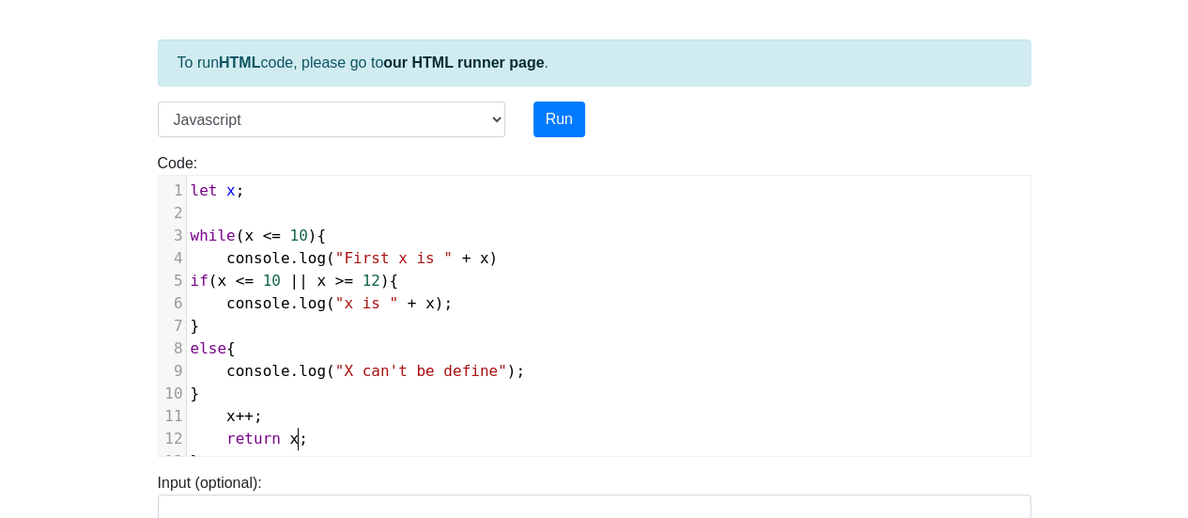
scroll to position [0, 0]
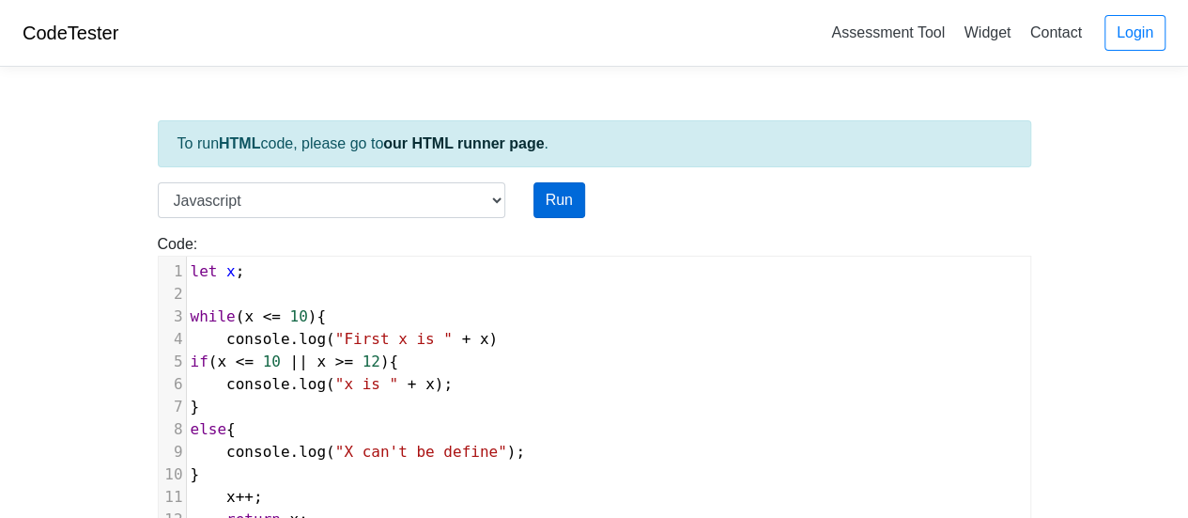
type textarea "return x;"
click at [576, 182] on button "Run" at bounding box center [560, 200] width 52 height 36
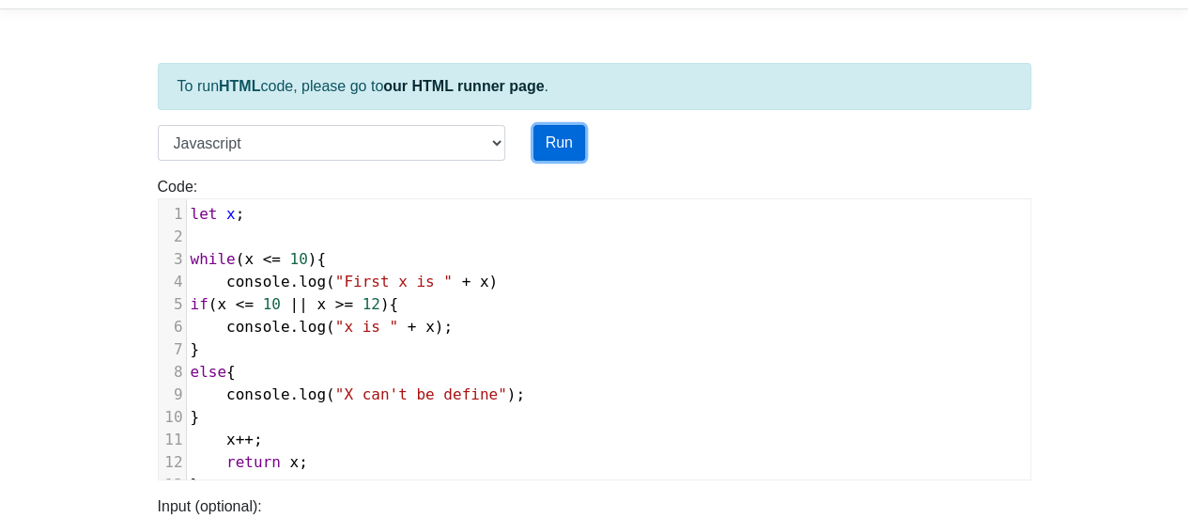
scroll to position [376, 0]
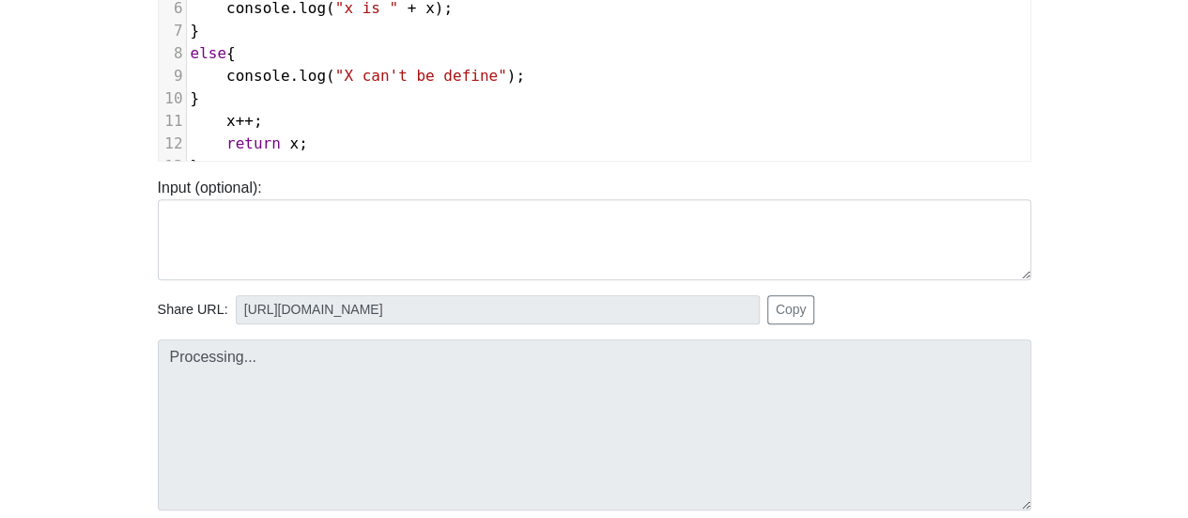
type input "[URL][DOMAIN_NAME]"
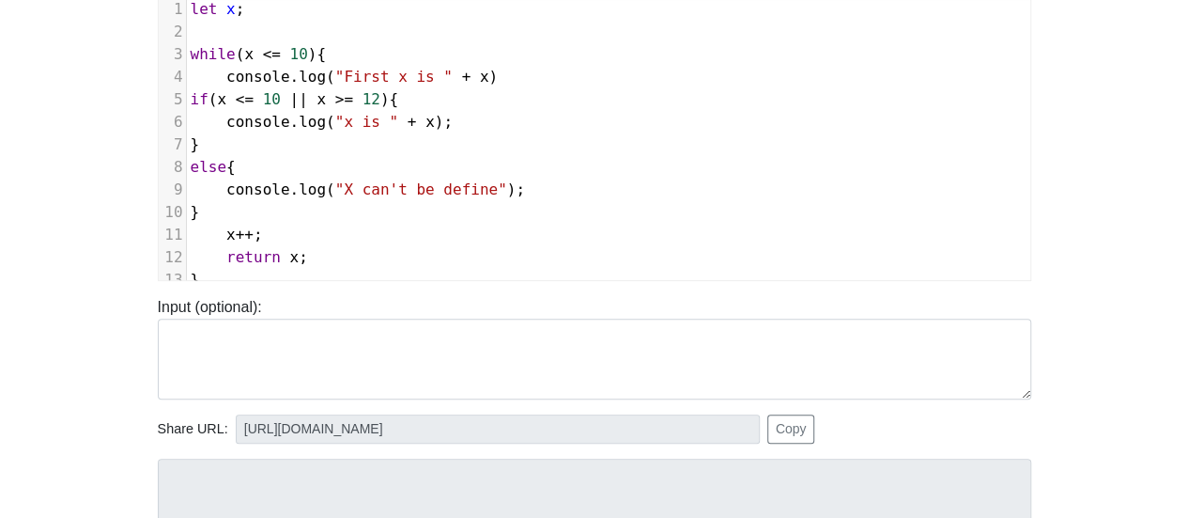
scroll to position [282, 0]
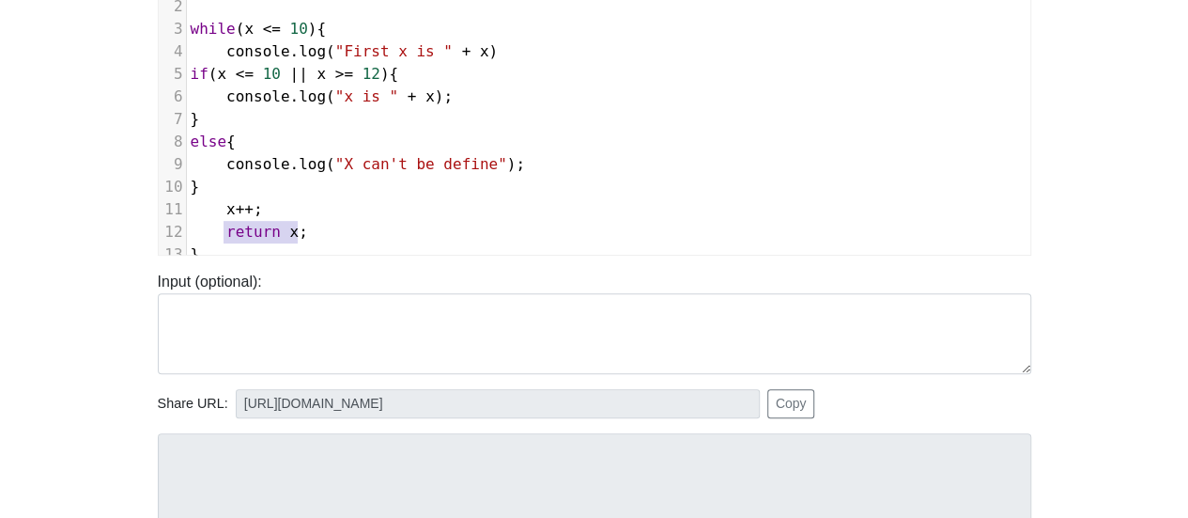
type textarea "x++; return x;"
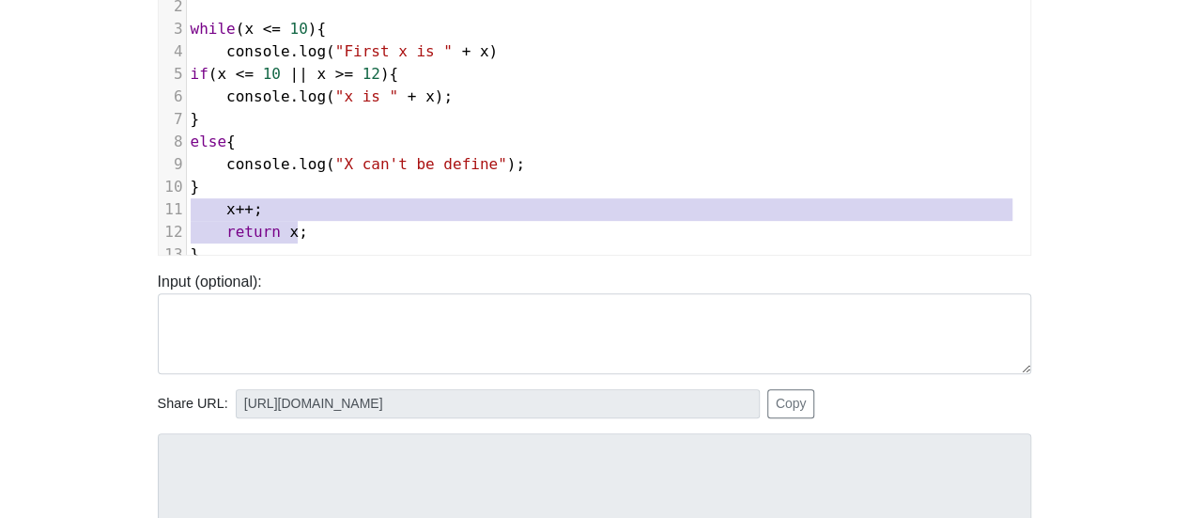
drag, startPoint x: 306, startPoint y: 218, endPoint x: 188, endPoint y: 197, distance: 120.1
click at [188, 197] on div "1 let x ; 2 ​ 3 while ( x <= 10 ){ 4 console . log ( "First x is " + x ) 5 if (…" at bounding box center [609, 119] width 844 height 293
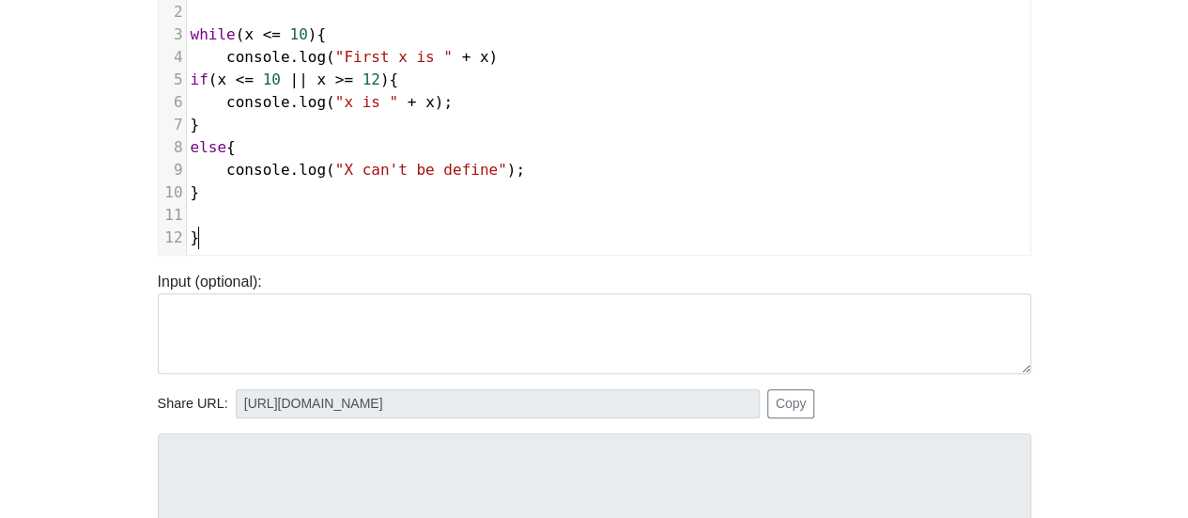
type textarea "}"
drag, startPoint x: 207, startPoint y: 233, endPoint x: 185, endPoint y: 232, distance: 21.6
click at [185, 232] on div "x 10 1 let x ; 2 ​ 3 while ( x <= 10 ){ 4 console . log ( "First x is " + x ) 5…" at bounding box center [609, 129] width 900 height 308
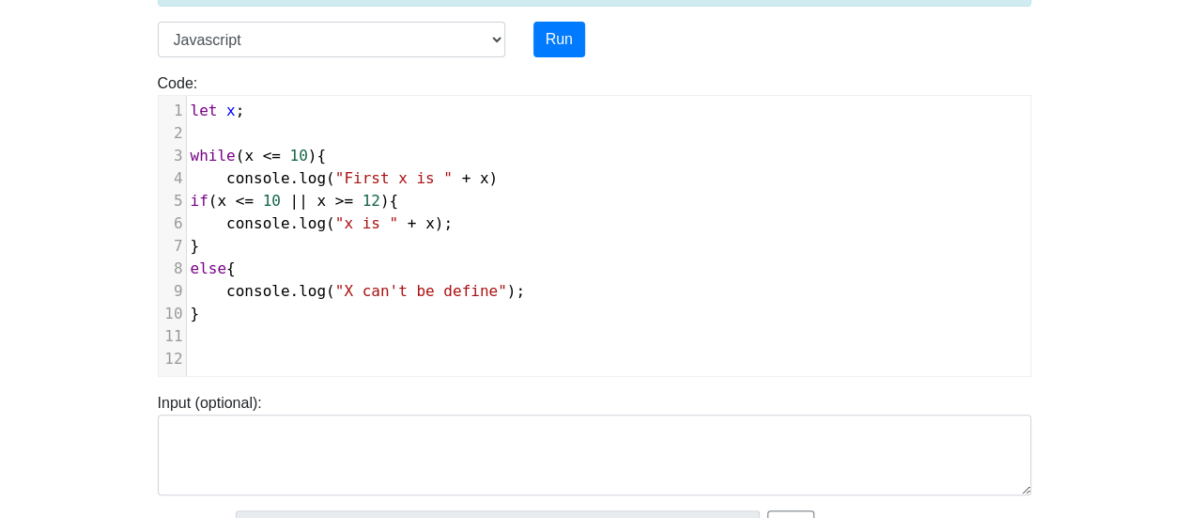
scroll to position [94, 0]
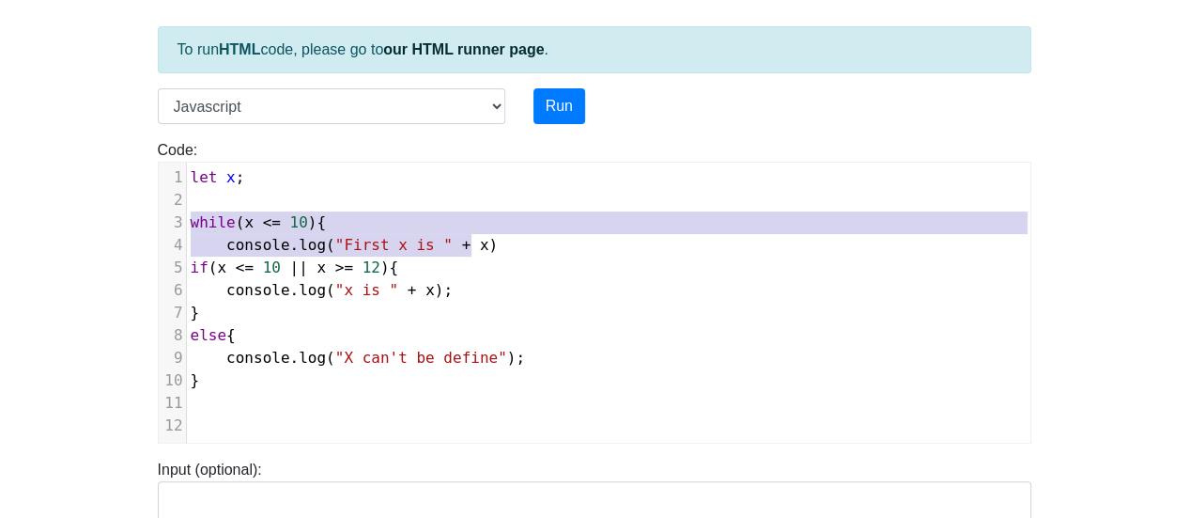
type textarea "while(x <= 10){ console.log("First x is " + x)"
drag, startPoint x: 488, startPoint y: 246, endPoint x: 184, endPoint y: 222, distance: 305.3
click at [187, 222] on div "1 let x ; 2 ​ 3 while ( x <= 10 ){ 4 console . log ( "First x is " + x ) 5 if (…" at bounding box center [616, 301] width 859 height 271
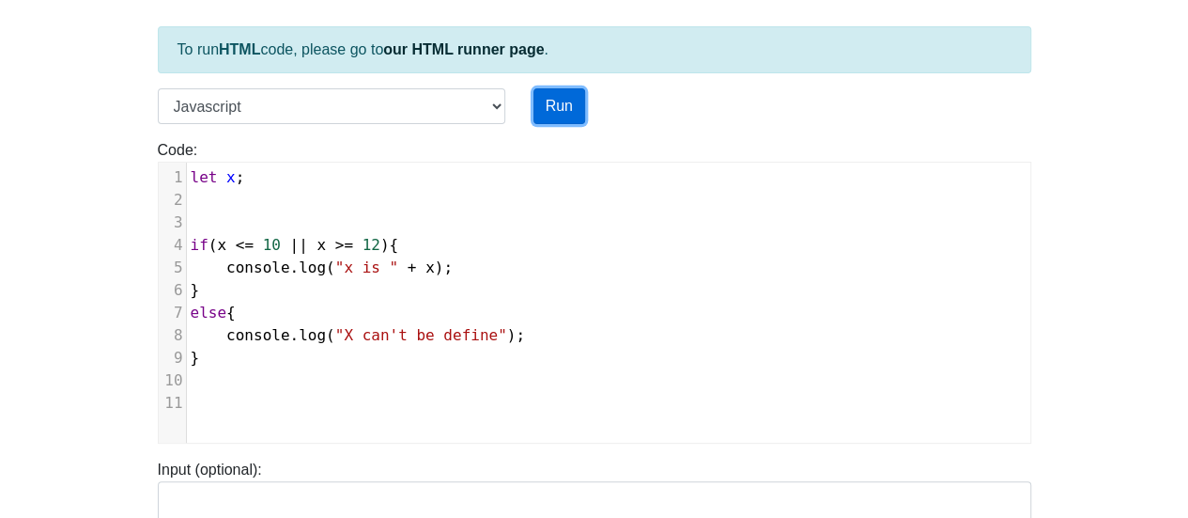
click at [571, 91] on button "Run" at bounding box center [560, 106] width 52 height 36
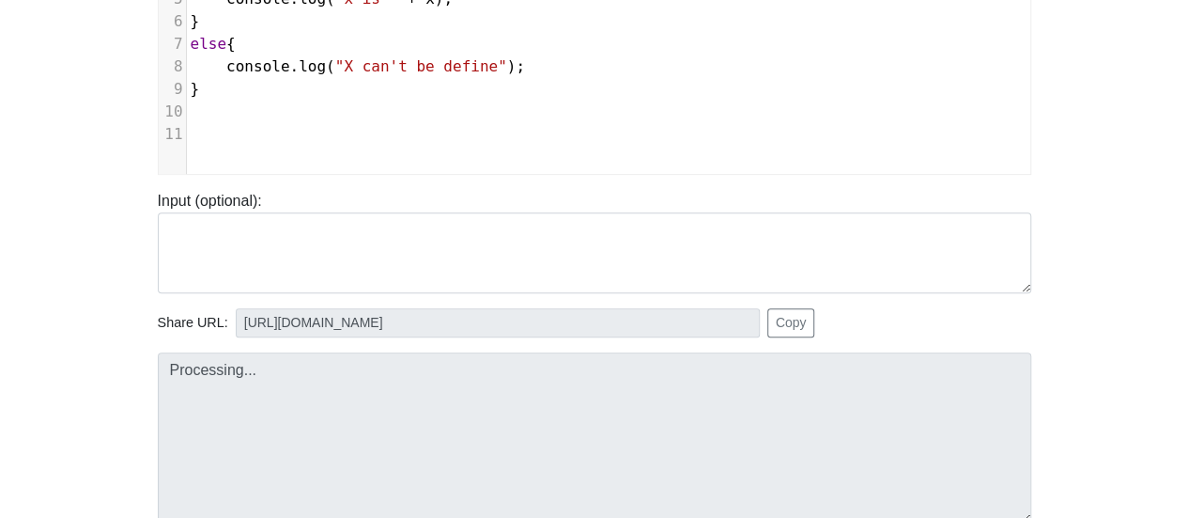
scroll to position [376, 0]
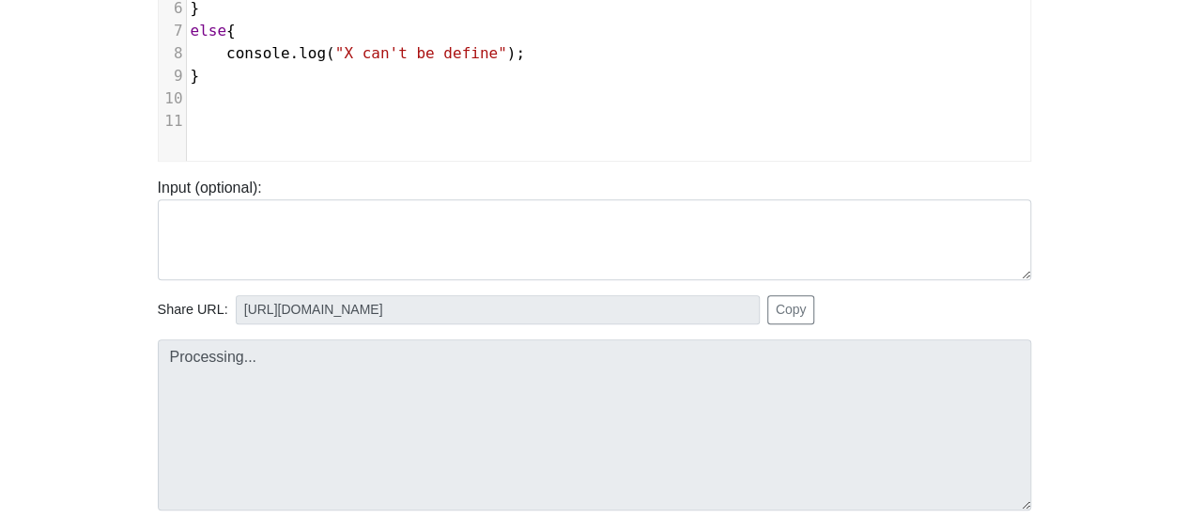
type input "[URL][DOMAIN_NAME]"
type textarea "Stdout: X can't be define"
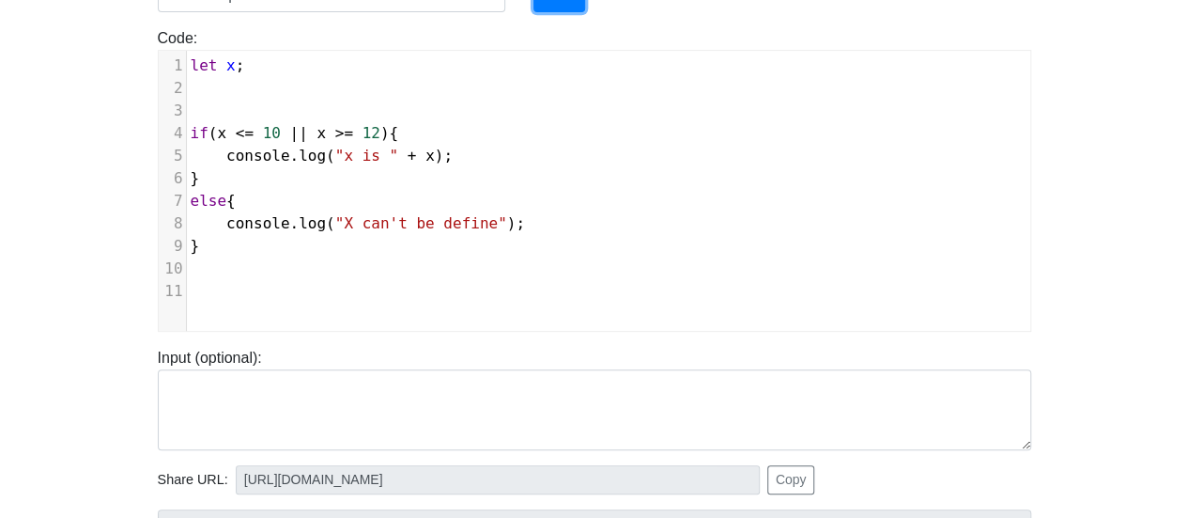
scroll to position [0, 0]
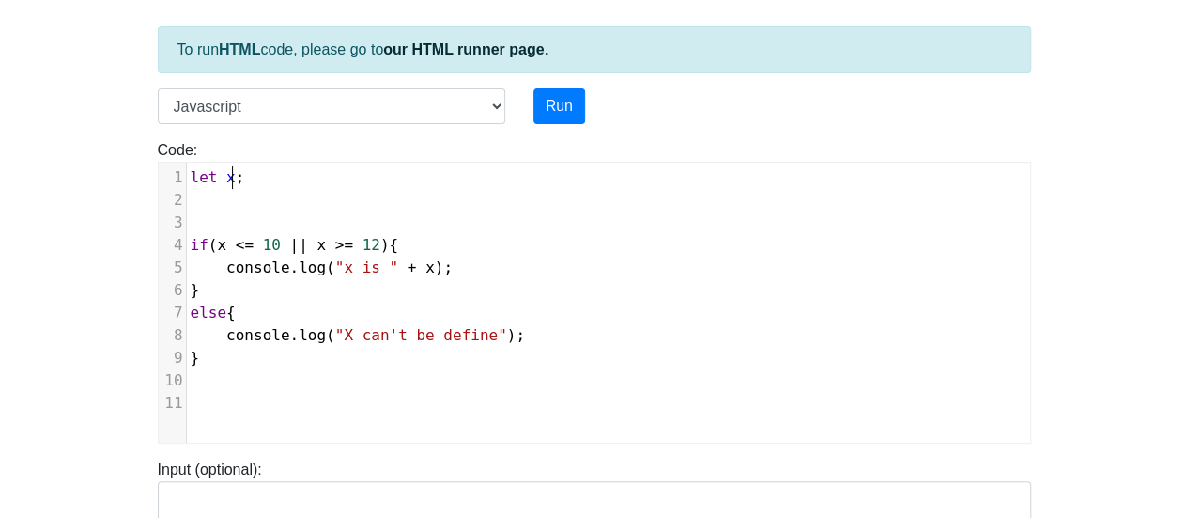
click at [231, 180] on span "let x ;" at bounding box center [218, 177] width 54 height 18
type textarea "=12"
click at [550, 99] on button "Run" at bounding box center [560, 106] width 52 height 36
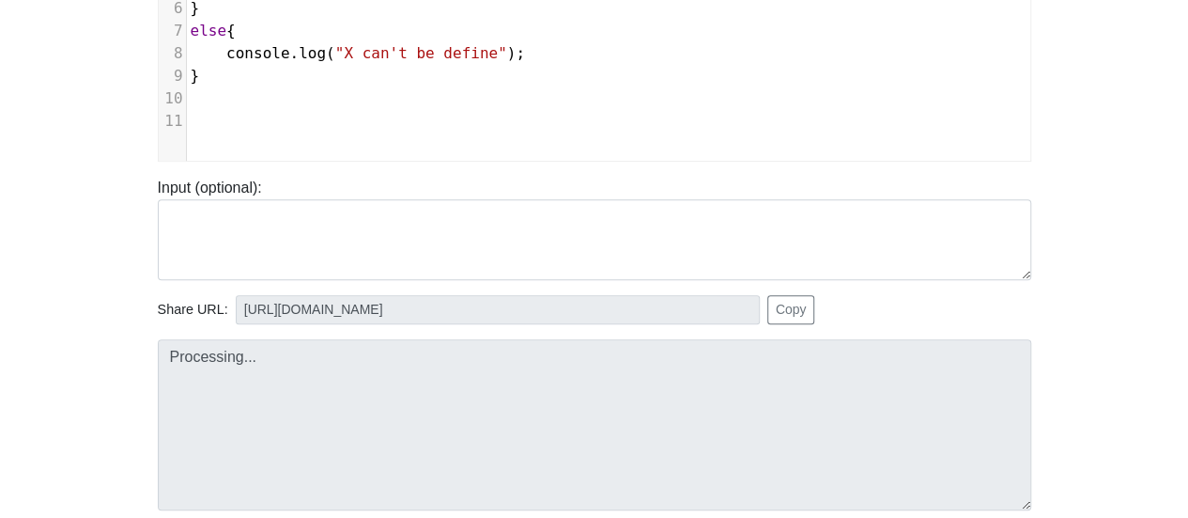
type input "[URL][DOMAIN_NAME]"
type textarea "Stdout: x is 12"
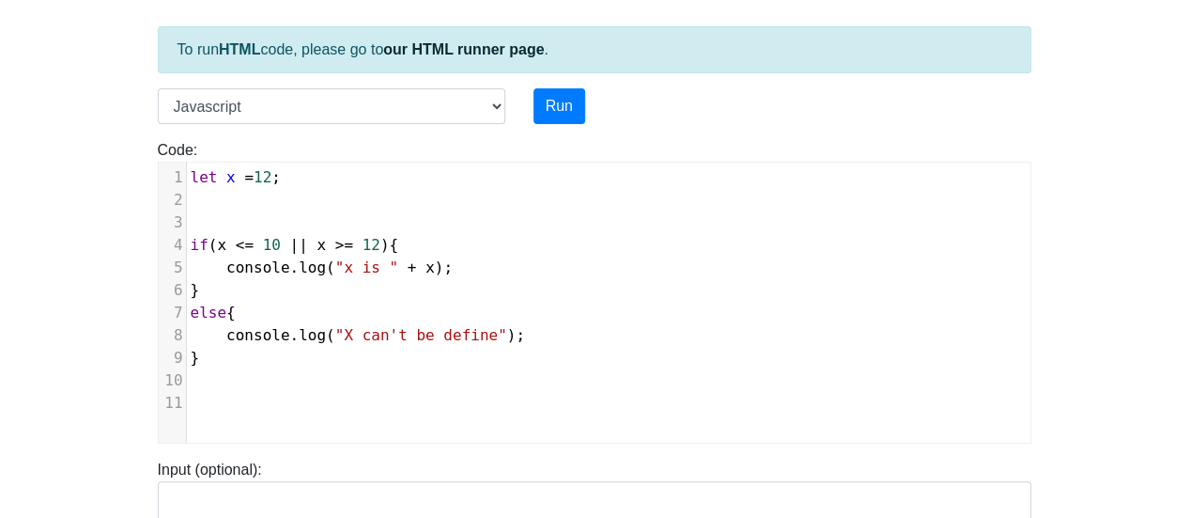
click at [264, 179] on span "let x = 12 ;" at bounding box center [236, 177] width 90 height 18
type textarea "3"
click at [550, 108] on button "Run" at bounding box center [560, 106] width 52 height 36
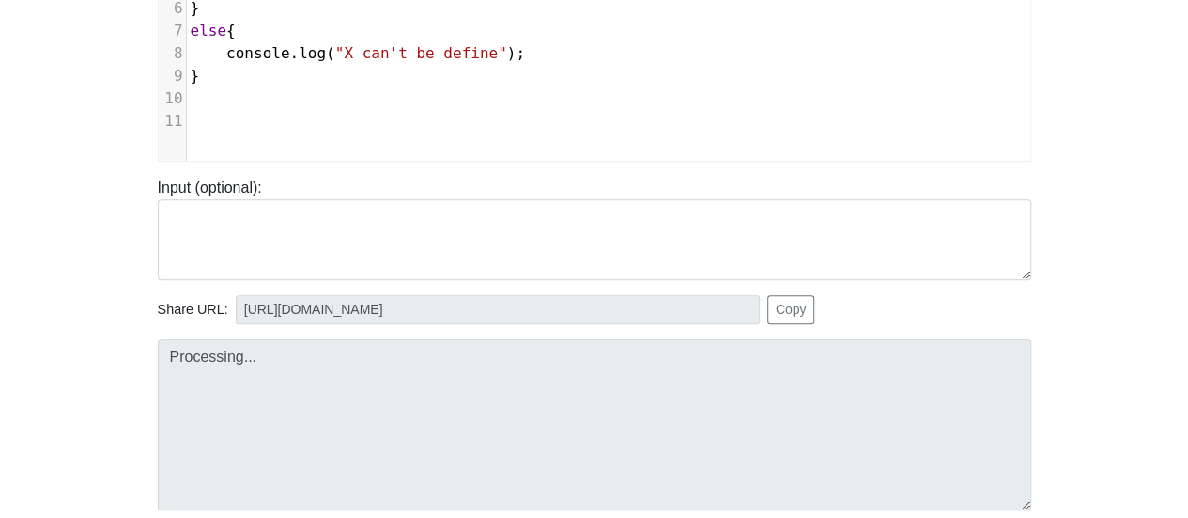
type input "[URL][DOMAIN_NAME]"
type textarea "Stdout: x is 13"
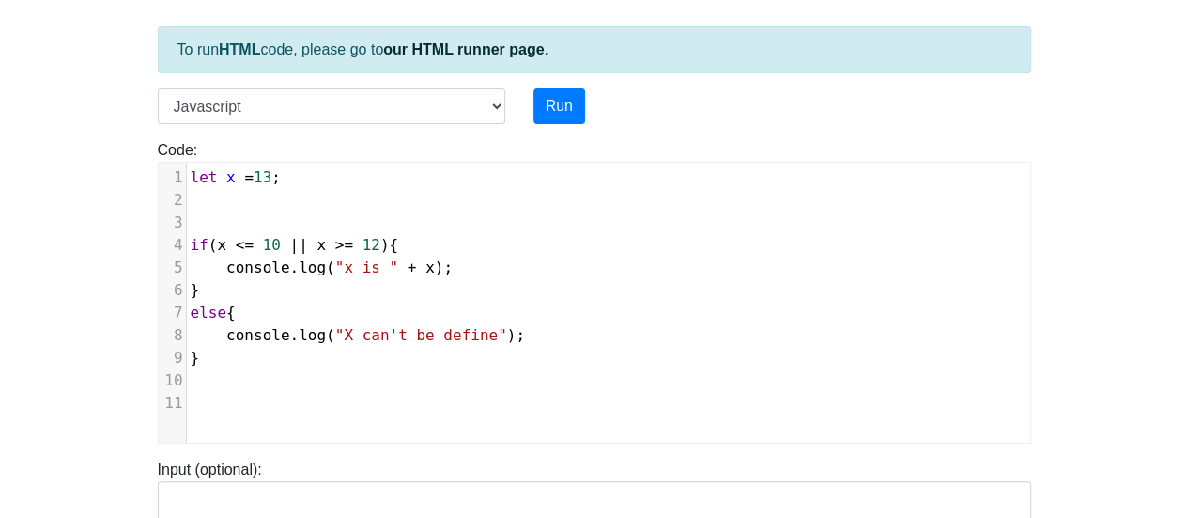
click at [263, 175] on span "13" at bounding box center [263, 177] width 18 height 18
type textarea "1"
click at [554, 107] on button "Run" at bounding box center [560, 106] width 52 height 36
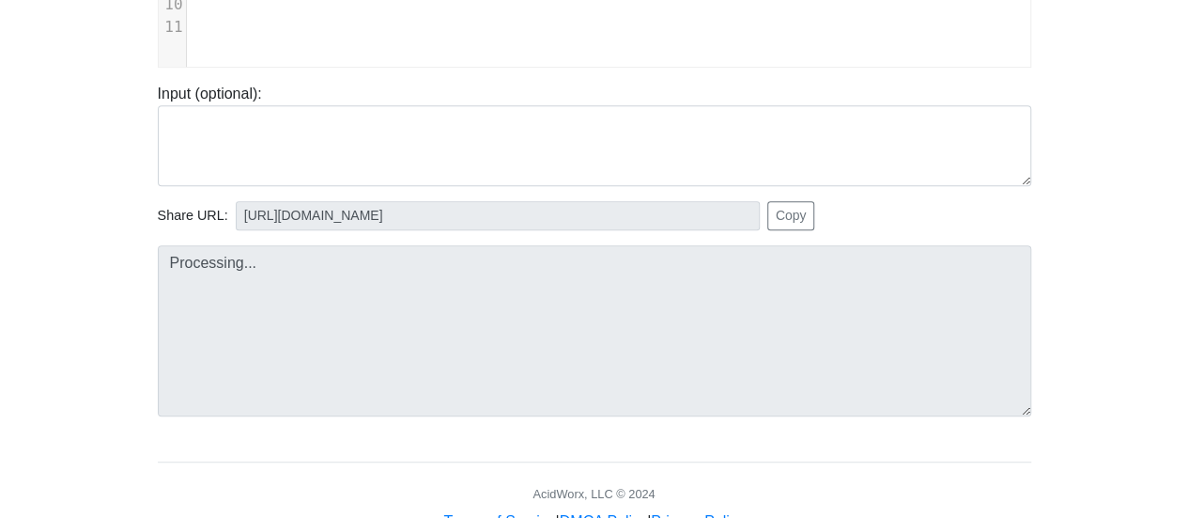
type input "[URL][DOMAIN_NAME]"
type textarea "Stdout: X can't be define"
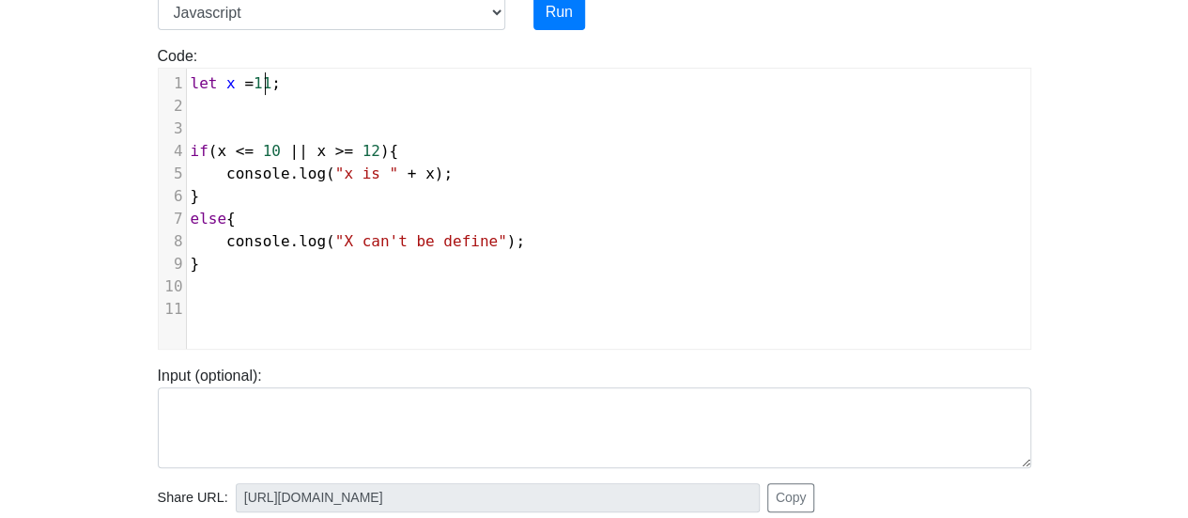
click at [263, 86] on span "11" at bounding box center [263, 83] width 18 height 18
type textarea "a"
click at [583, 18] on div "Run" at bounding box center [631, 12] width 225 height 36
click at [569, 16] on button "Run" at bounding box center [560, 12] width 52 height 36
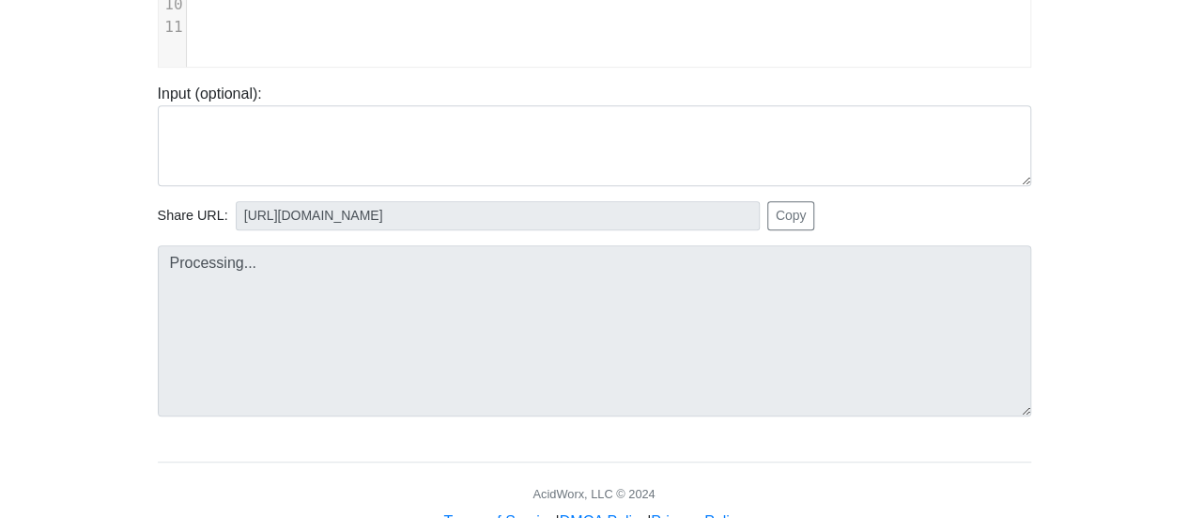
type input "[URL][DOMAIN_NAME]"
type textarea "Submission status: Runtime Error (NZEC) Stderr: /box/script.js:1 let x =a; ^ Re…"
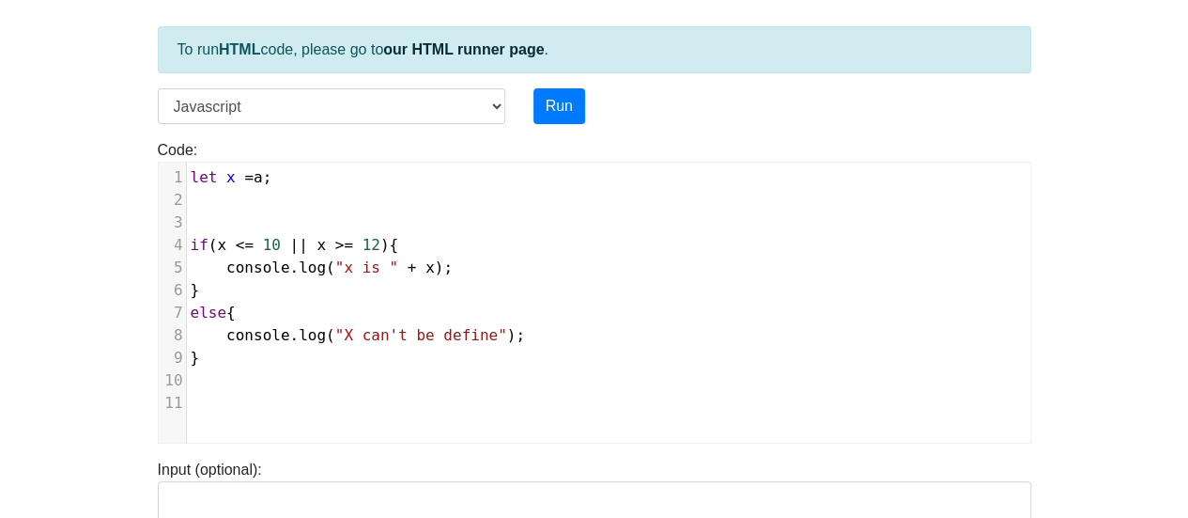
click at [254, 178] on span "a" at bounding box center [258, 177] width 9 height 18
type textarea "1"
click at [575, 104] on button "Run" at bounding box center [560, 106] width 52 height 36
type input "[URL][DOMAIN_NAME]"
type textarea "Stdout: x is 1"
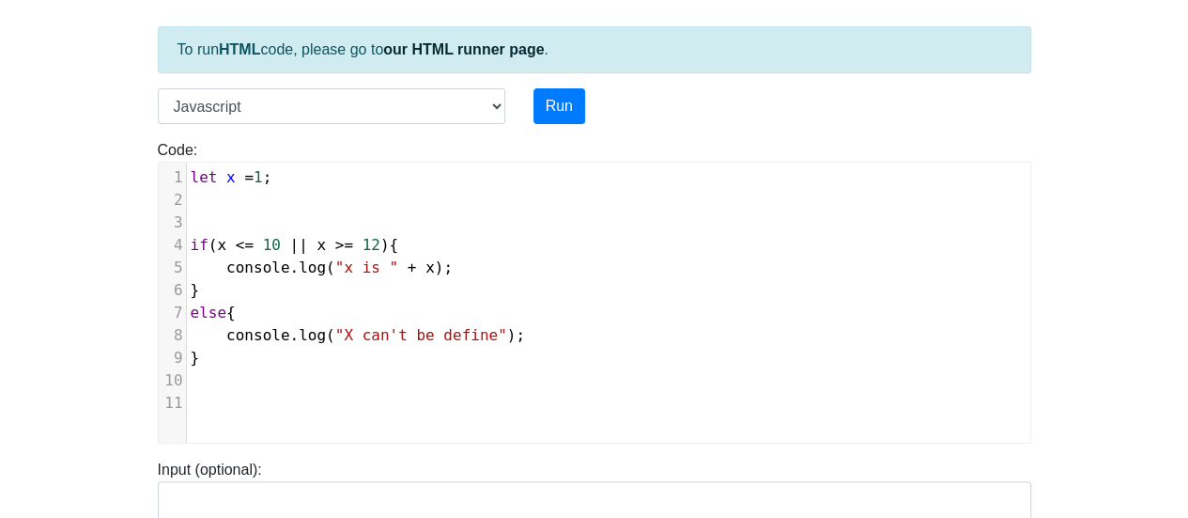
click at [314, 290] on pre "}" at bounding box center [616, 290] width 859 height 23
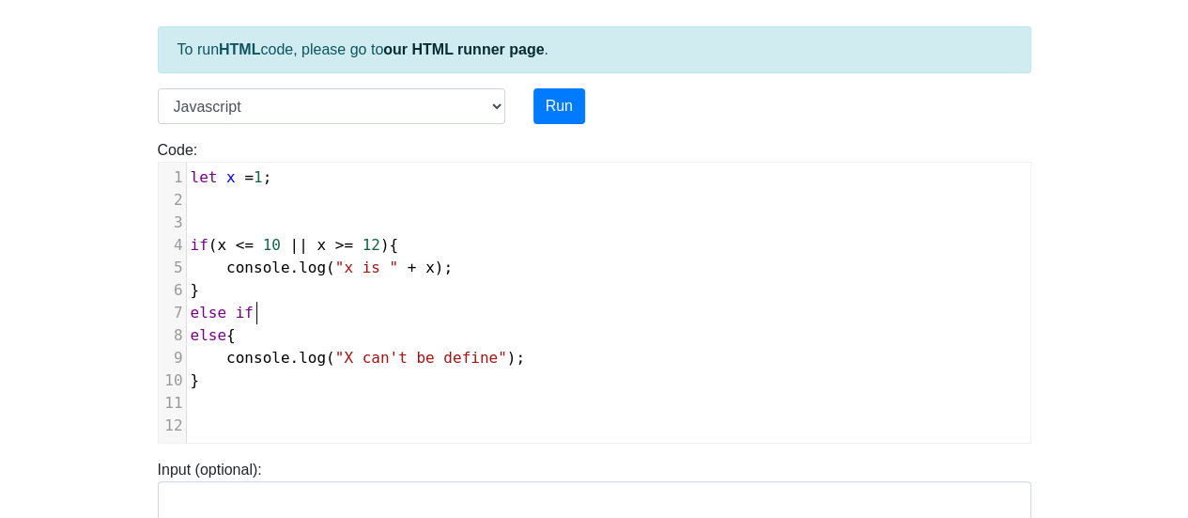
type textarea "else if ("
type textarea "{"
type textarea "(x != int){"
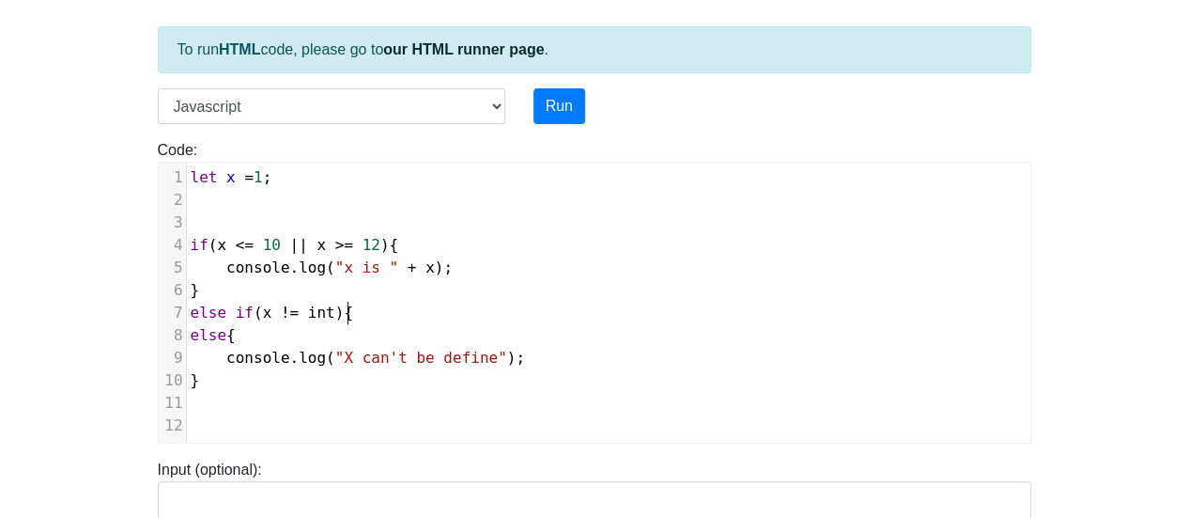
scroll to position [8, 89]
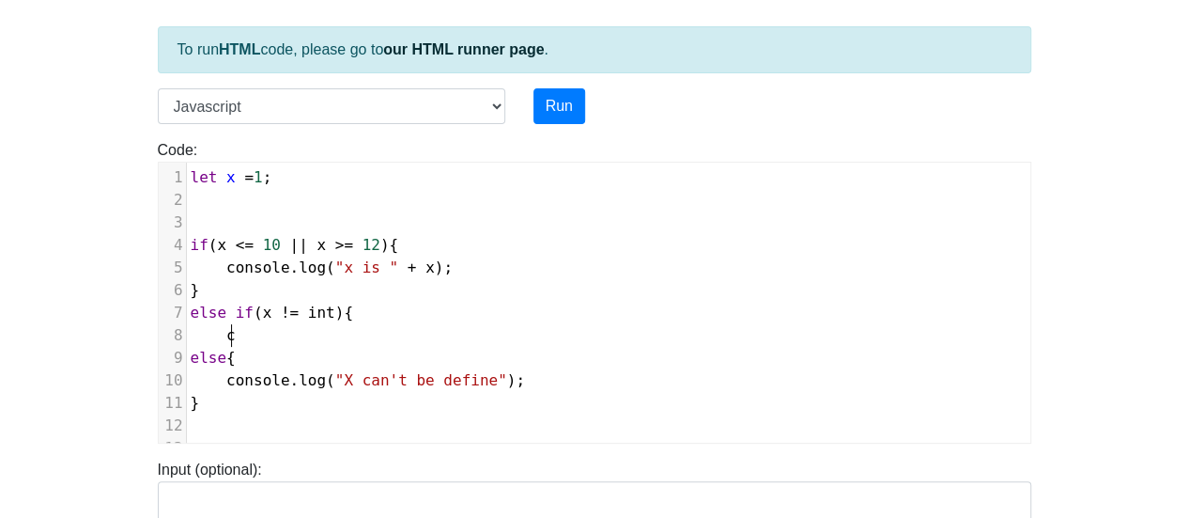
type textarea "cos"
type textarea "nsi"
type textarea "ole.log("Ina"
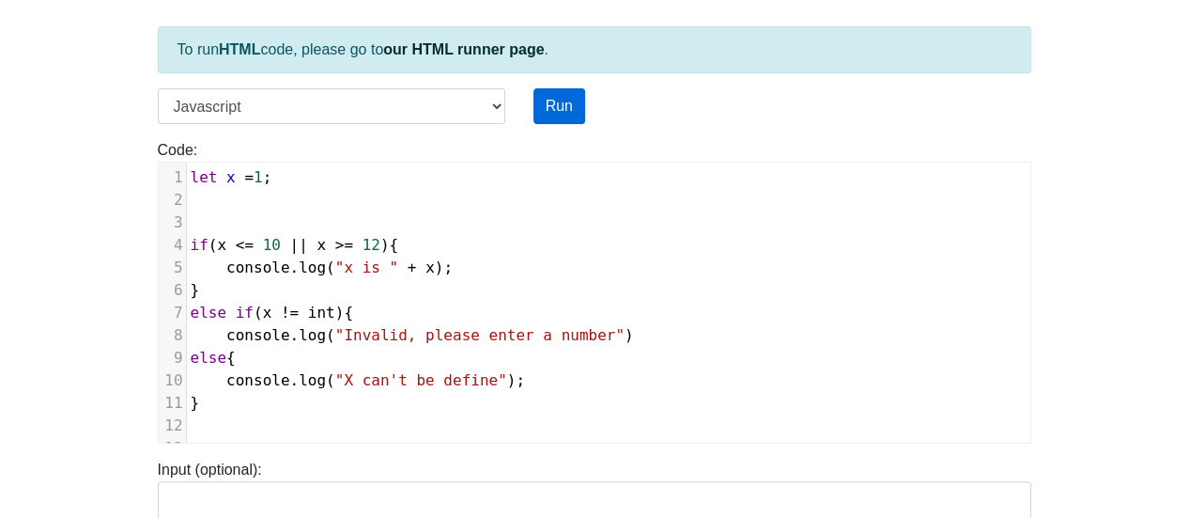
type textarea "valid, please enter a number")"
click at [544, 101] on button "Run" at bounding box center [560, 106] width 52 height 36
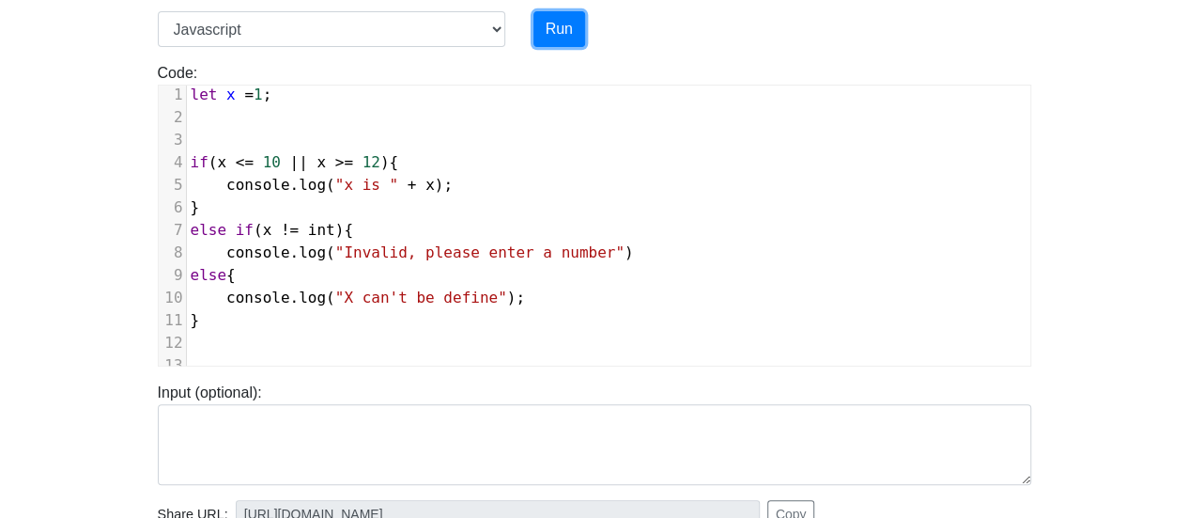
scroll to position [282, 0]
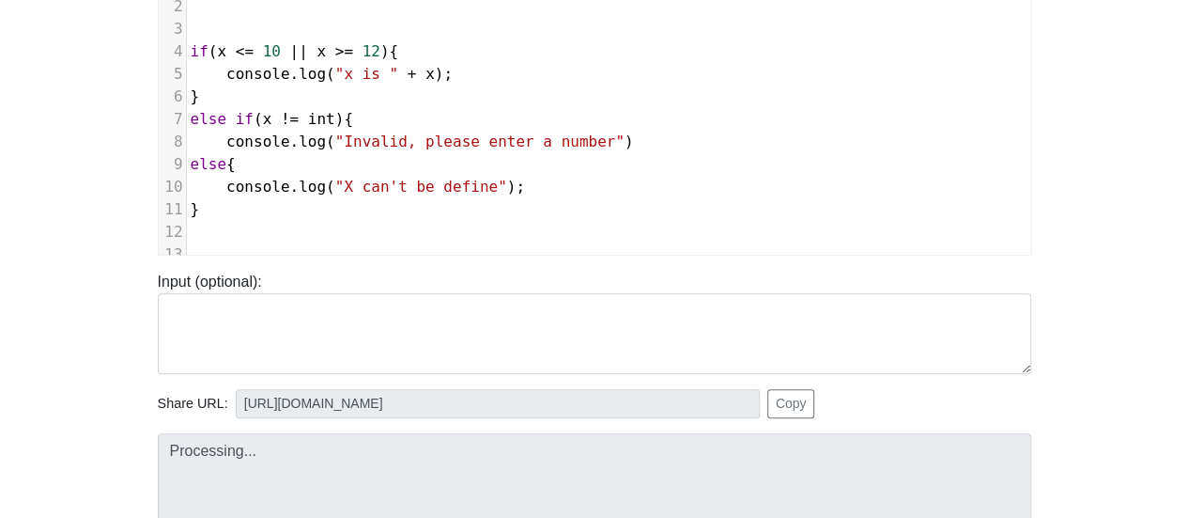
type input "[URL][DOMAIN_NAME]"
type textarea "Submission status: Runtime Error (NZEC) Stderr: /box/script.js:9 else{ ^^^^ Syn…"
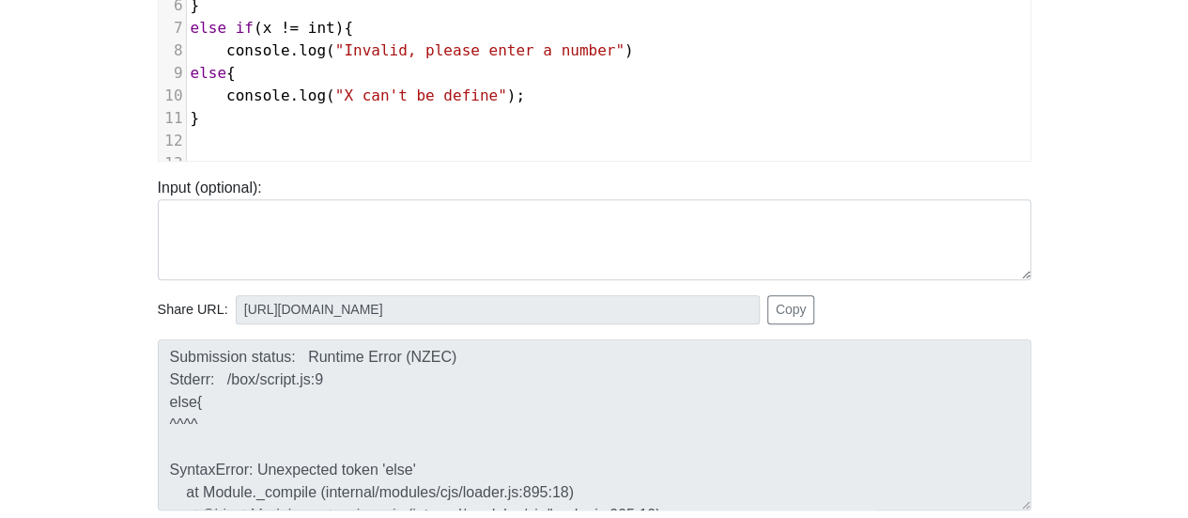
scroll to position [0, 0]
click at [239, 77] on pre "else {" at bounding box center [609, 76] width 844 height 23
click at [197, 123] on span "}" at bounding box center [195, 121] width 9 height 18
click at [276, 80] on pre "else" at bounding box center [609, 76] width 844 height 23
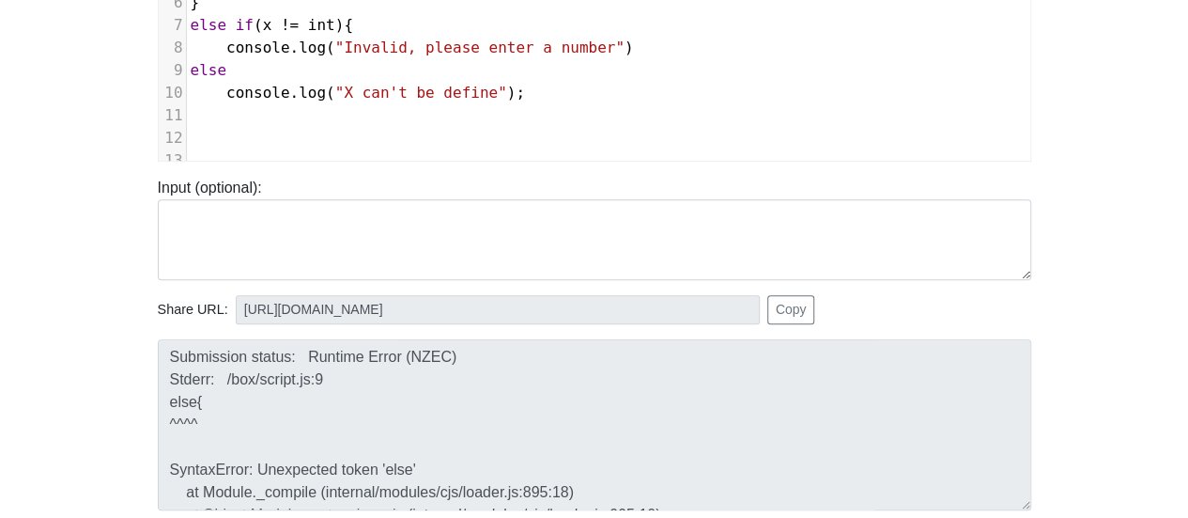
type textarea "("
click at [354, 104] on pre "​" at bounding box center [609, 115] width 844 height 23
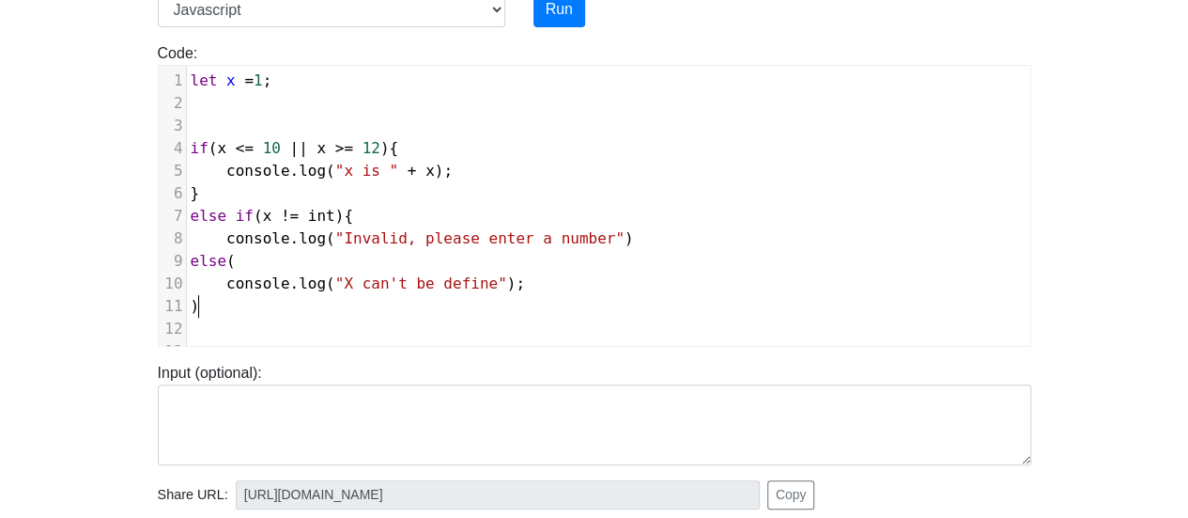
scroll to position [188, 0]
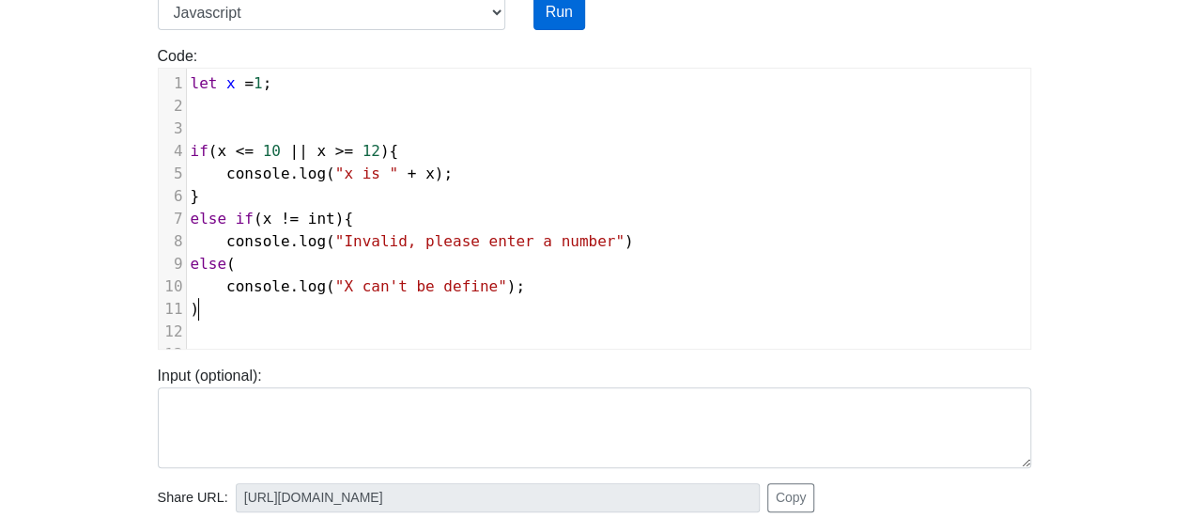
type textarea ")"
click at [546, 8] on button "Run" at bounding box center [560, 12] width 52 height 36
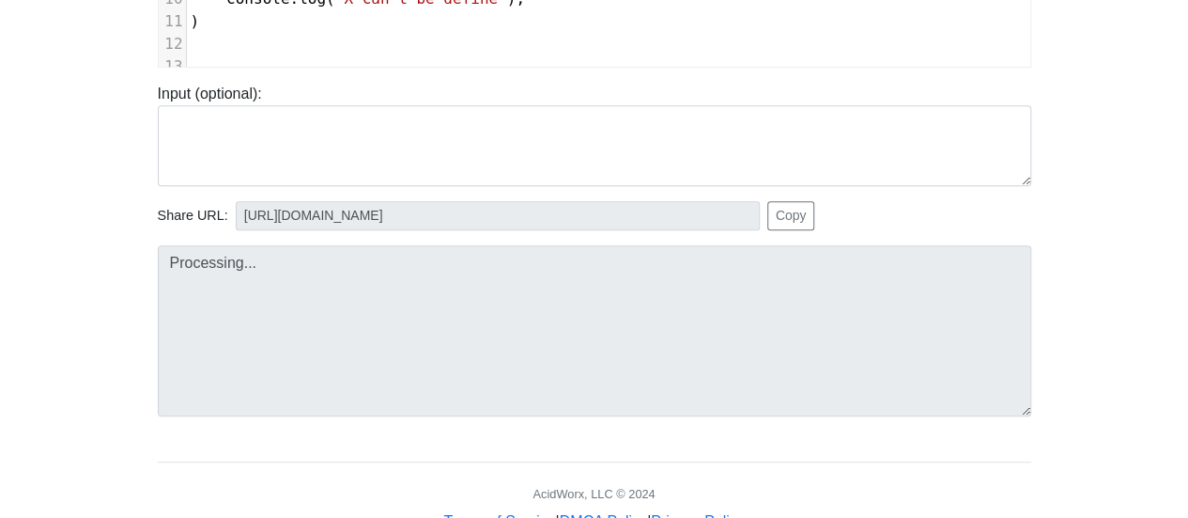
type input "[URL][DOMAIN_NAME]"
type textarea "Submission status: Runtime Error (NZEC) Stderr: /box/script.js:9 else( ^^^^ Syn…"
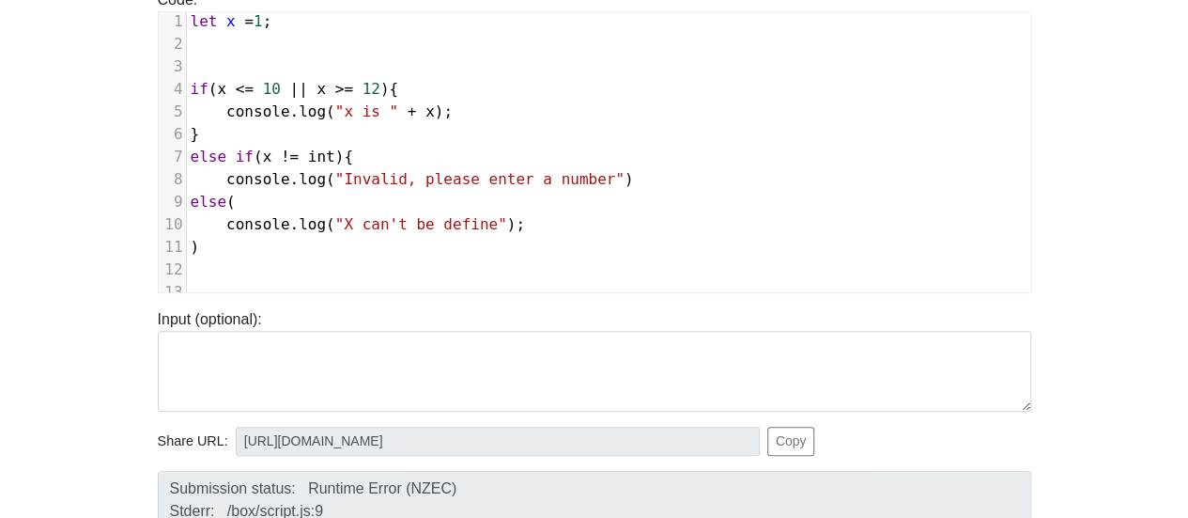
click at [216, 236] on pre ")" at bounding box center [609, 247] width 844 height 23
type textarea "}"
click at [235, 191] on pre "else (" at bounding box center [609, 202] width 844 height 23
type textarea "{"
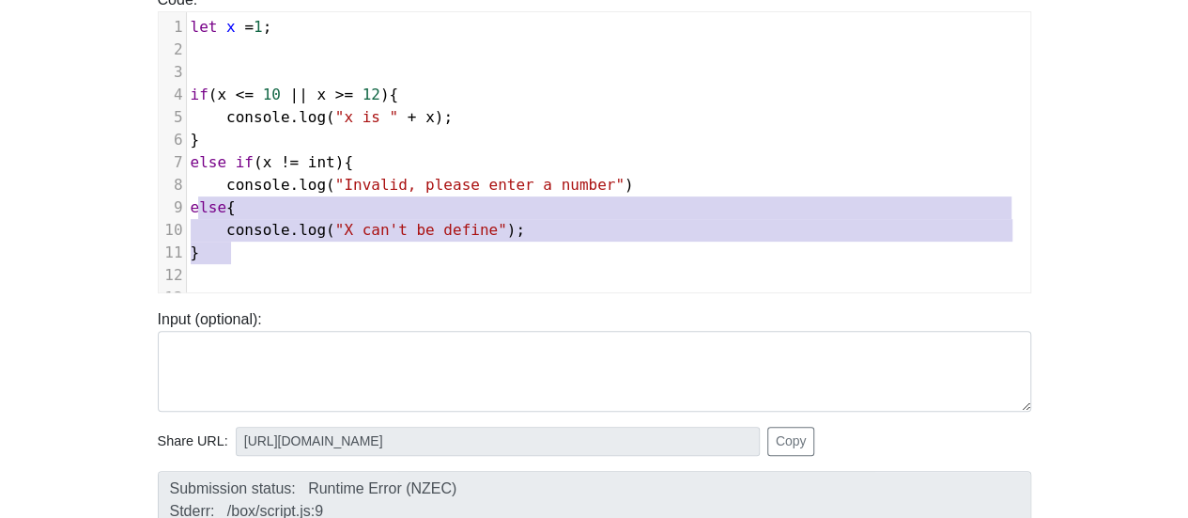
type textarea "else{ console.log("X can't be define"); }"
drag, startPoint x: 242, startPoint y: 251, endPoint x: 192, endPoint y: 210, distance: 64.8
click at [192, 210] on div "1 let x = 1 ; 2 ​ 3 ​ 4 if ( x <= 10 || x >= 12 ){ 5 console . log ( "x is " + …" at bounding box center [609, 162] width 844 height 293
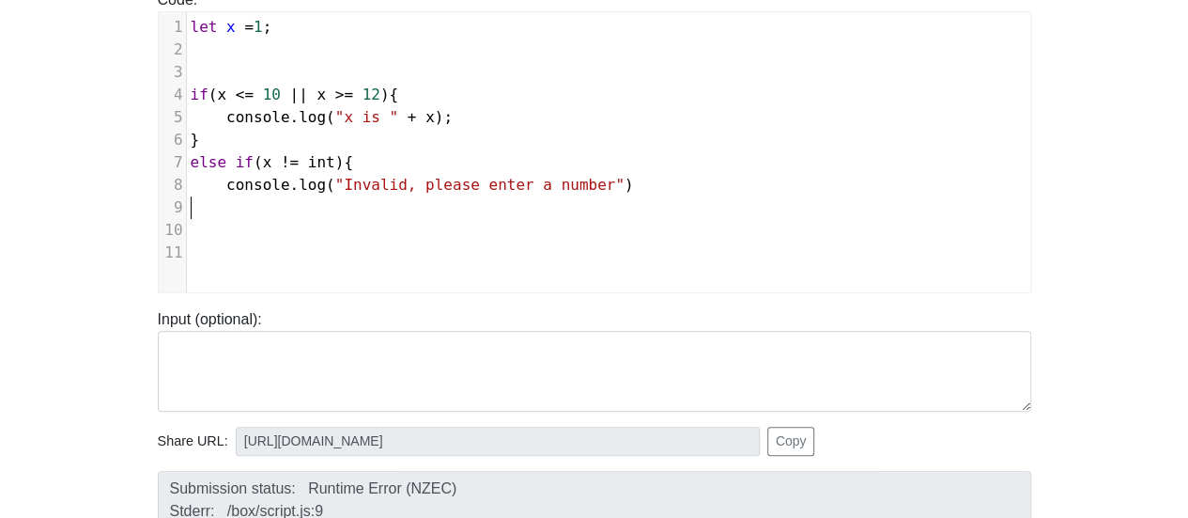
scroll to position [85, 0]
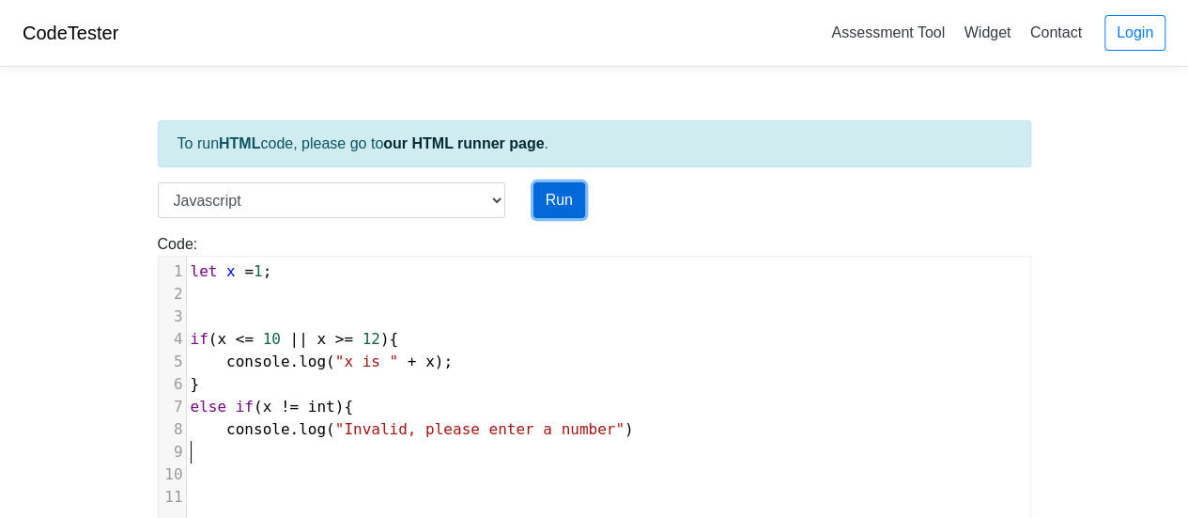
click at [570, 197] on button "Run" at bounding box center [560, 200] width 52 height 36
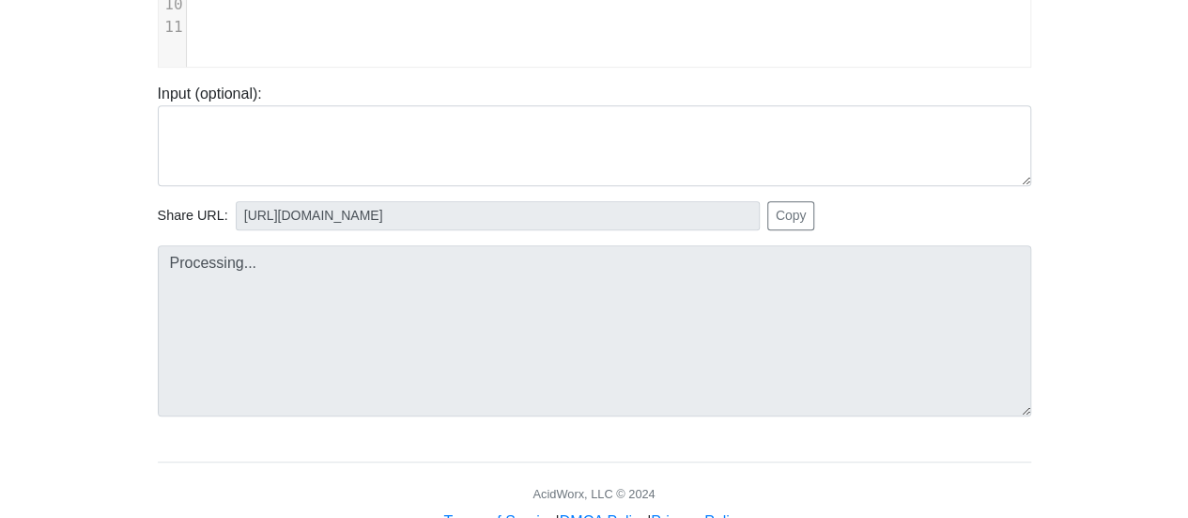
type input "[URL][DOMAIN_NAME]"
type textarea "Submission status: Runtime Error (NZEC) Stderr: /box/script.js:11 SyntaxError: …"
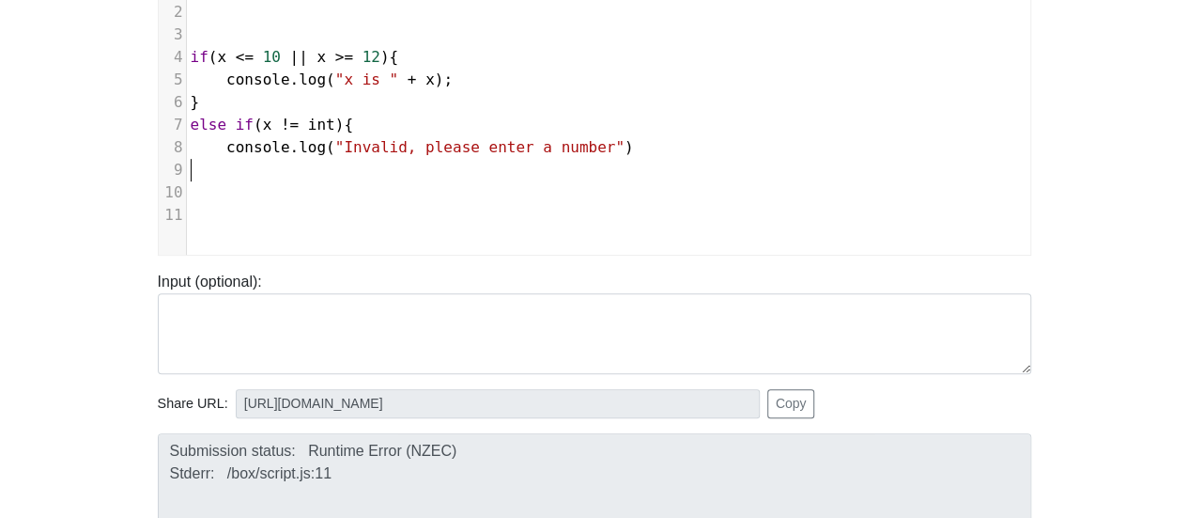
scroll to position [8, 0]
click at [408, 178] on pre "​" at bounding box center [616, 170] width 859 height 23
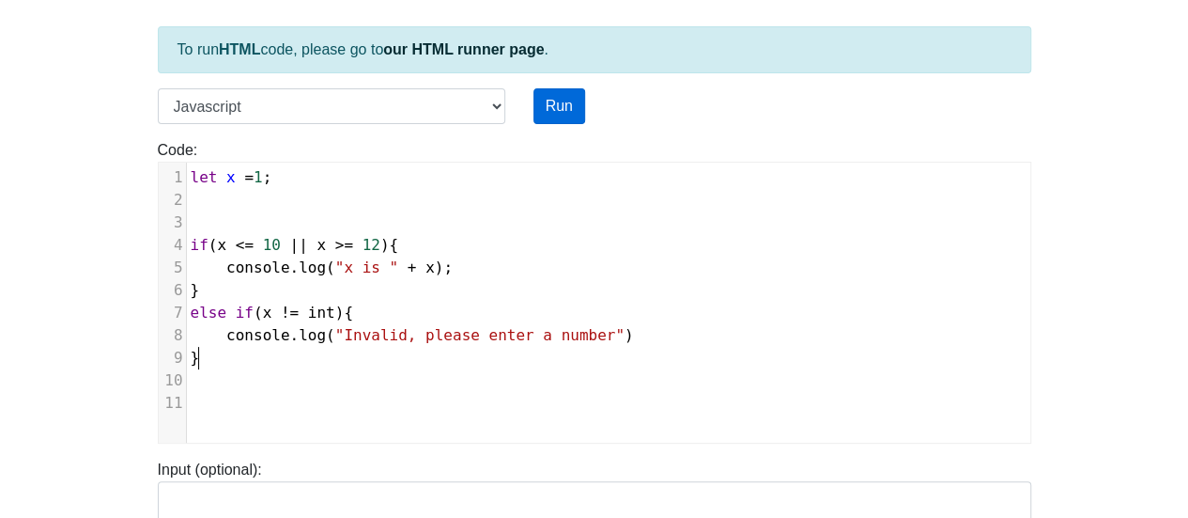
type textarea "}"
click at [552, 114] on button "Run" at bounding box center [560, 106] width 52 height 36
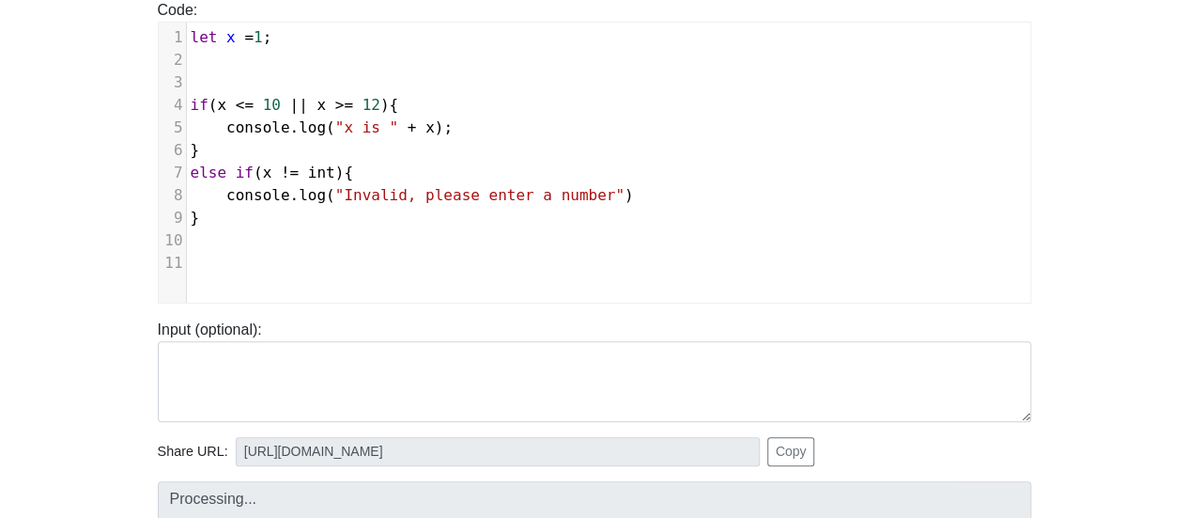
scroll to position [470, 0]
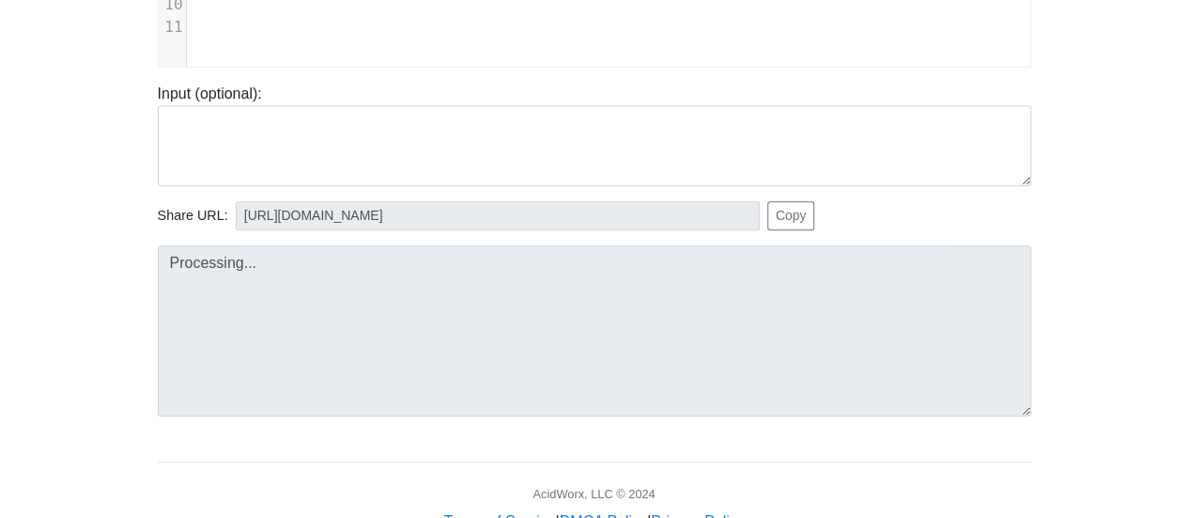
type input "[URL][DOMAIN_NAME]"
type textarea "Stdout: x is 1"
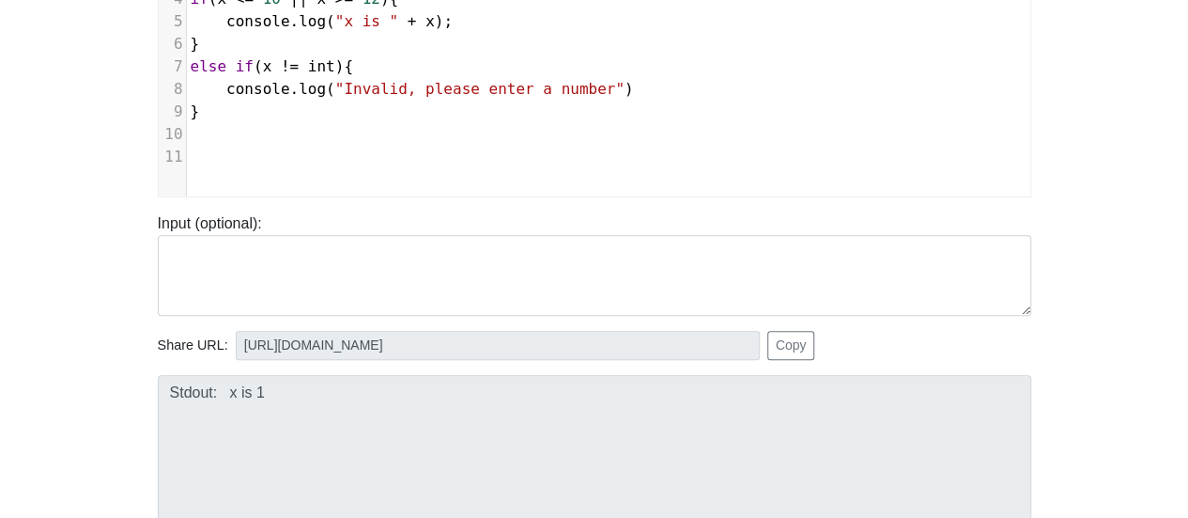
scroll to position [188, 0]
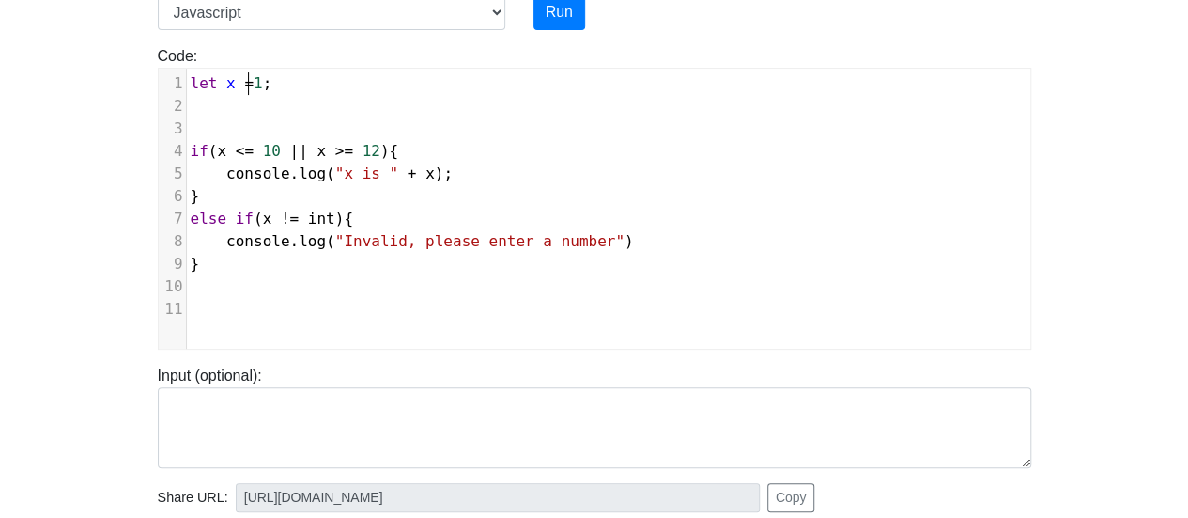
click at [254, 82] on span "1" at bounding box center [258, 83] width 9 height 18
type textarea "a"
click at [552, 16] on button "Run" at bounding box center [560, 12] width 52 height 36
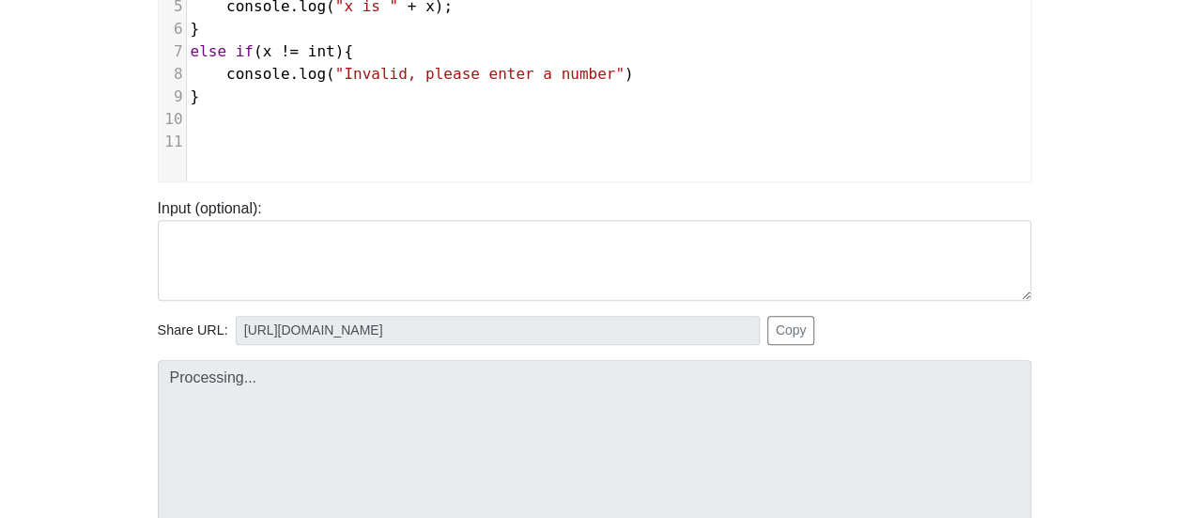
scroll to position [470, 0]
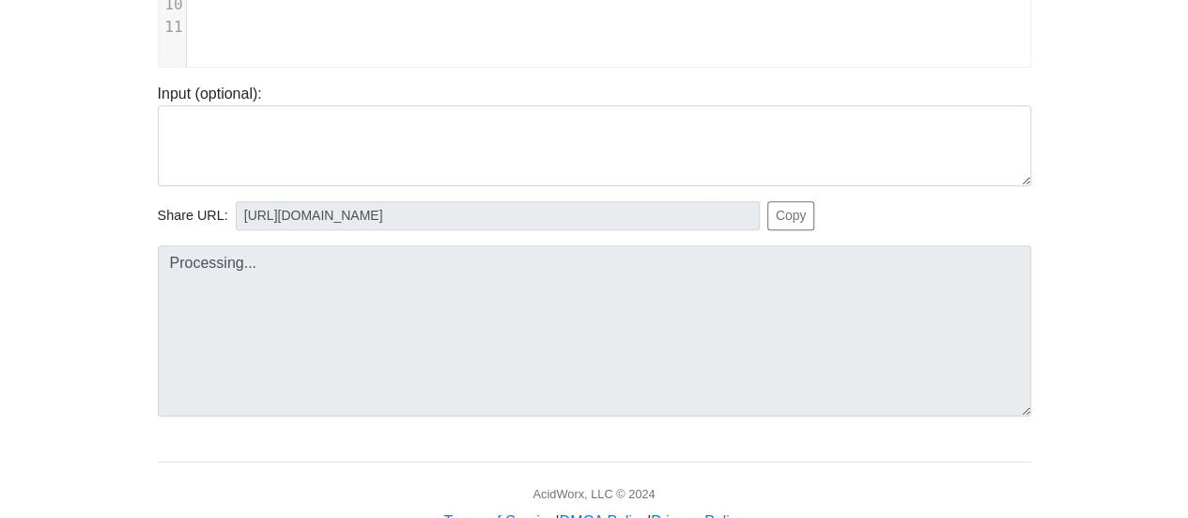
type input "[URL][DOMAIN_NAME]"
type textarea "Submission status: Runtime Error (NZEC) Stderr: /box/script.js:1 let x =a; ^ Re…"
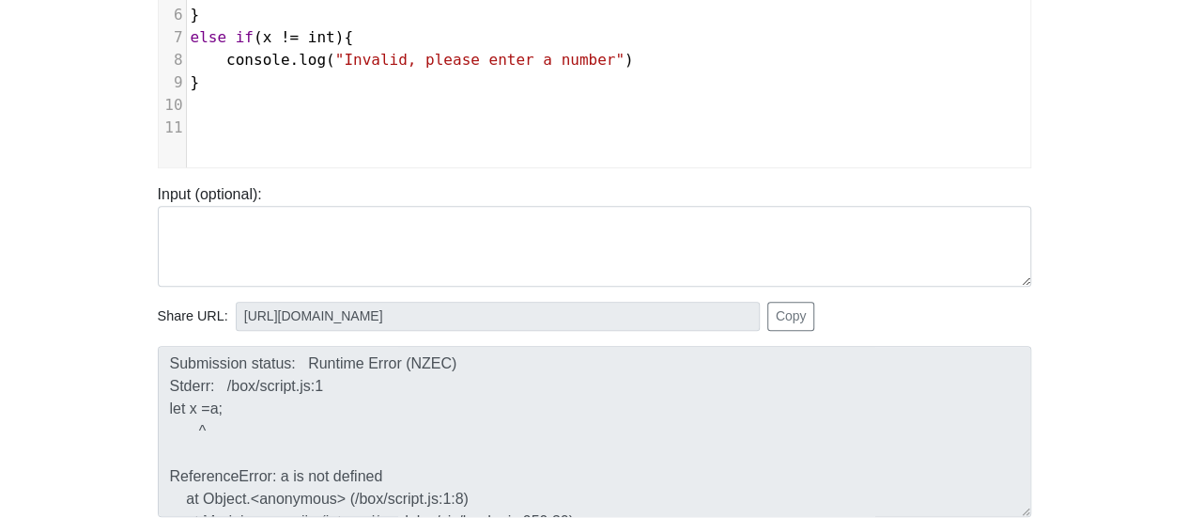
scroll to position [94, 0]
